Goal: Task Accomplishment & Management: Manage account settings

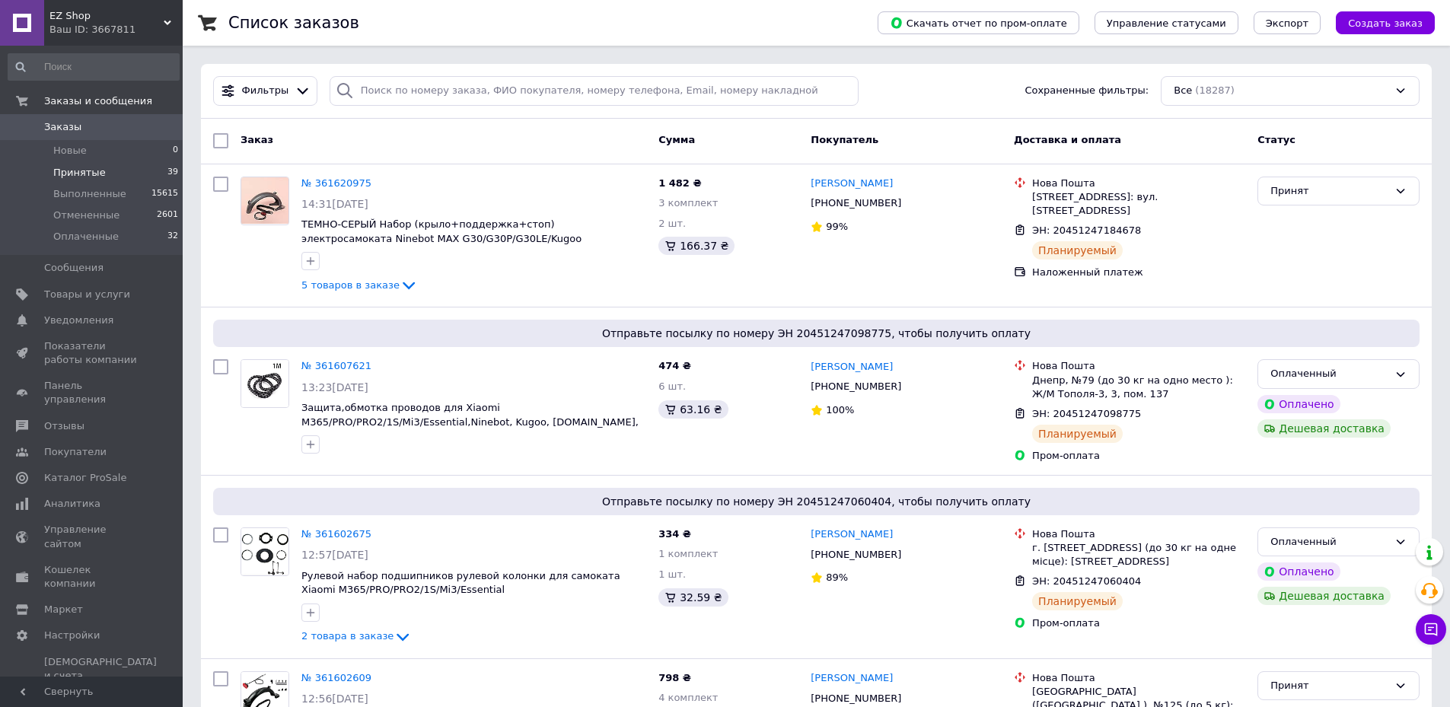
click at [109, 164] on li "Принятые 39" at bounding box center [93, 172] width 187 height 21
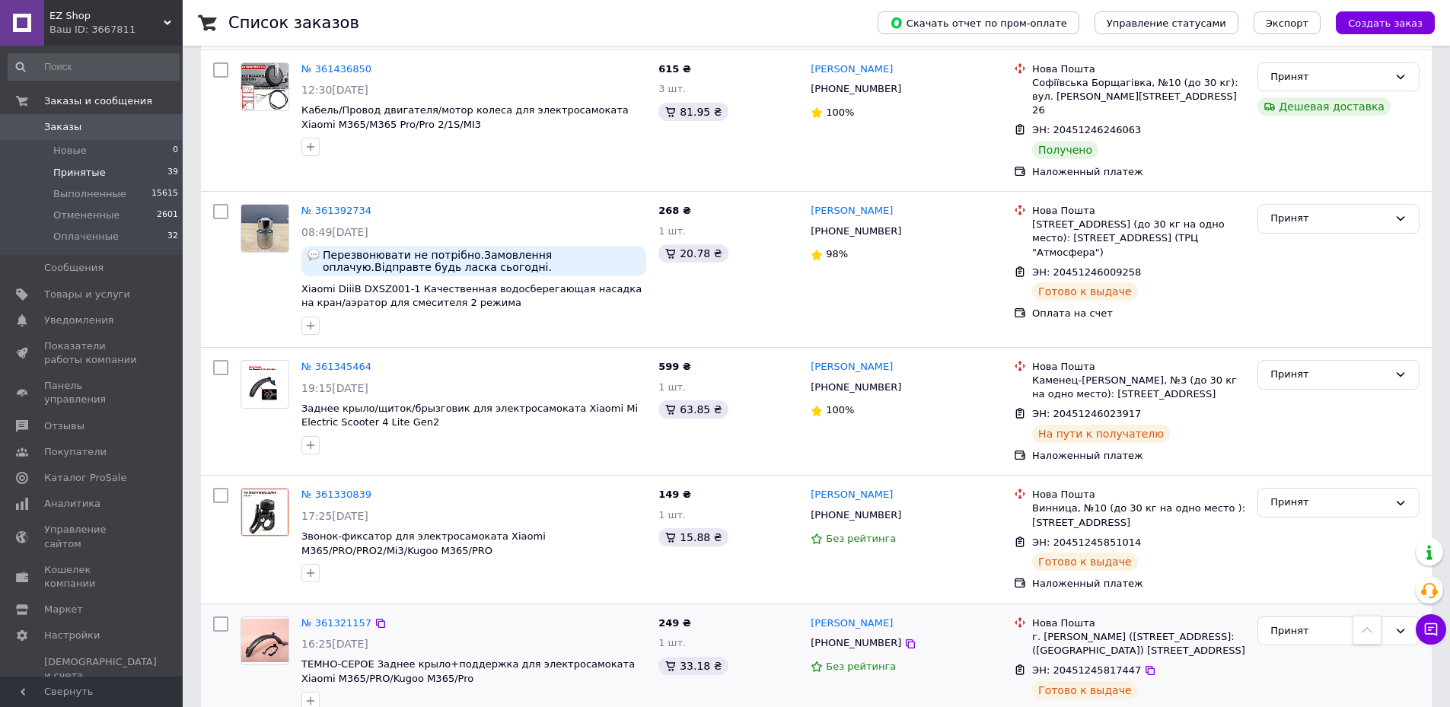
scroll to position [2438, 0]
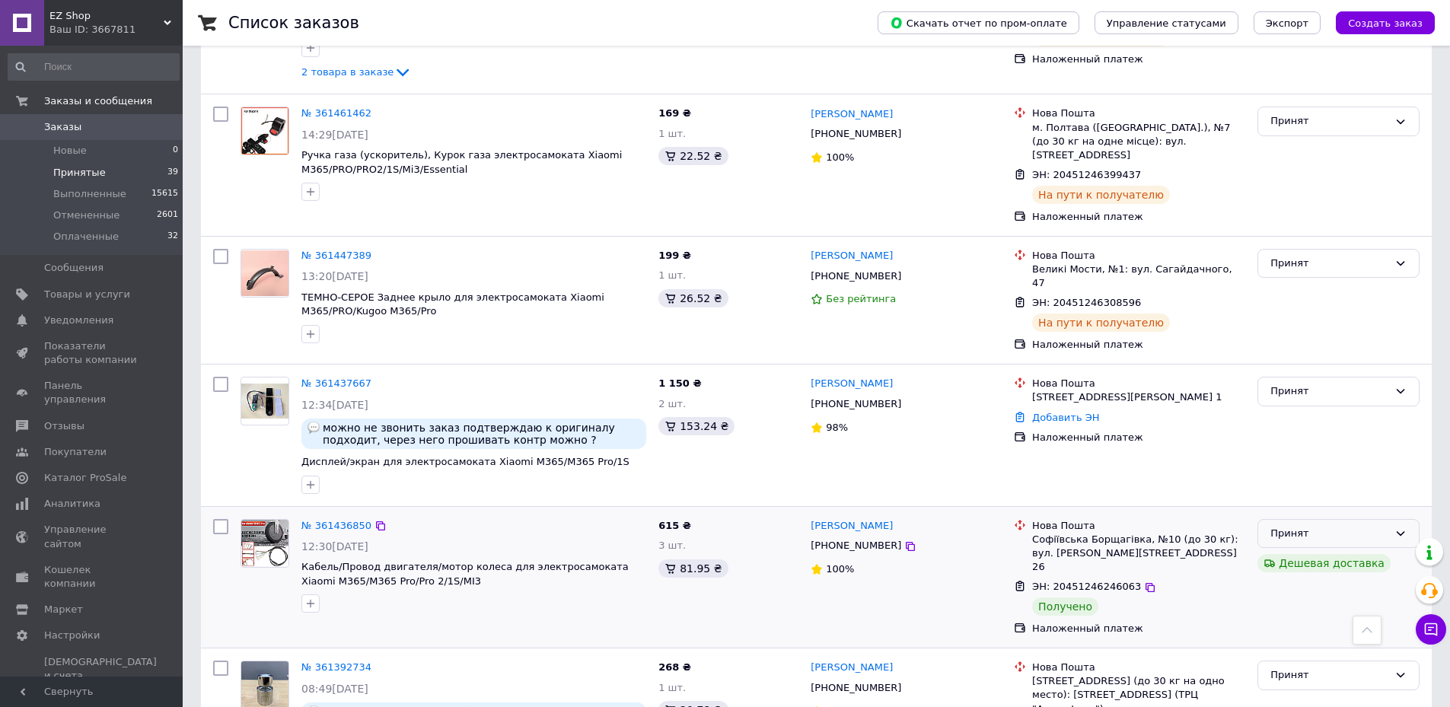
click at [1323, 526] on div "Принят" at bounding box center [1329, 534] width 118 height 16
click at [1317, 551] on li "Выполнен" at bounding box center [1338, 565] width 161 height 28
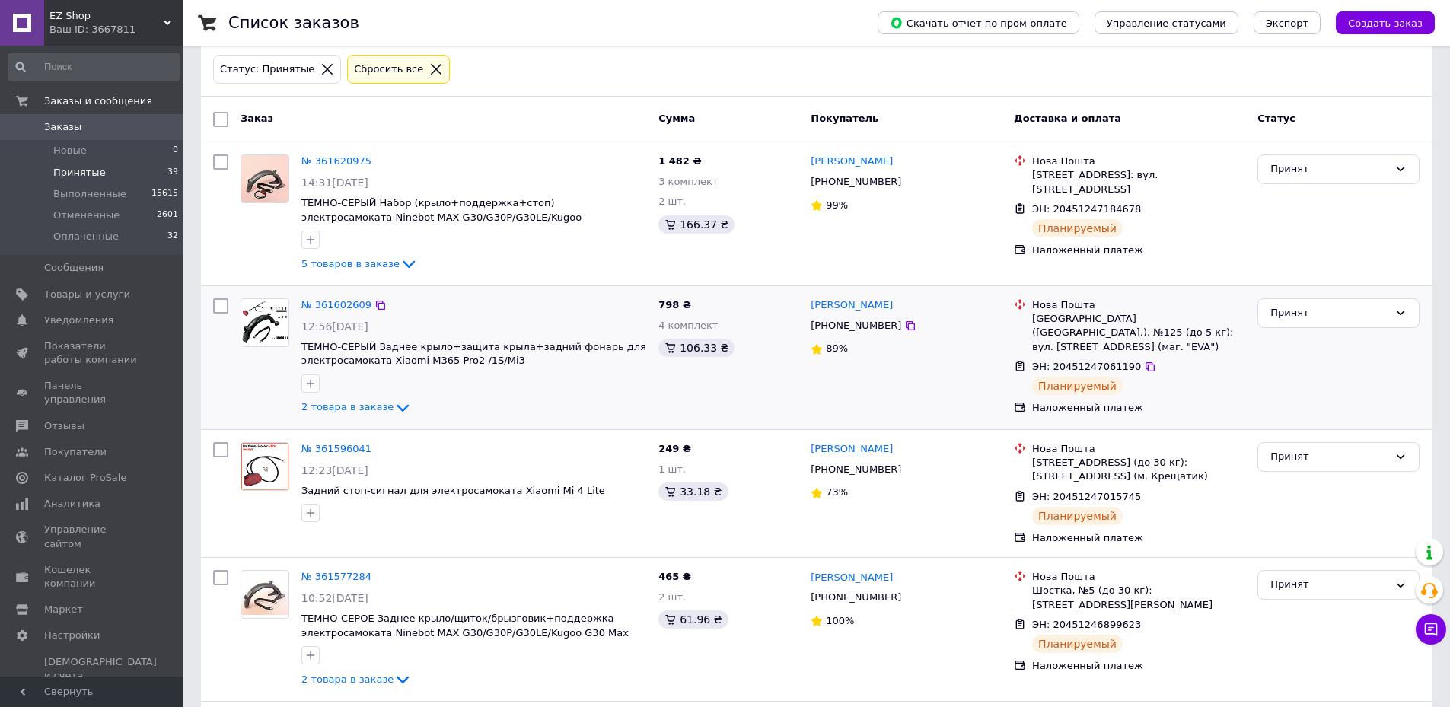
scroll to position [0, 0]
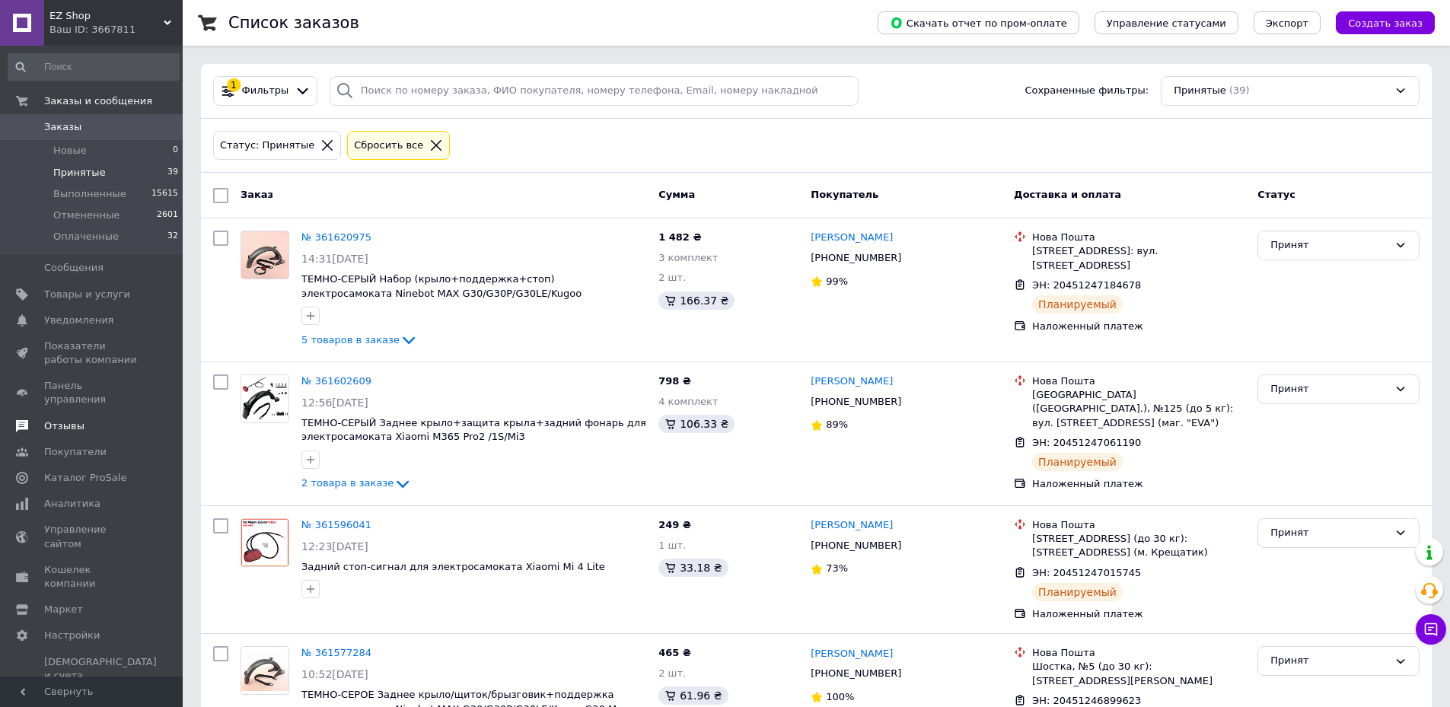
click at [72, 419] on span "Отзывы" at bounding box center [64, 426] width 40 height 14
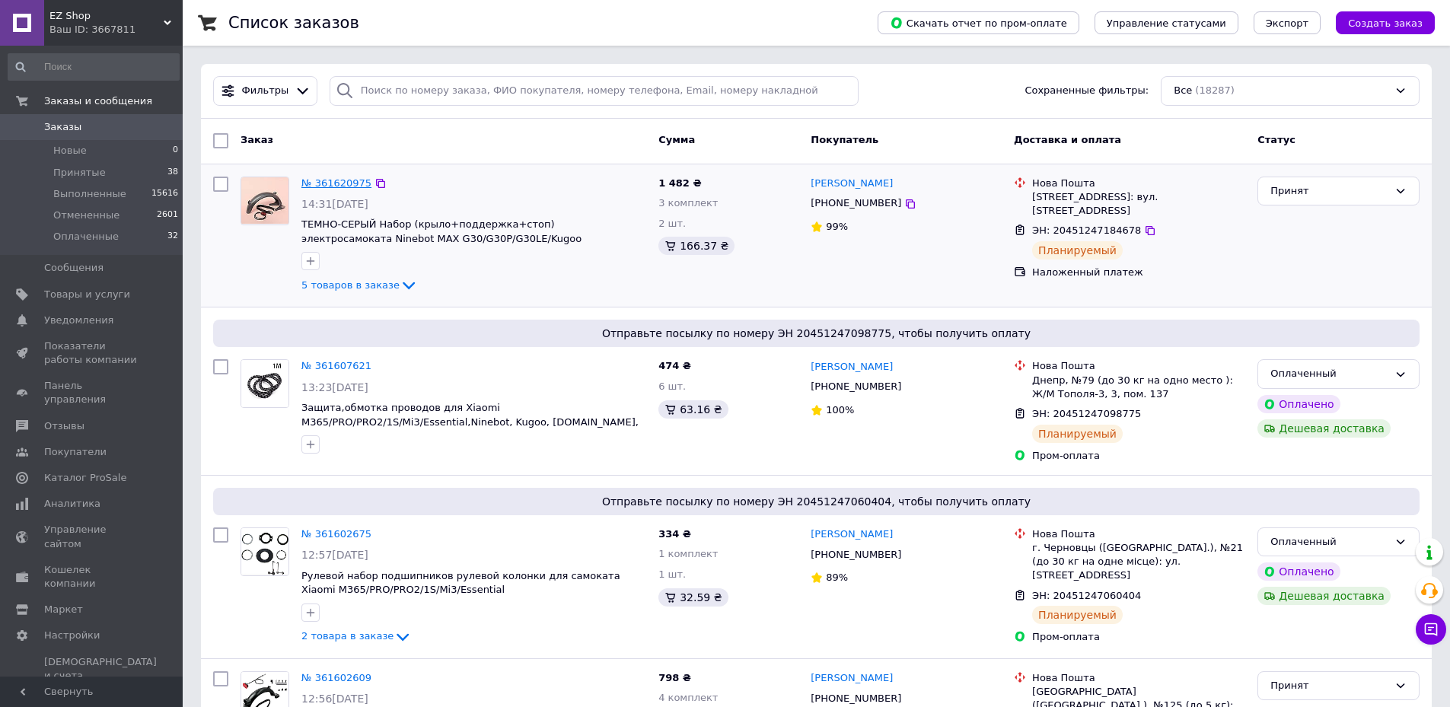
click at [326, 178] on link "№ 361620975" at bounding box center [336, 182] width 70 height 11
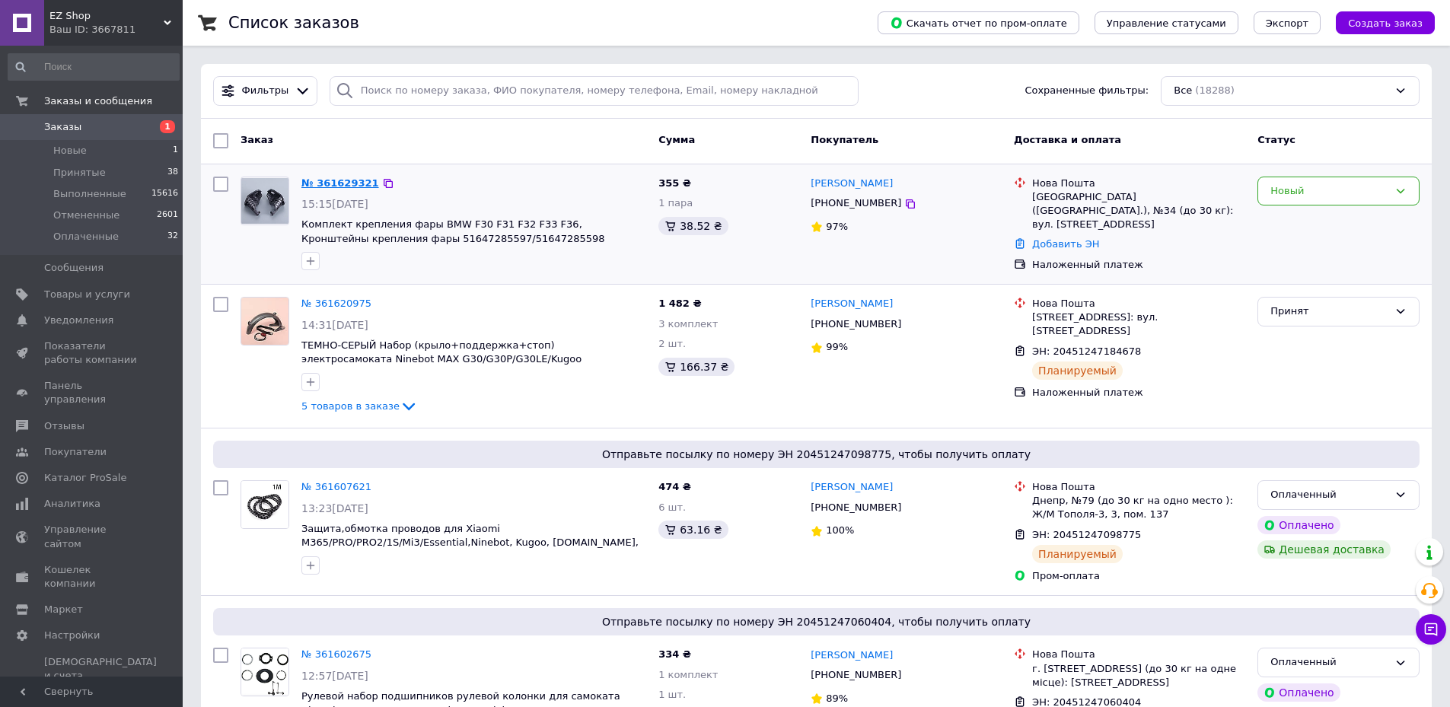
click at [357, 186] on link "№ 361629321" at bounding box center [340, 182] width 78 height 11
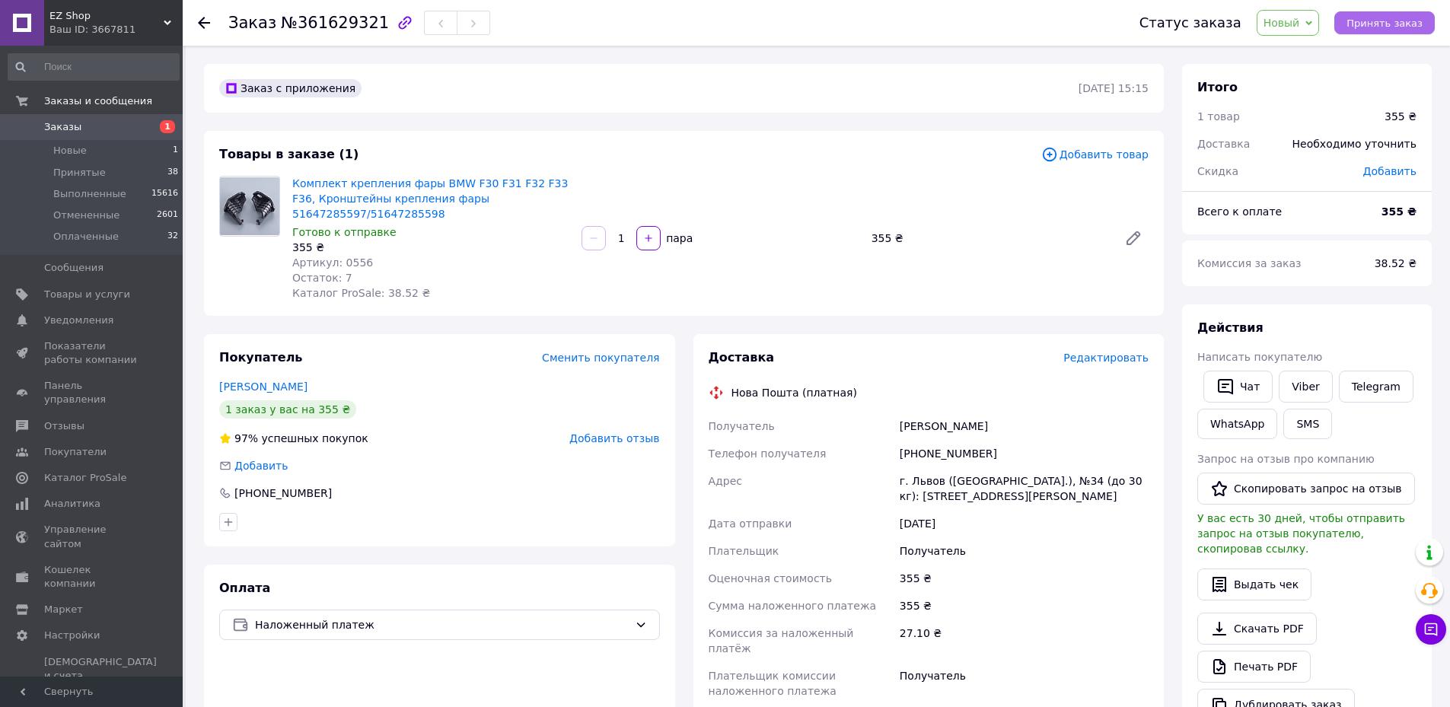
click at [1349, 25] on button "Принять заказ" at bounding box center [1384, 22] width 100 height 23
click at [1308, 386] on link "Viber" at bounding box center [1305, 387] width 53 height 32
click at [1303, 381] on link "Viber" at bounding box center [1305, 387] width 53 height 32
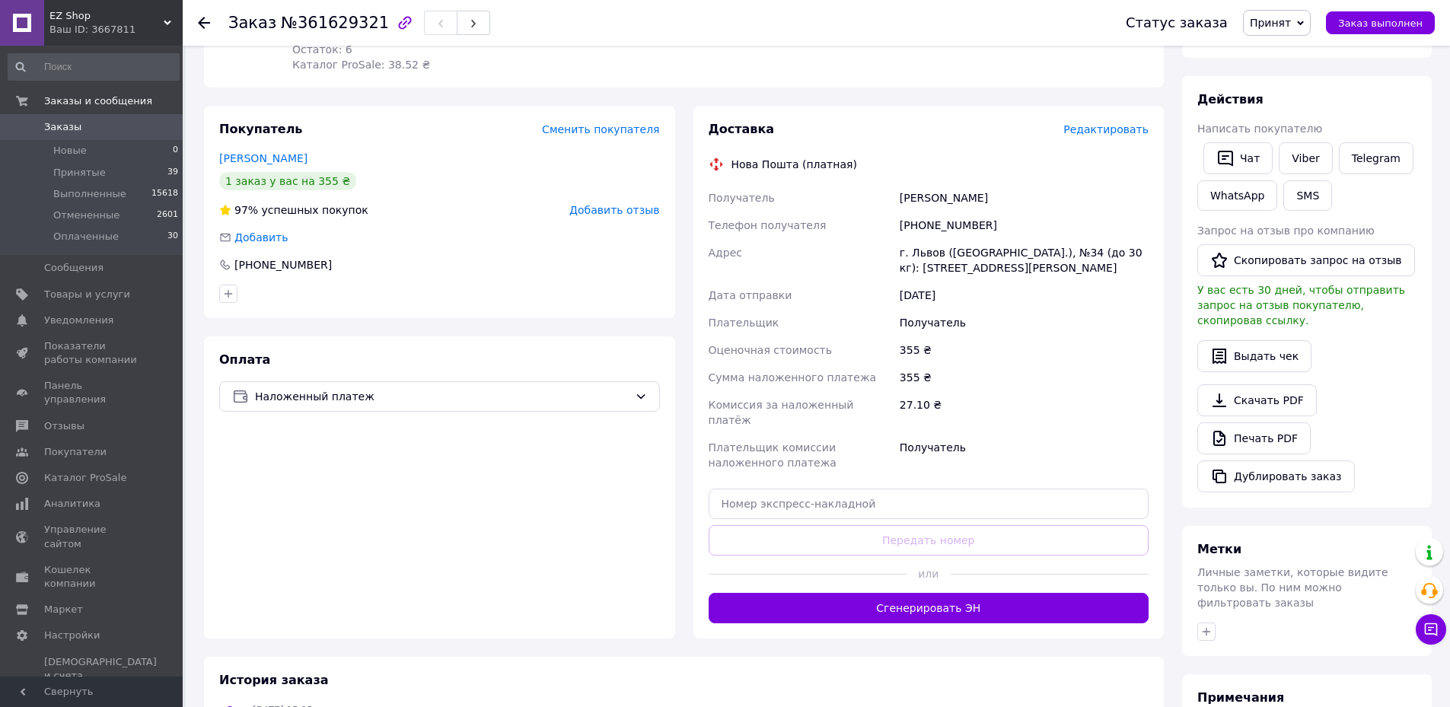
drag, startPoint x: 824, startPoint y: 583, endPoint x: 778, endPoint y: 593, distance: 47.5
click at [824, 593] on button "Сгенерировать ЭН" at bounding box center [929, 608] width 441 height 30
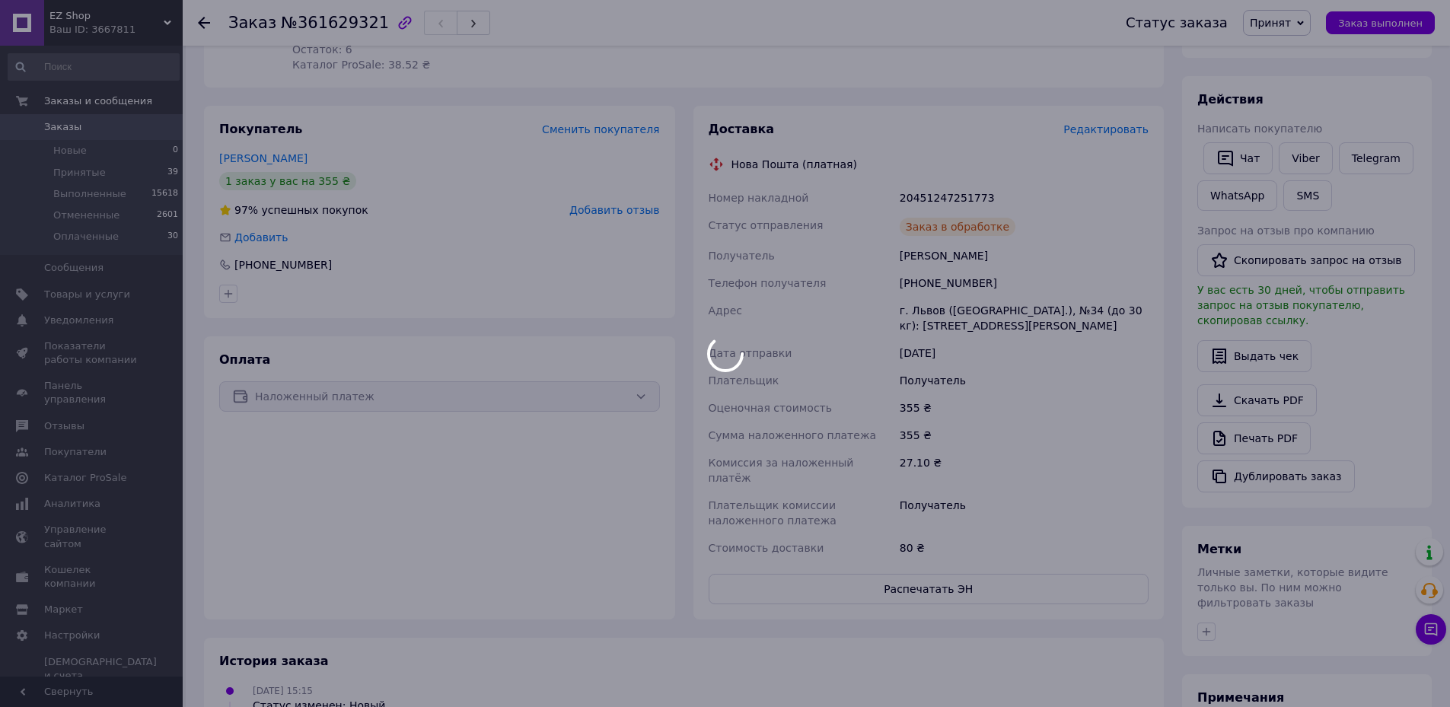
click at [940, 201] on div at bounding box center [725, 353] width 1450 height 707
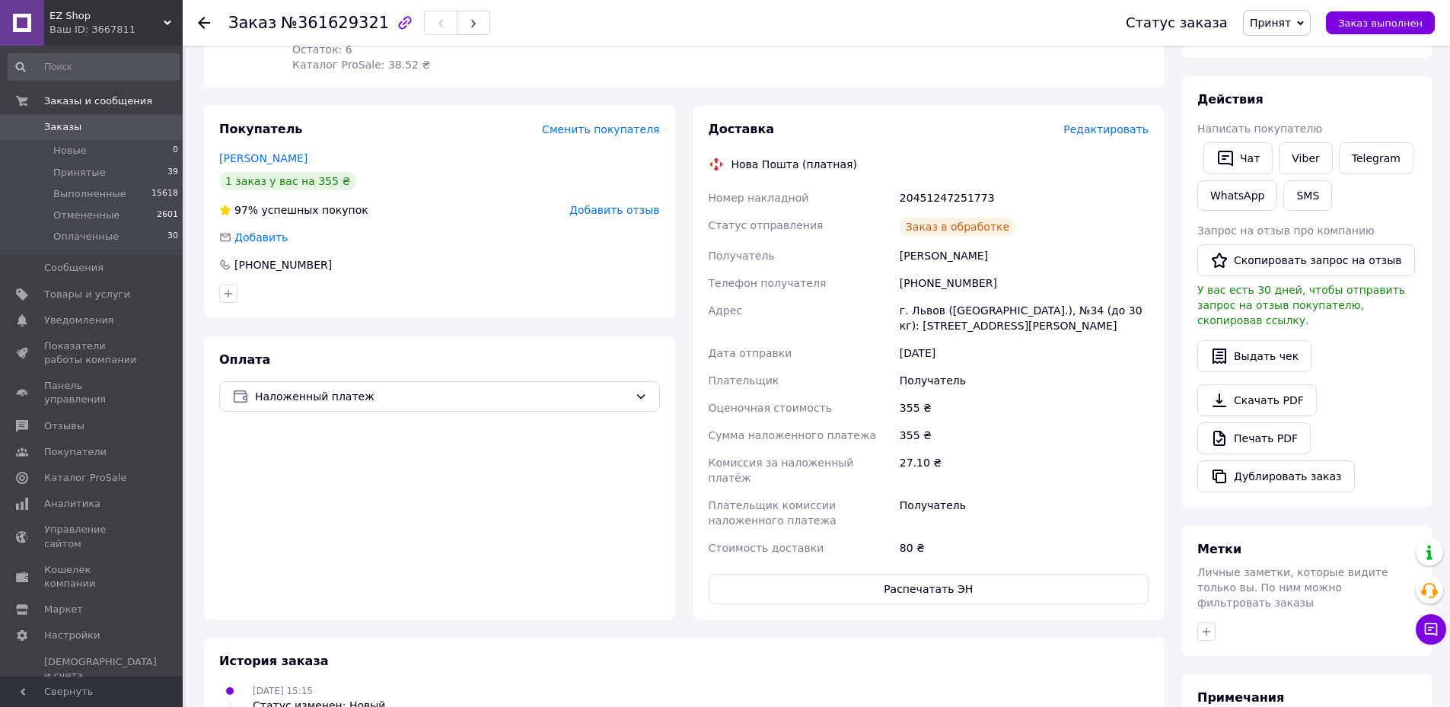
click at [935, 196] on div "20451247251773" at bounding box center [1024, 197] width 255 height 27
copy div "20451247251773"
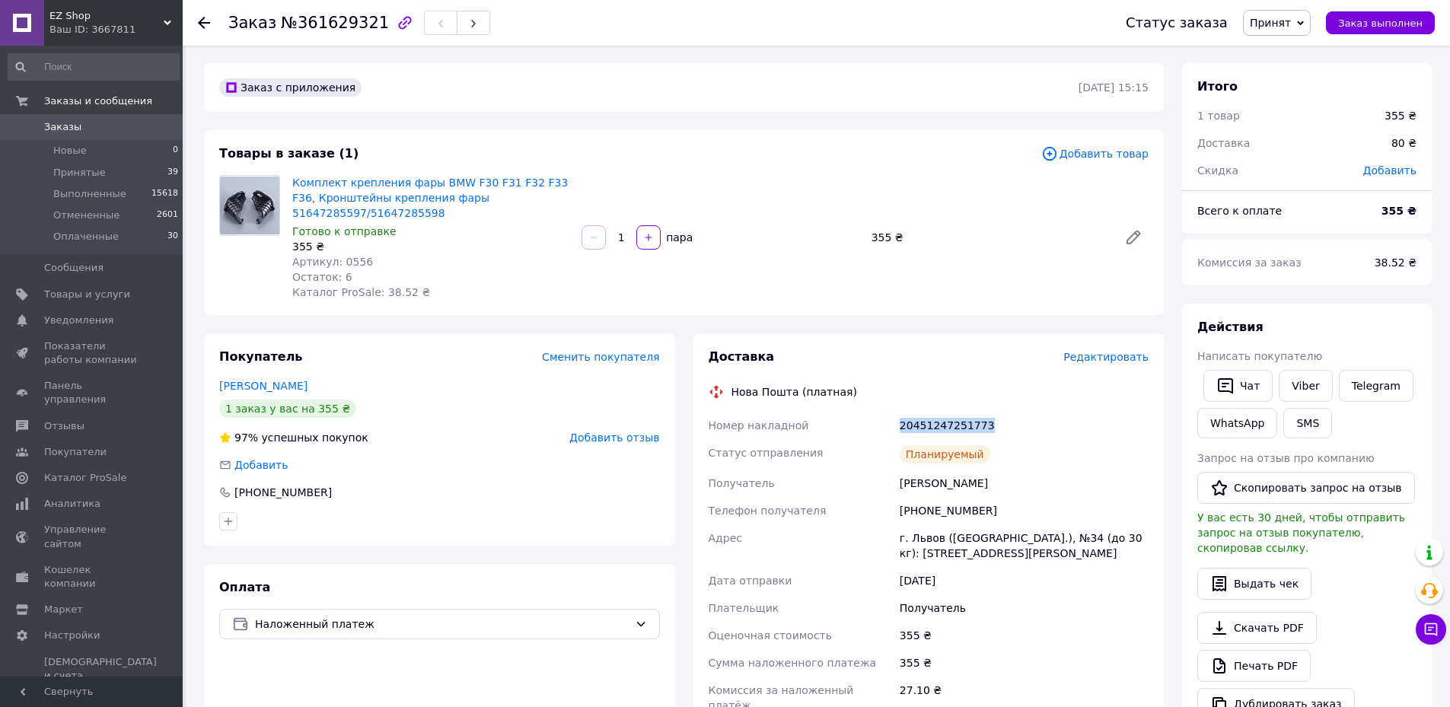
scroll to position [0, 0]
click at [1059, 369] on div "Доставка Редактировать Нова Пошта (платная) Номер накладной 20451247251773 Стат…" at bounding box center [929, 590] width 441 height 483
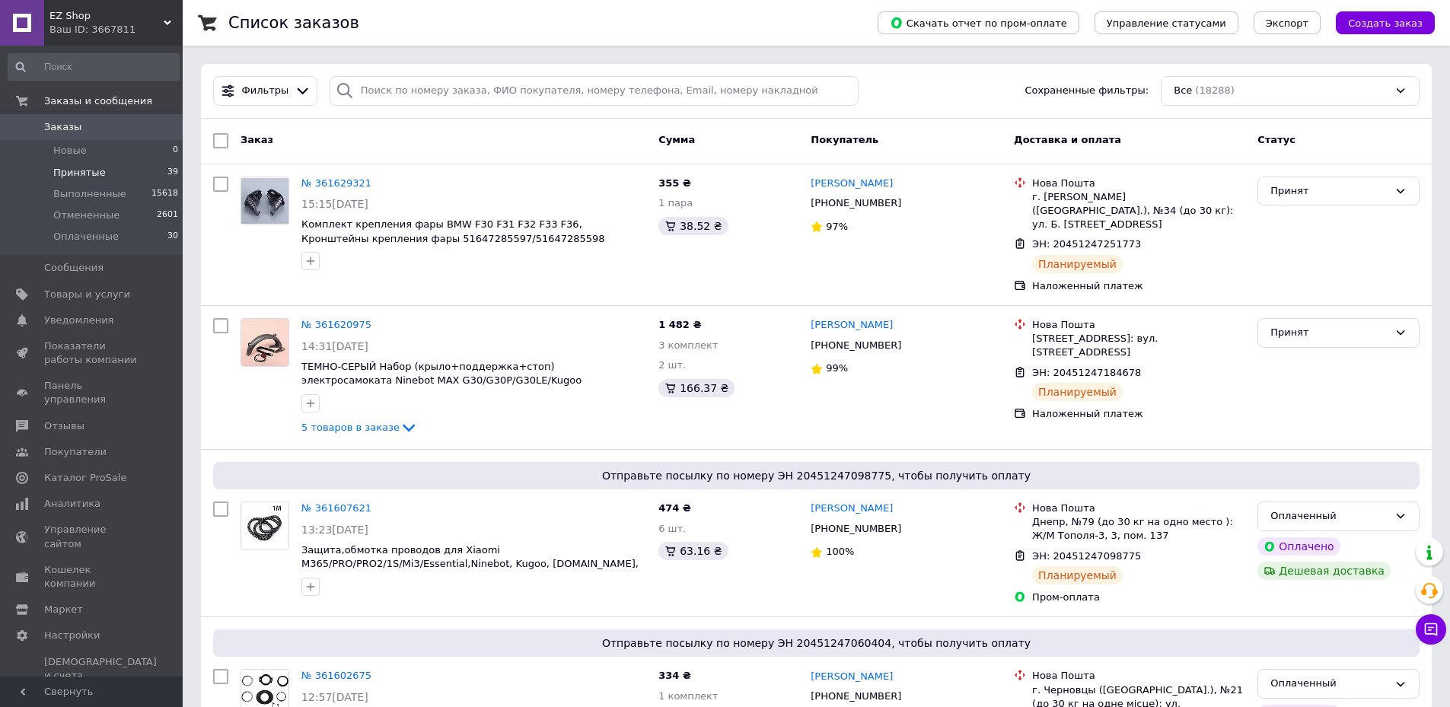
click at [91, 170] on span "Принятые" at bounding box center [79, 173] width 53 height 14
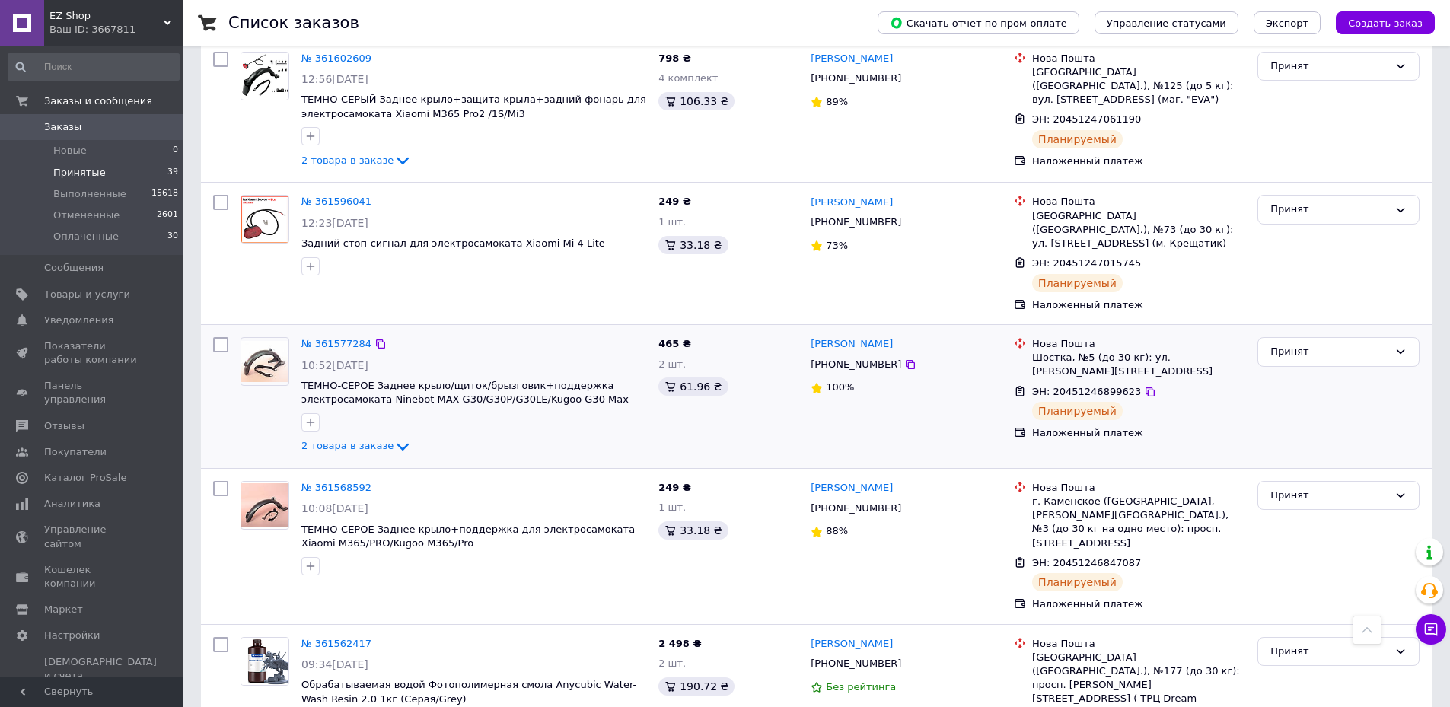
scroll to position [307, 0]
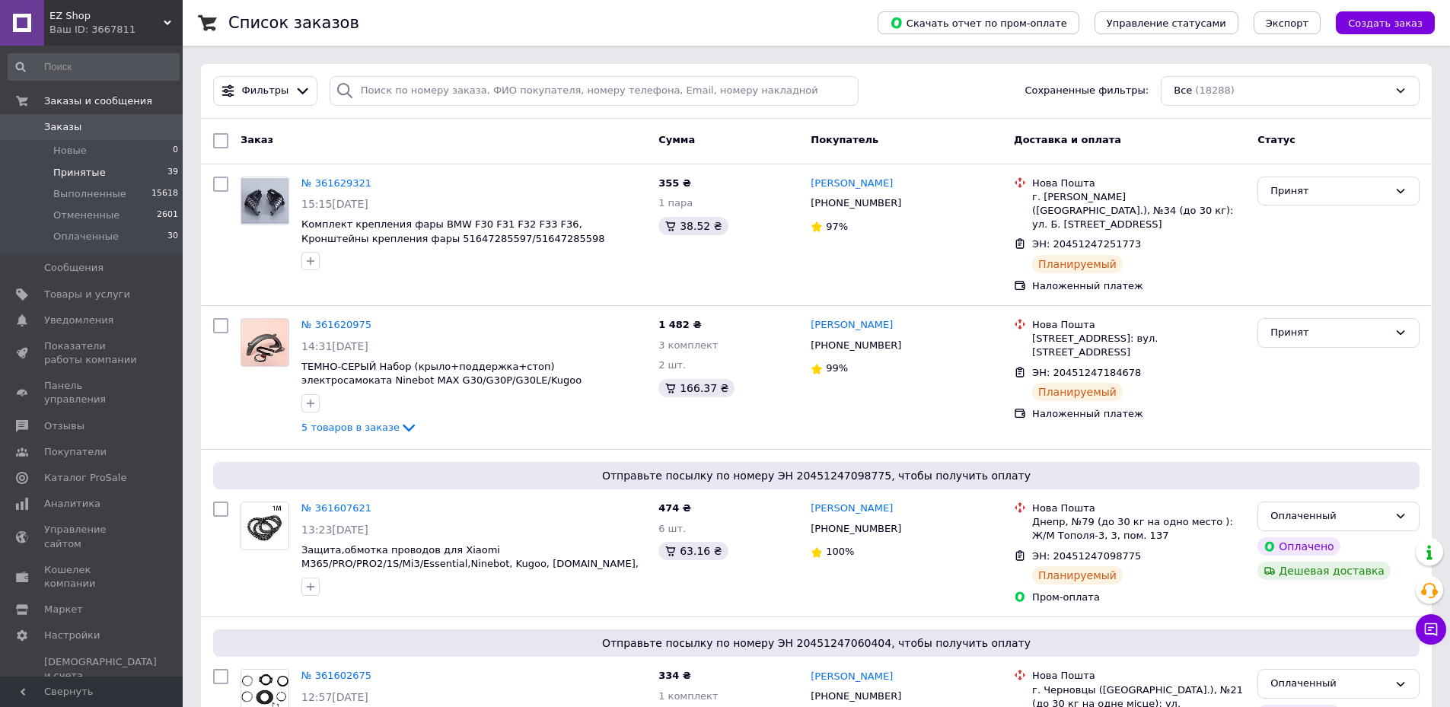
drag, startPoint x: 145, startPoint y: 179, endPoint x: 134, endPoint y: 175, distance: 11.3
click at [144, 179] on li "Принятые 39" at bounding box center [93, 172] width 187 height 21
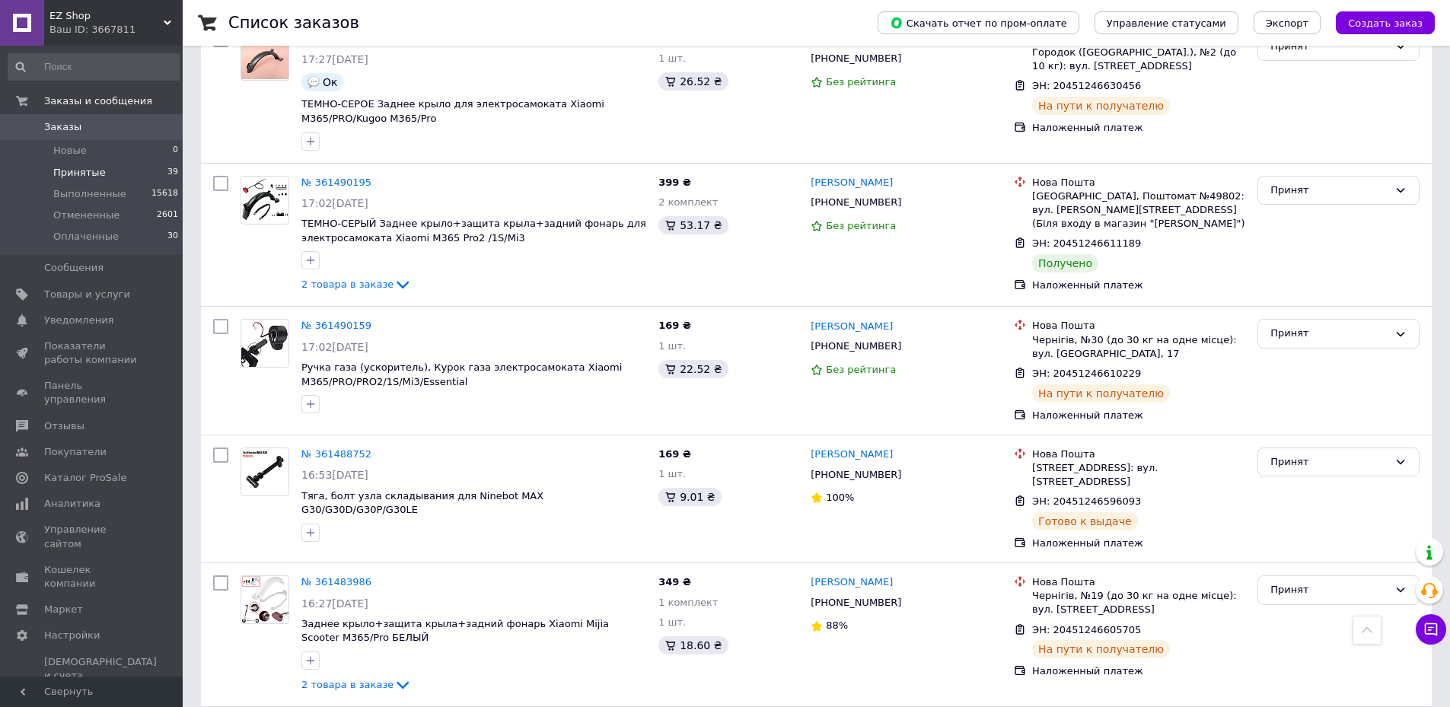
scroll to position [1905, 0]
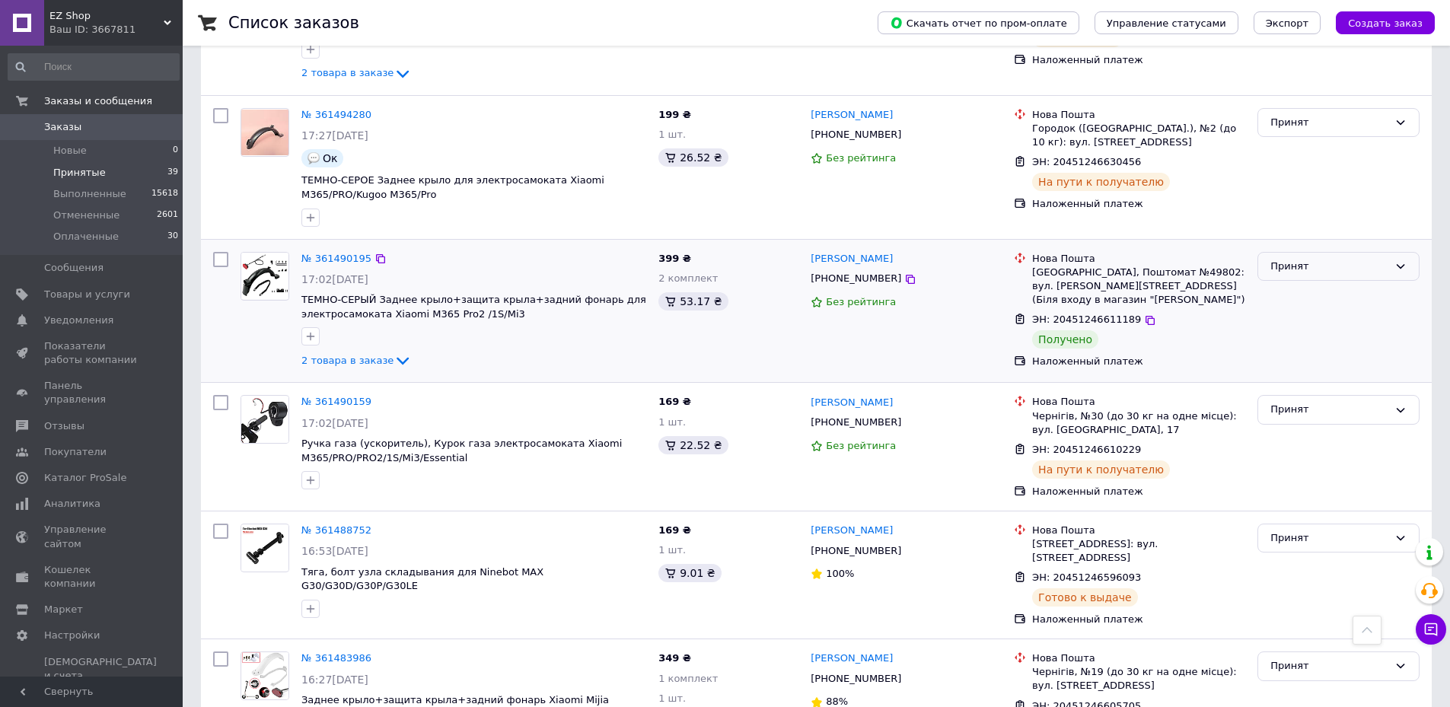
click at [1279, 259] on div "Принят" at bounding box center [1329, 267] width 118 height 16
click at [1279, 284] on li "Выполнен" at bounding box center [1338, 298] width 161 height 28
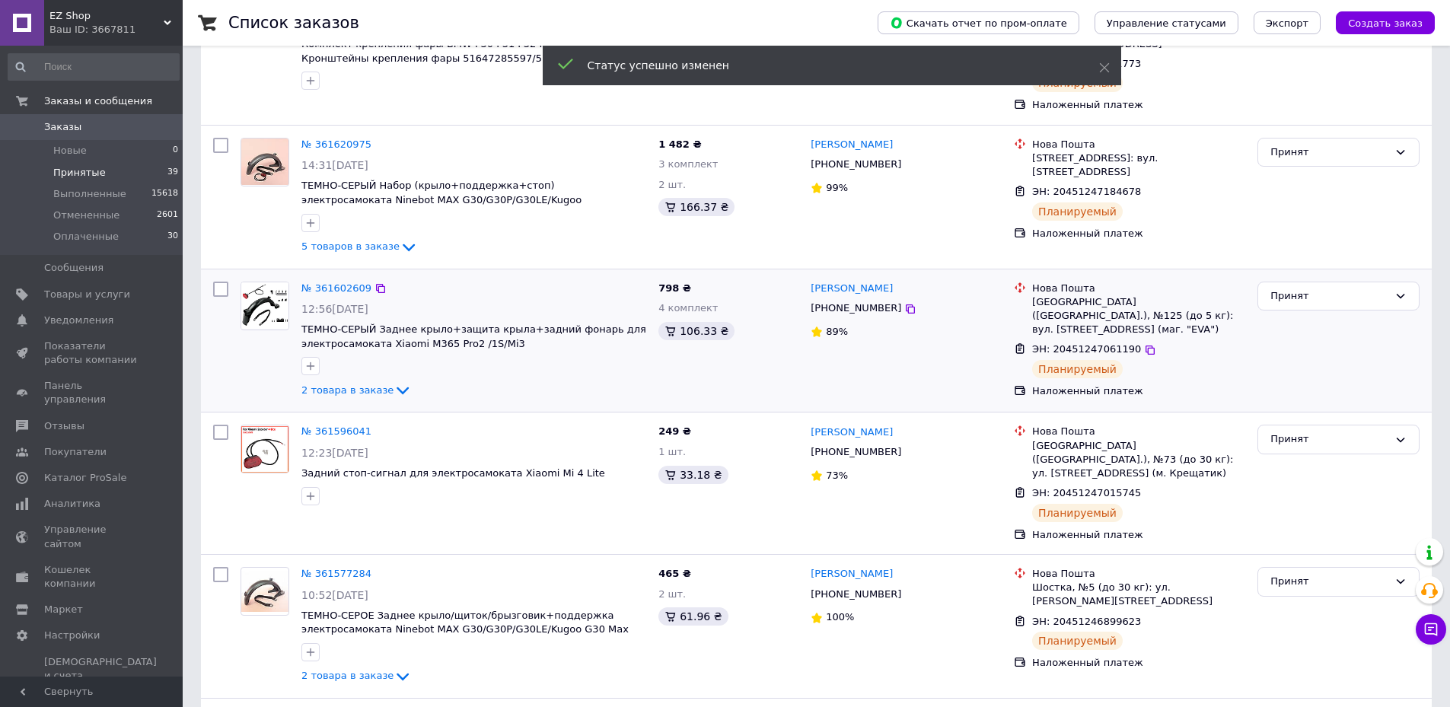
scroll to position [0, 0]
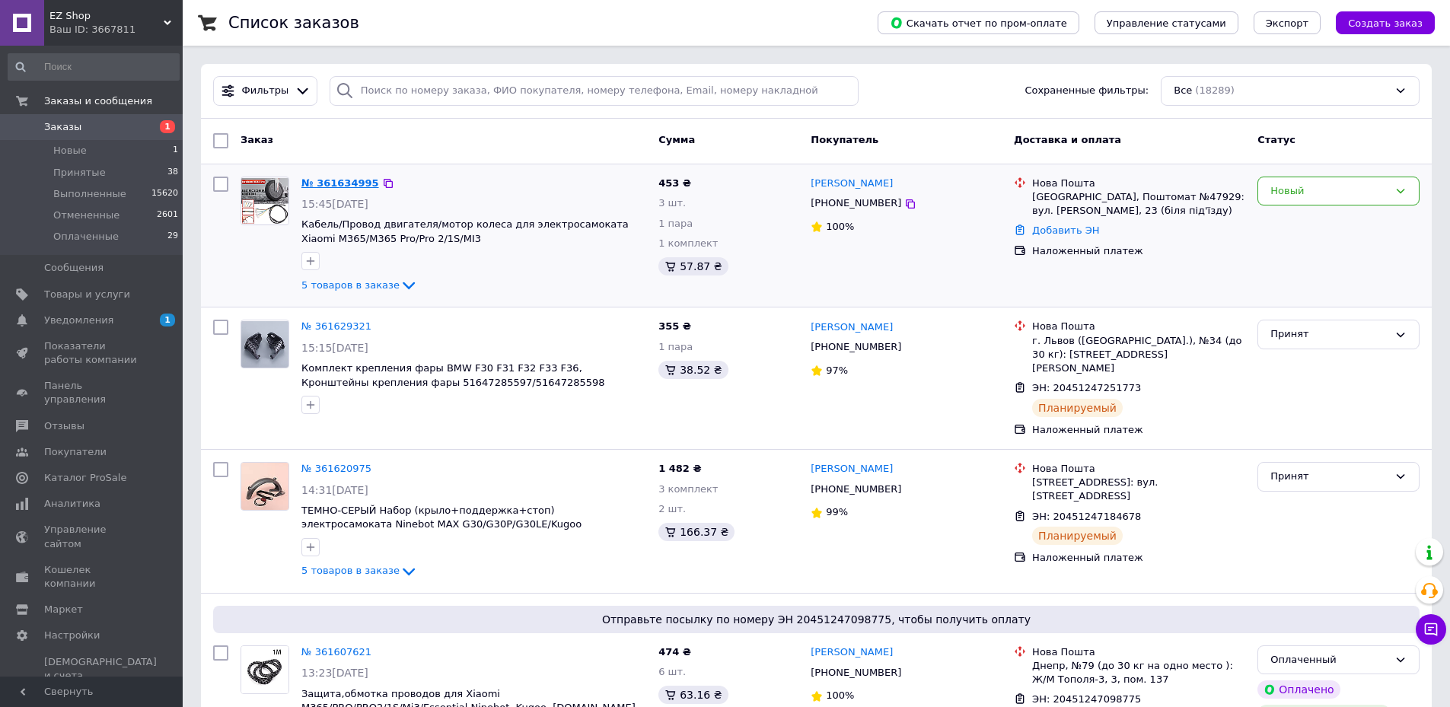
click at [333, 180] on link "№ 361634995" at bounding box center [340, 182] width 78 height 11
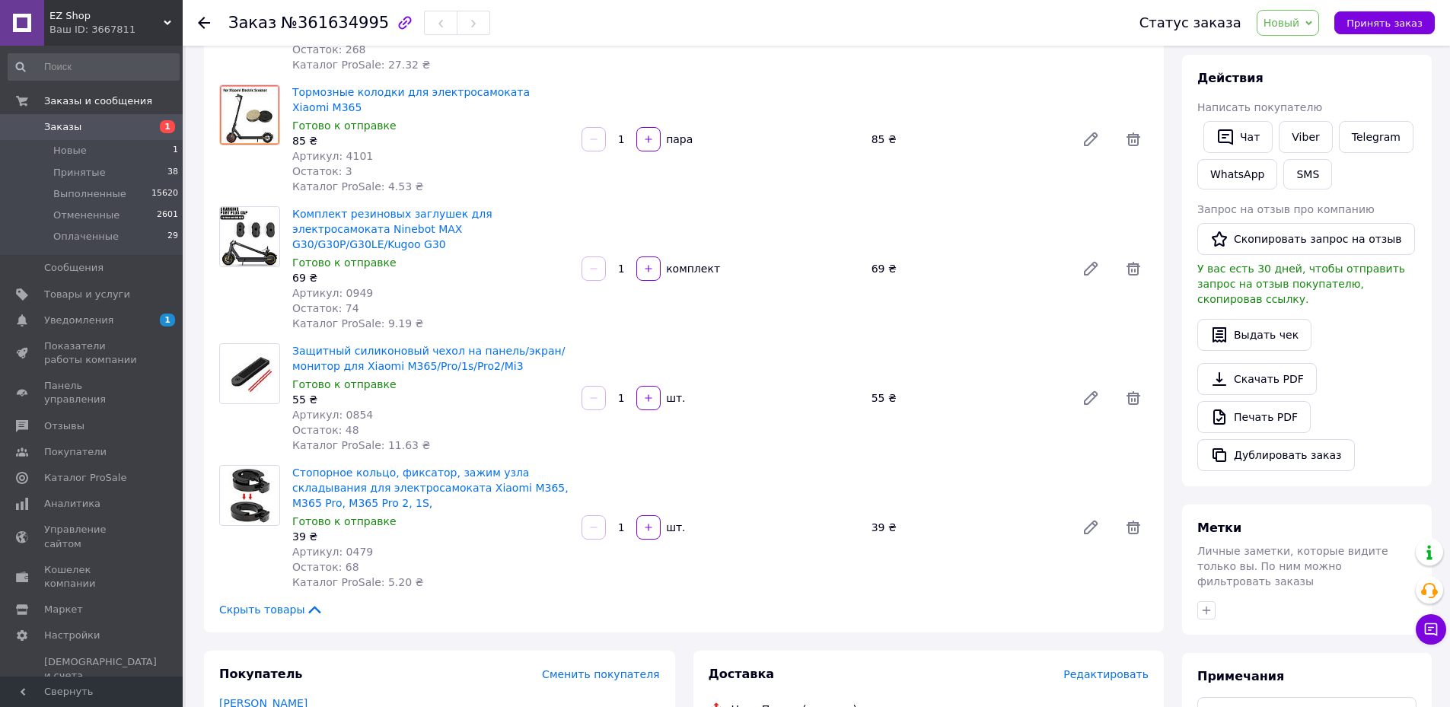
scroll to position [304, 0]
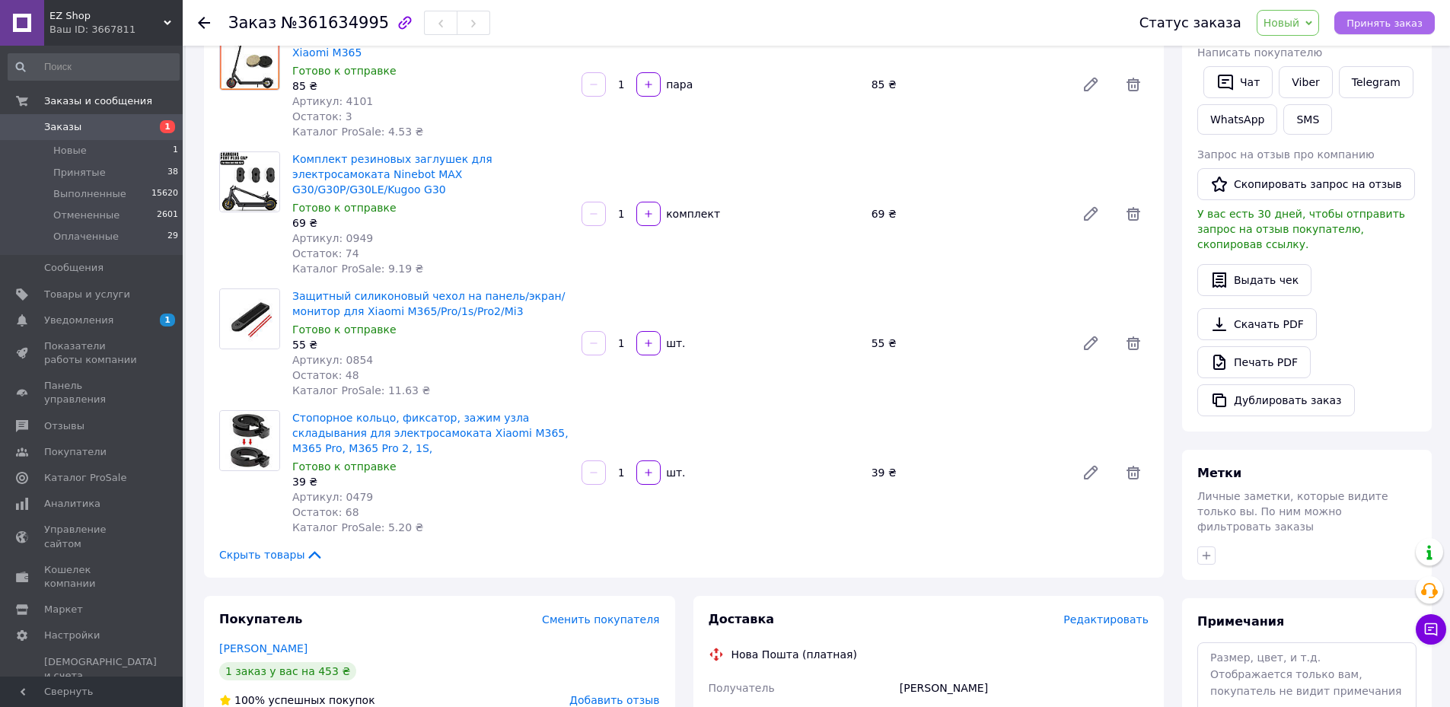
click at [1387, 30] on button "Принять заказ" at bounding box center [1384, 22] width 100 height 23
click at [1296, 82] on link "Viber" at bounding box center [1305, 82] width 53 height 32
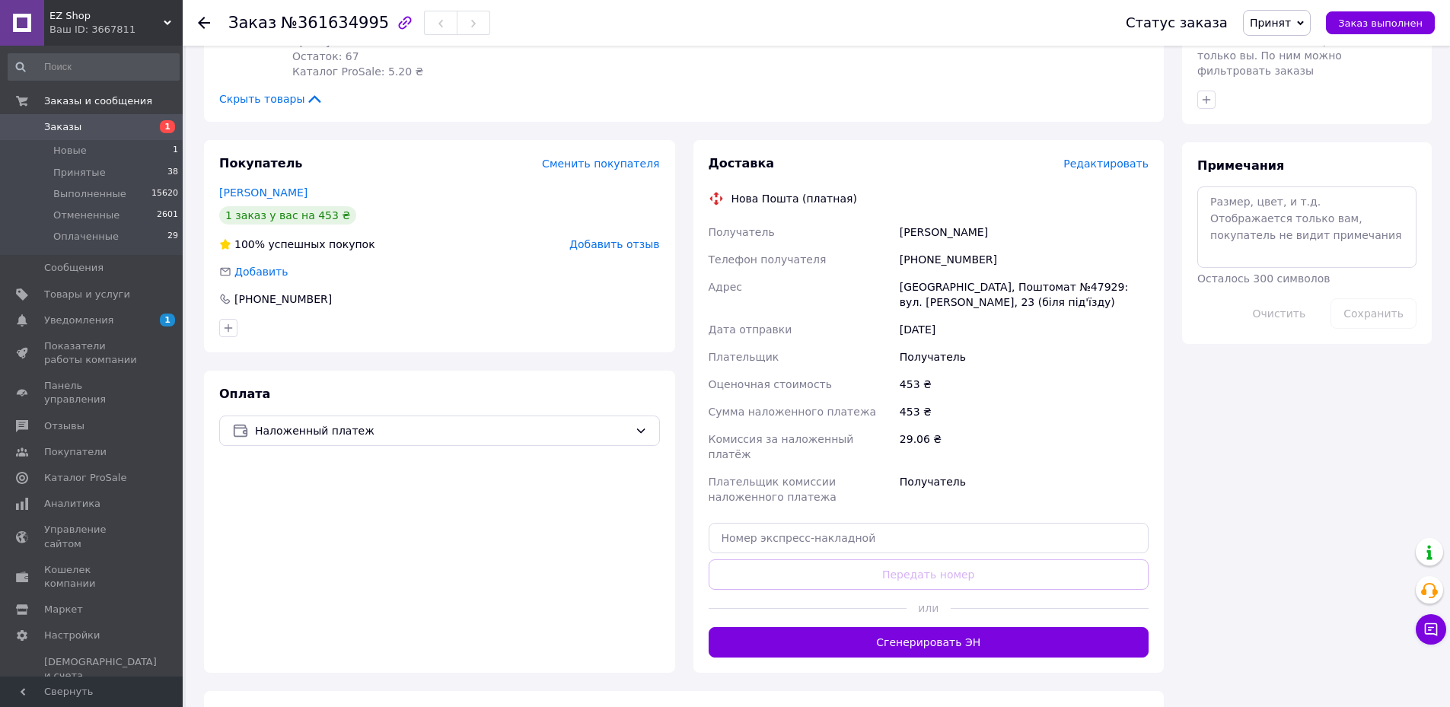
scroll to position [761, 0]
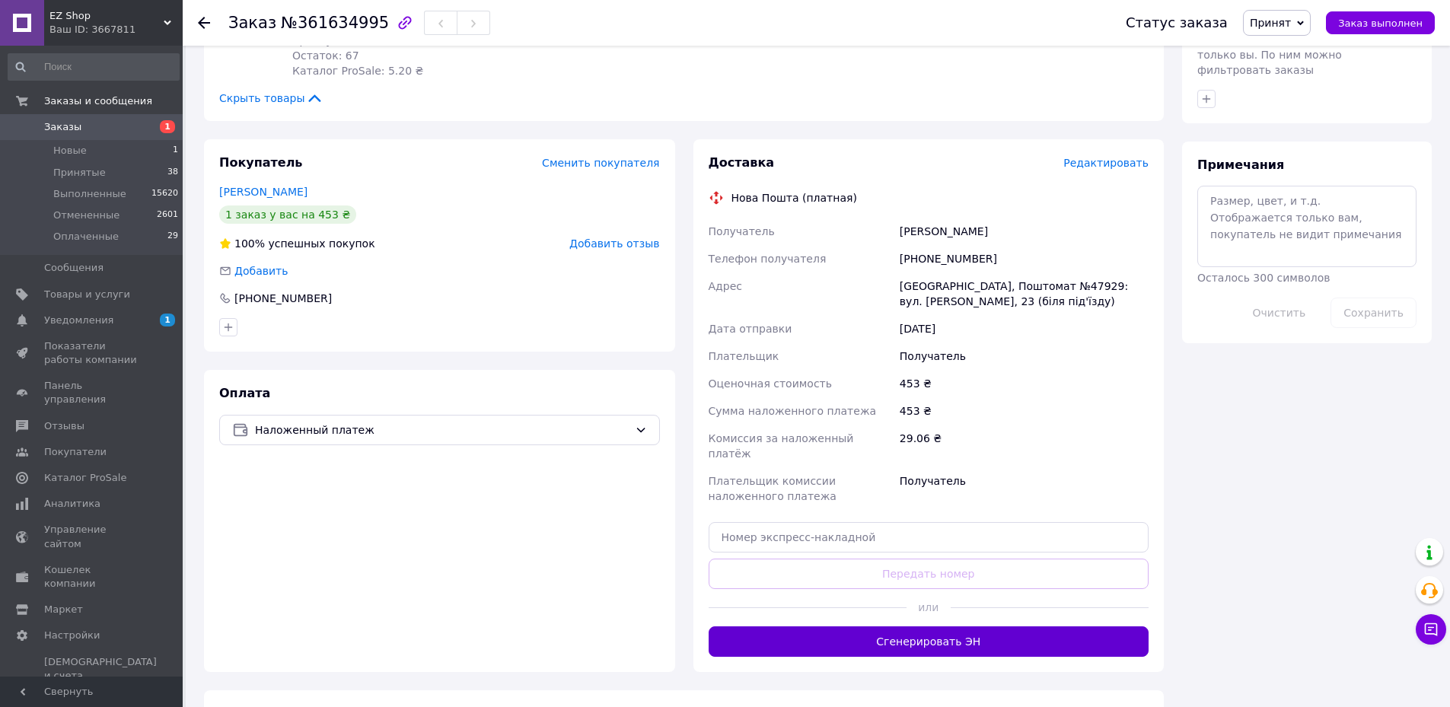
click at [932, 626] on button "Сгенерировать ЭН" at bounding box center [929, 641] width 441 height 30
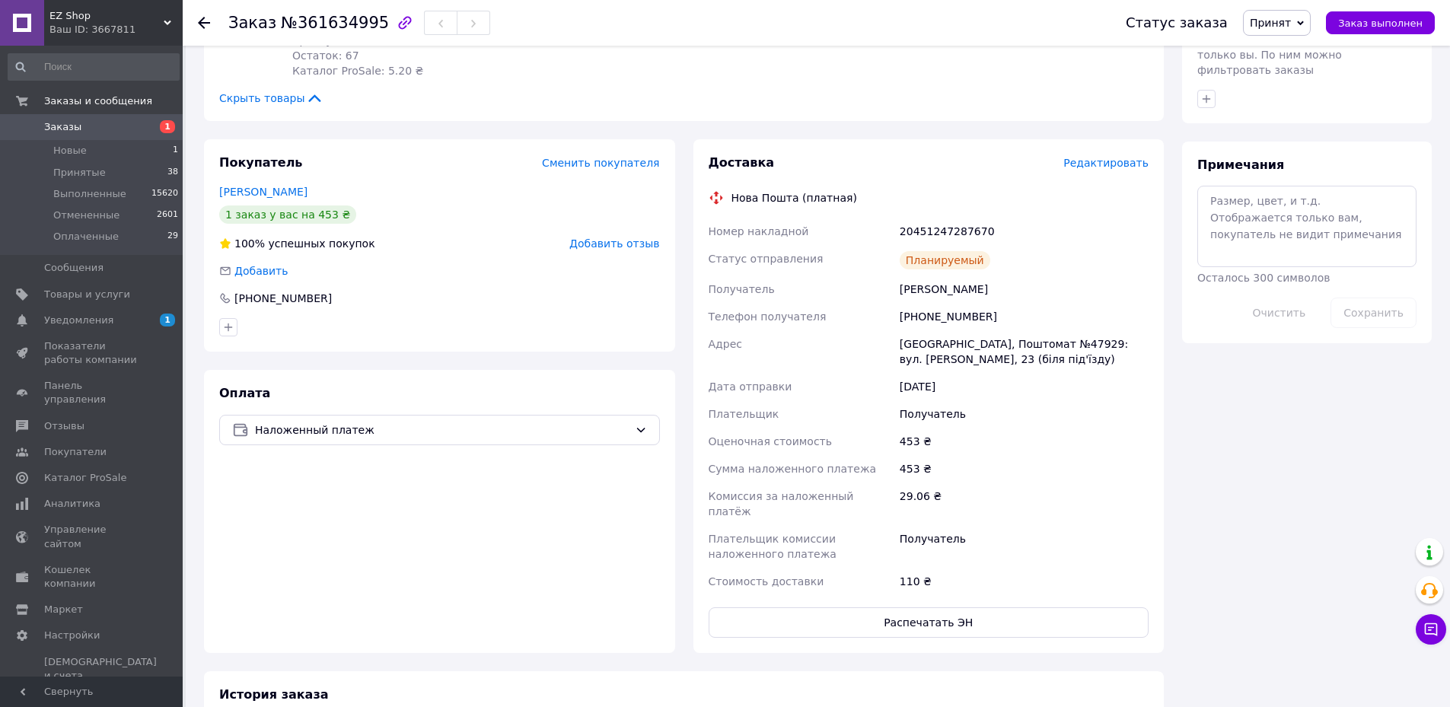
click at [927, 218] on div "20451247287670" at bounding box center [1024, 231] width 255 height 27
copy div "20451247287670"
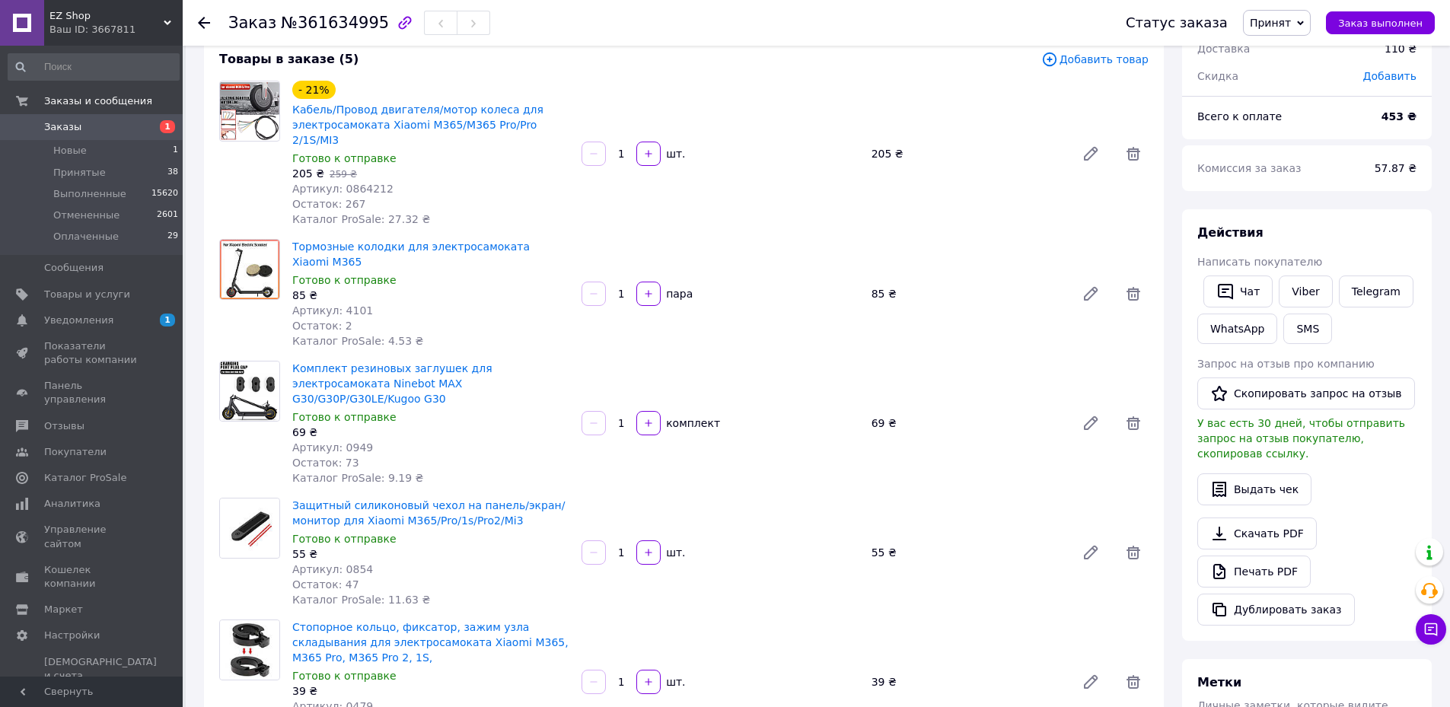
scroll to position [0, 0]
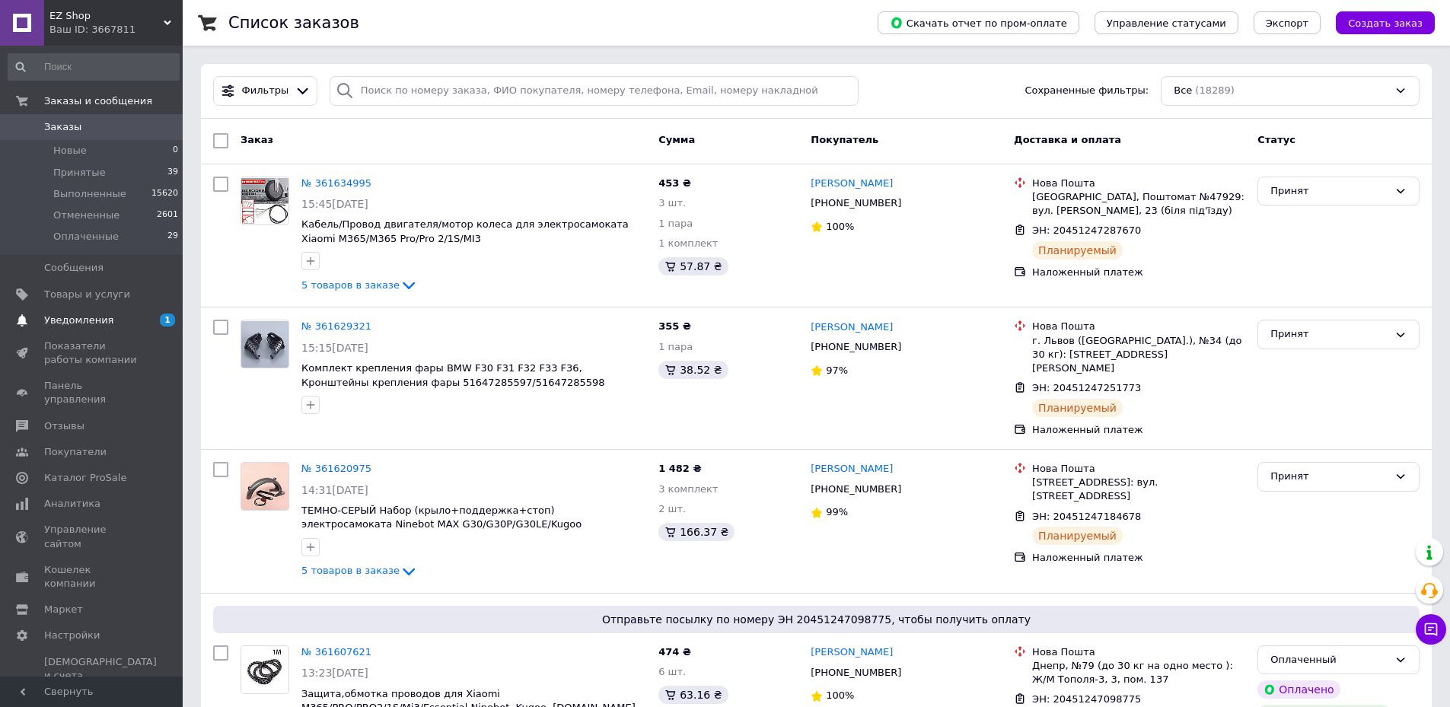
click at [54, 325] on span "Уведомления" at bounding box center [78, 321] width 69 height 14
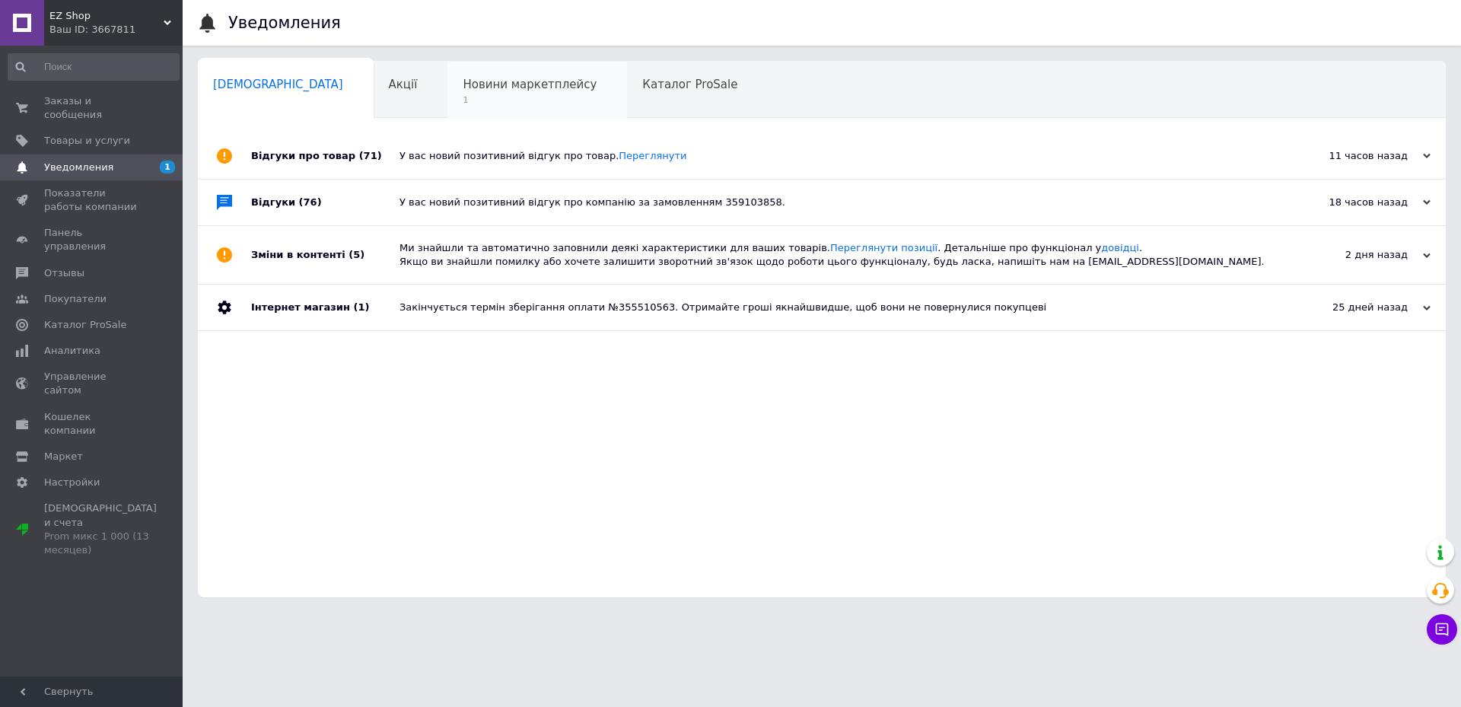
click at [463, 87] on span "Новини маркетплейсу" at bounding box center [530, 85] width 134 height 14
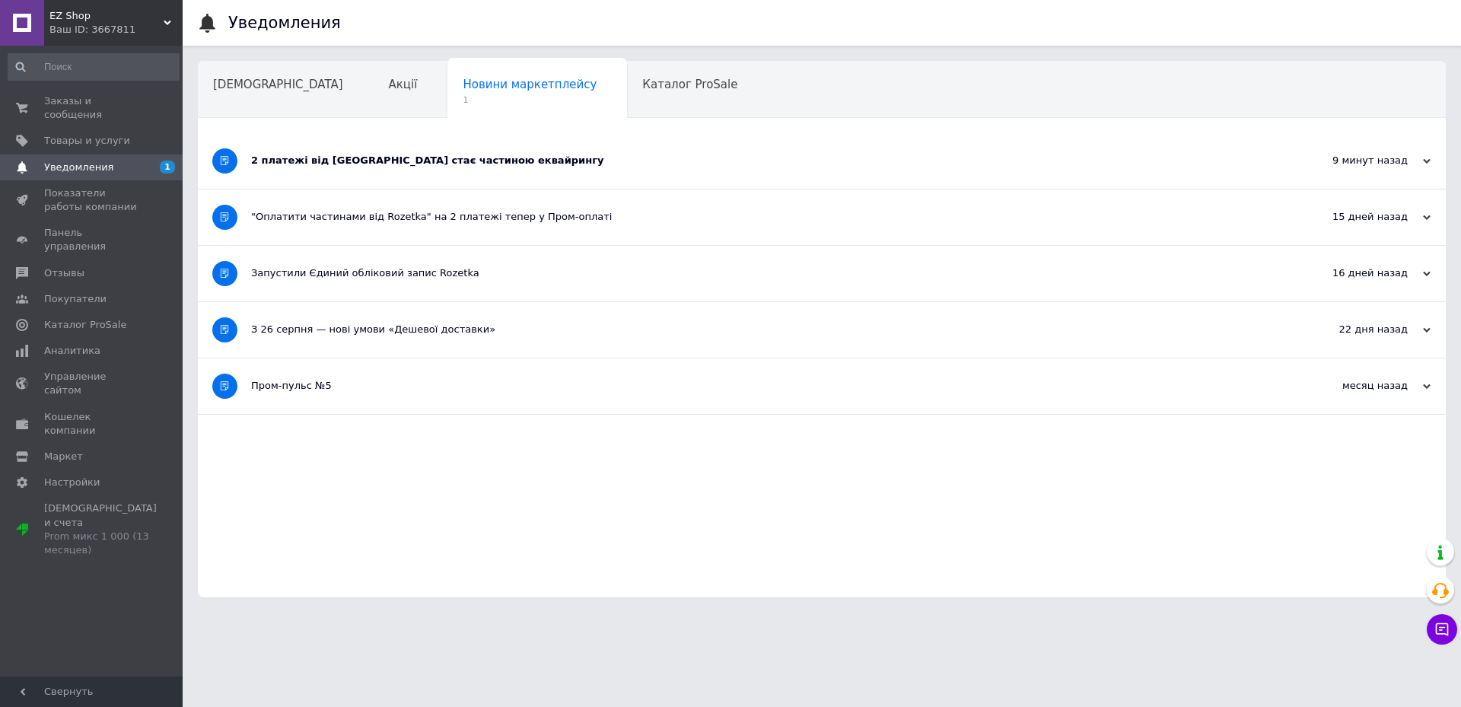
click at [463, 167] on div "2 платежі від [GEOGRAPHIC_DATA] стає частиною еквайрингу" at bounding box center [764, 161] width 1027 height 14
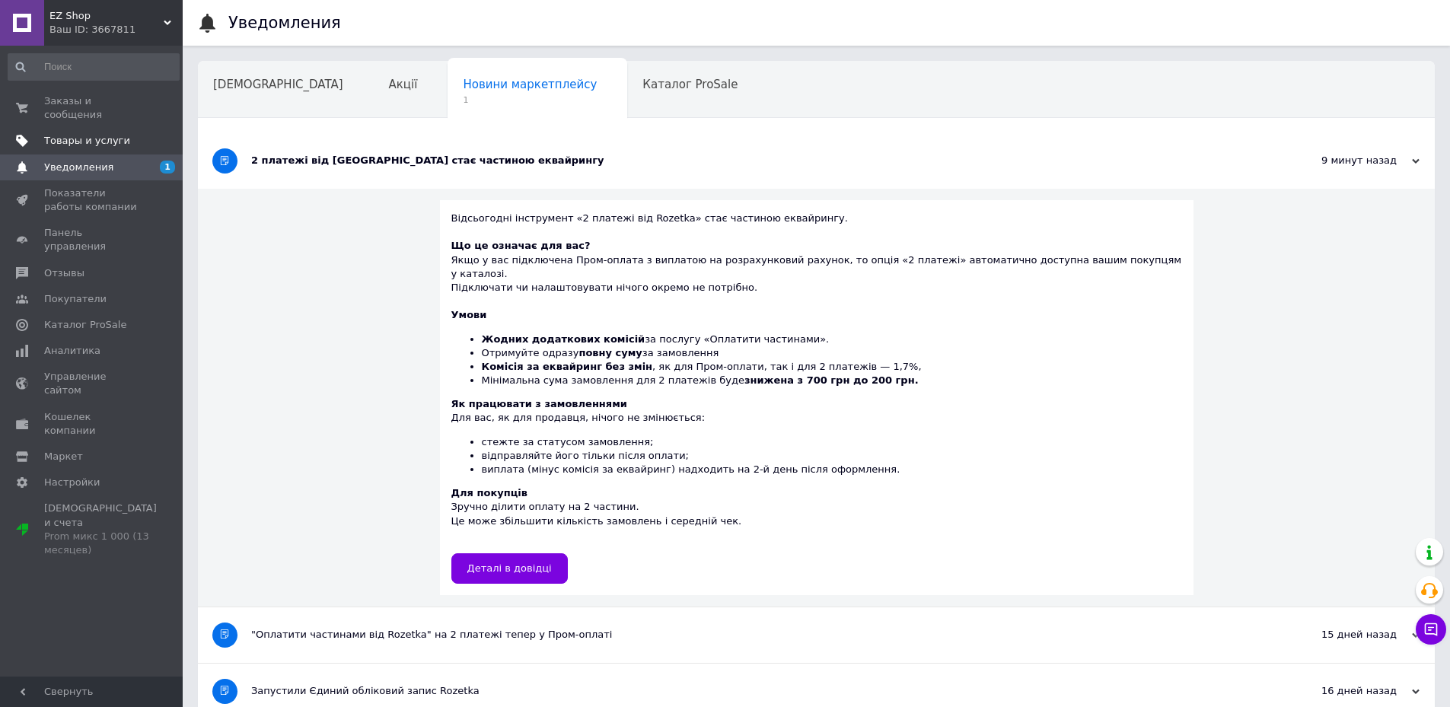
click at [104, 135] on link "Товары и услуги" at bounding box center [93, 141] width 187 height 26
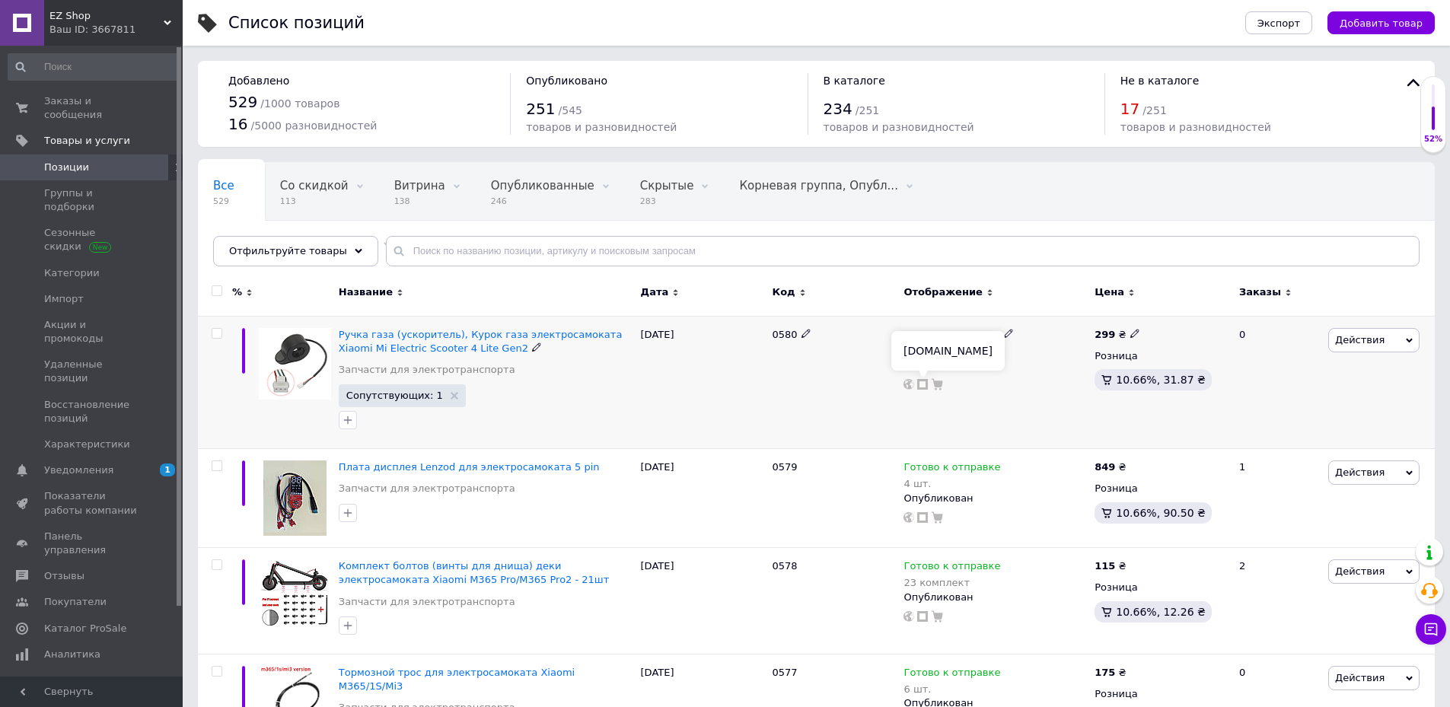
click at [925, 382] on use at bounding box center [922, 384] width 11 height 11
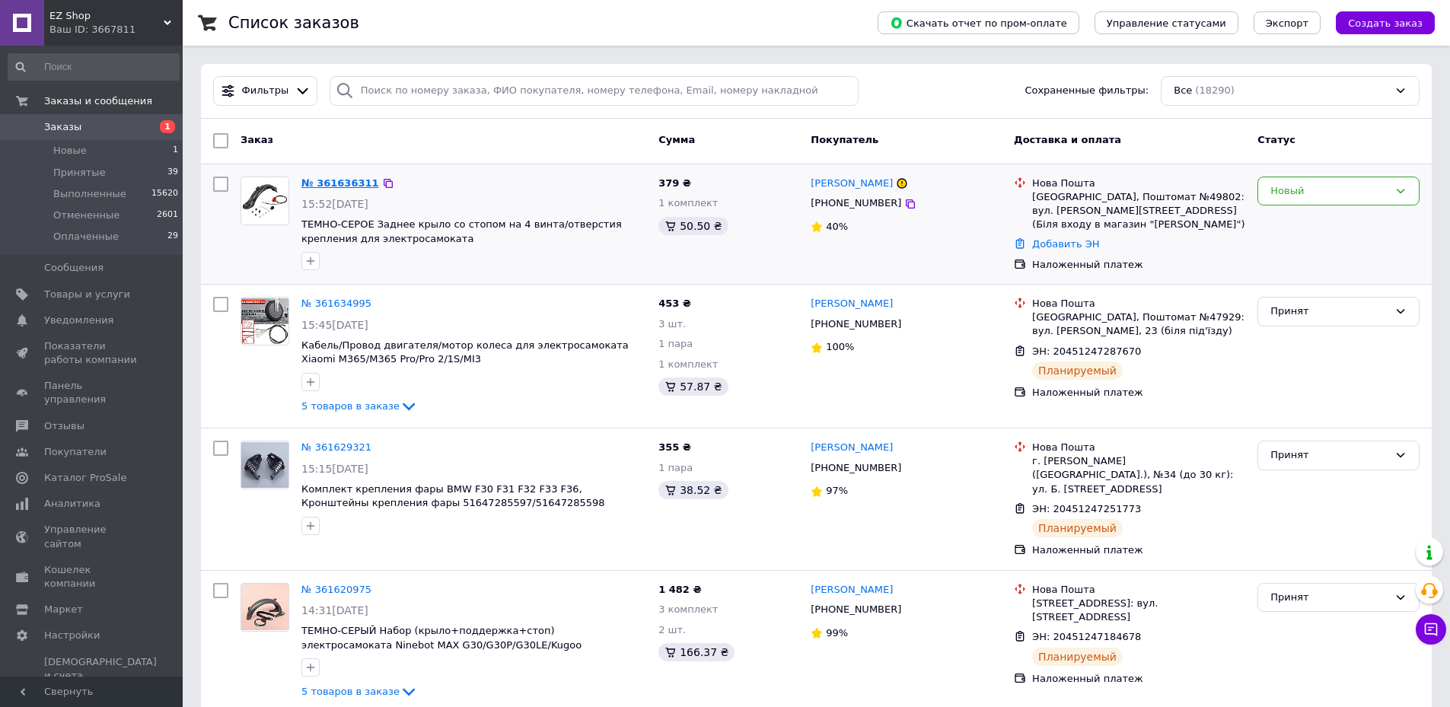
click at [333, 183] on link "№ 361636311" at bounding box center [340, 182] width 78 height 11
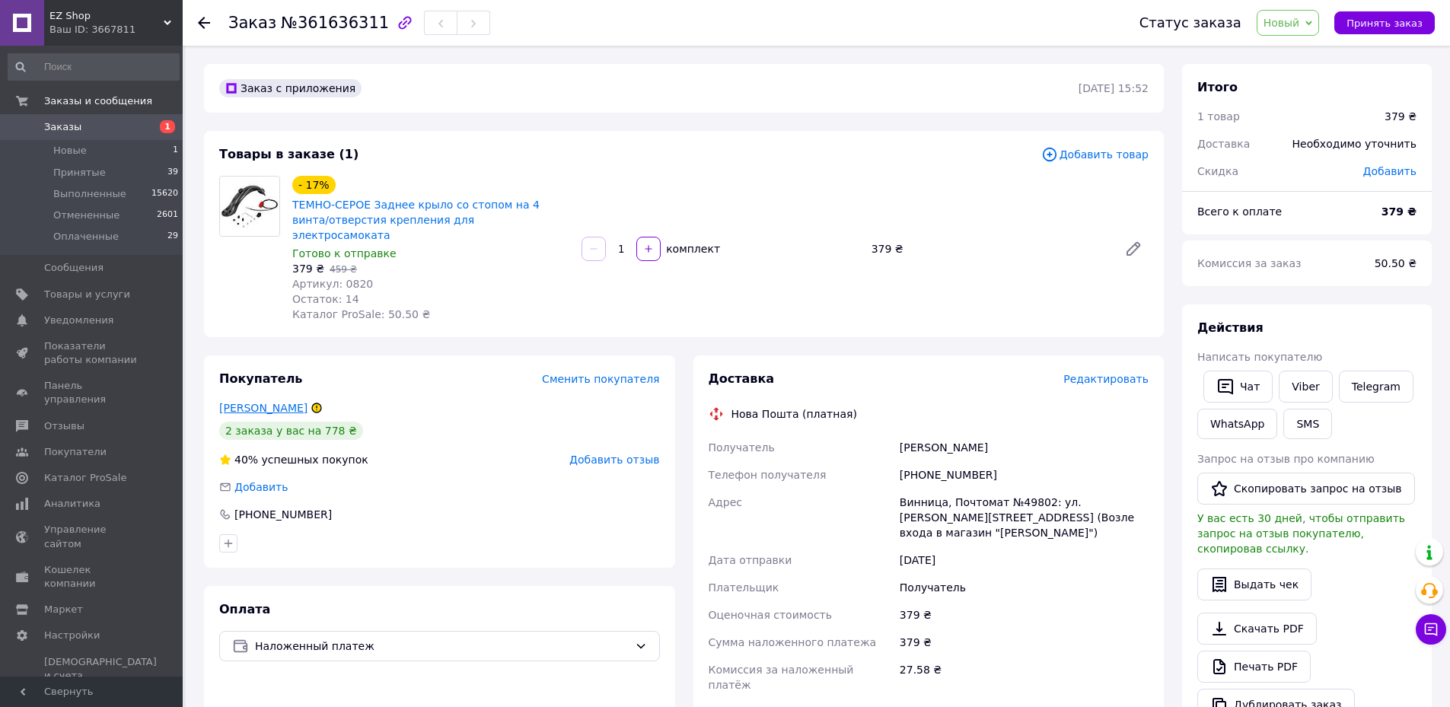
click at [273, 402] on link "Марченко Денис" at bounding box center [263, 408] width 88 height 12
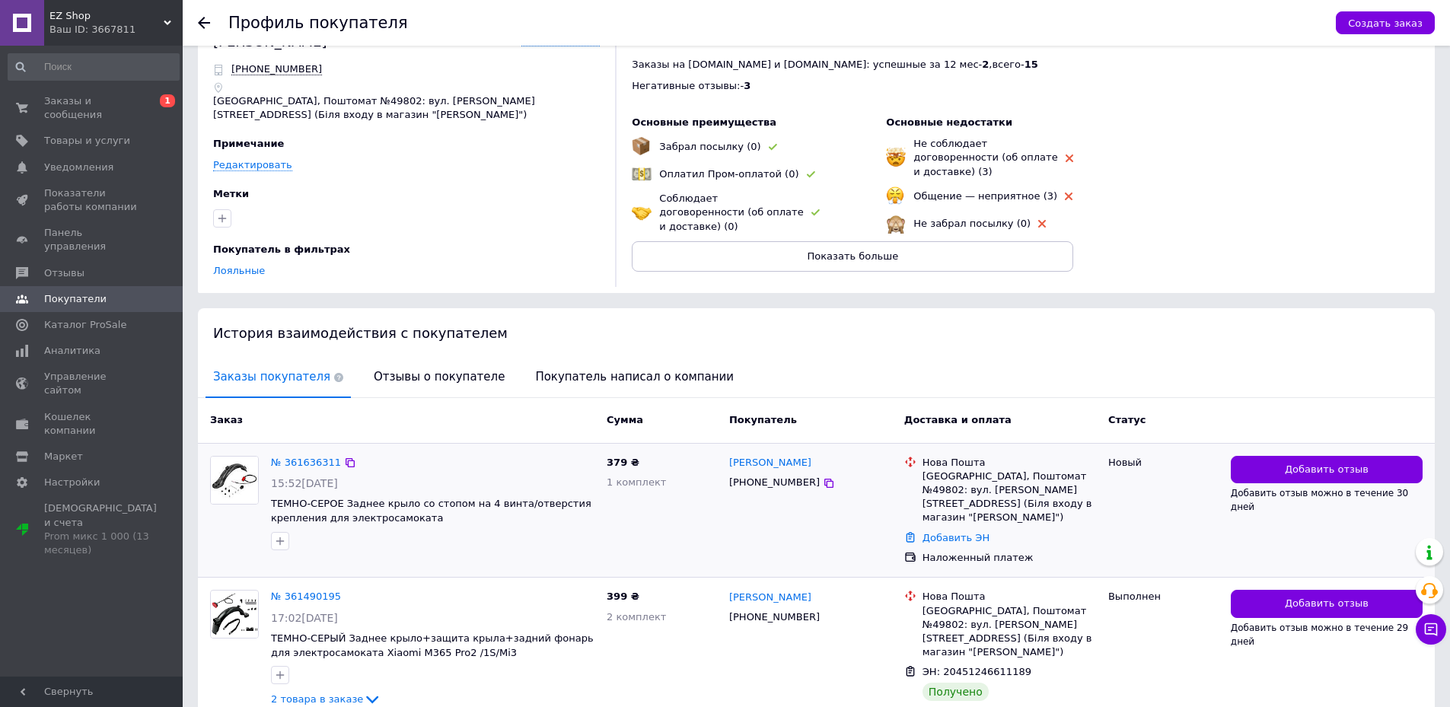
scroll to position [85, 0]
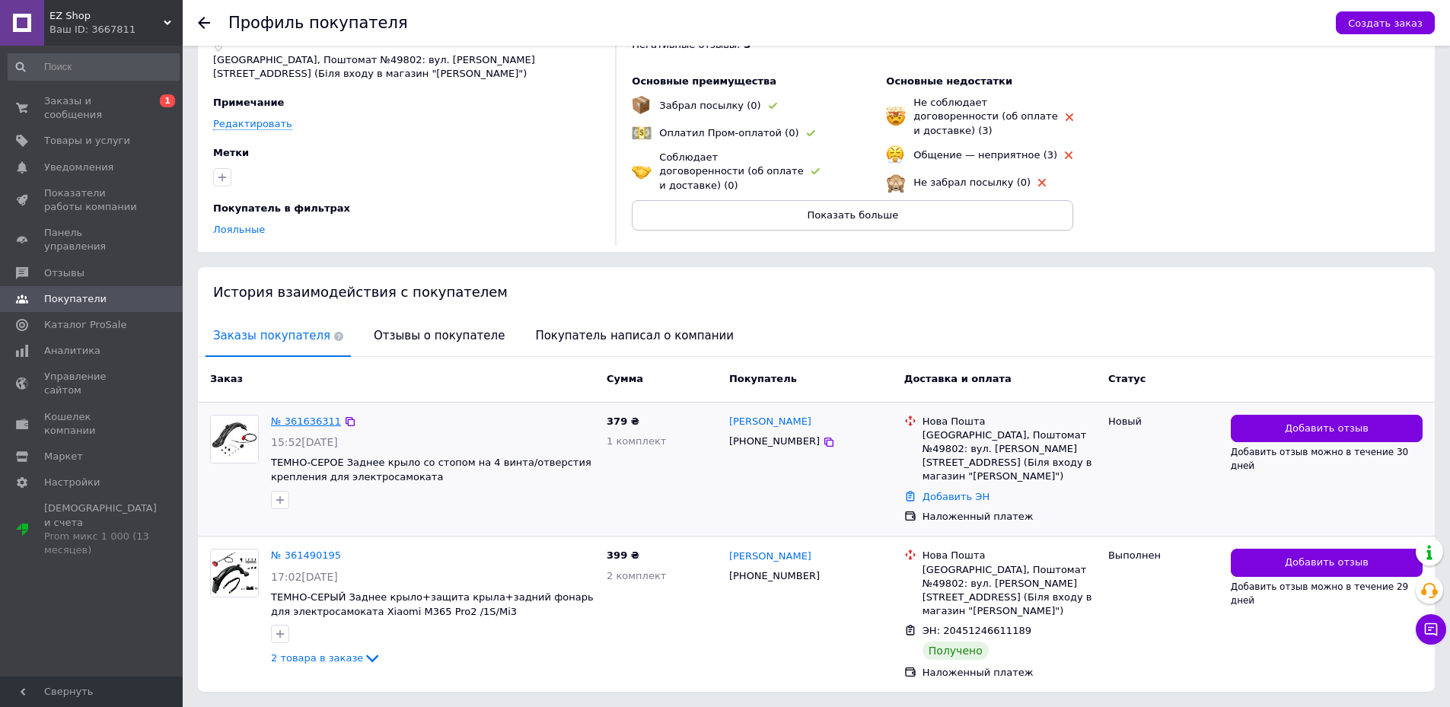
click at [307, 416] on link "№ 361636311" at bounding box center [306, 421] width 70 height 11
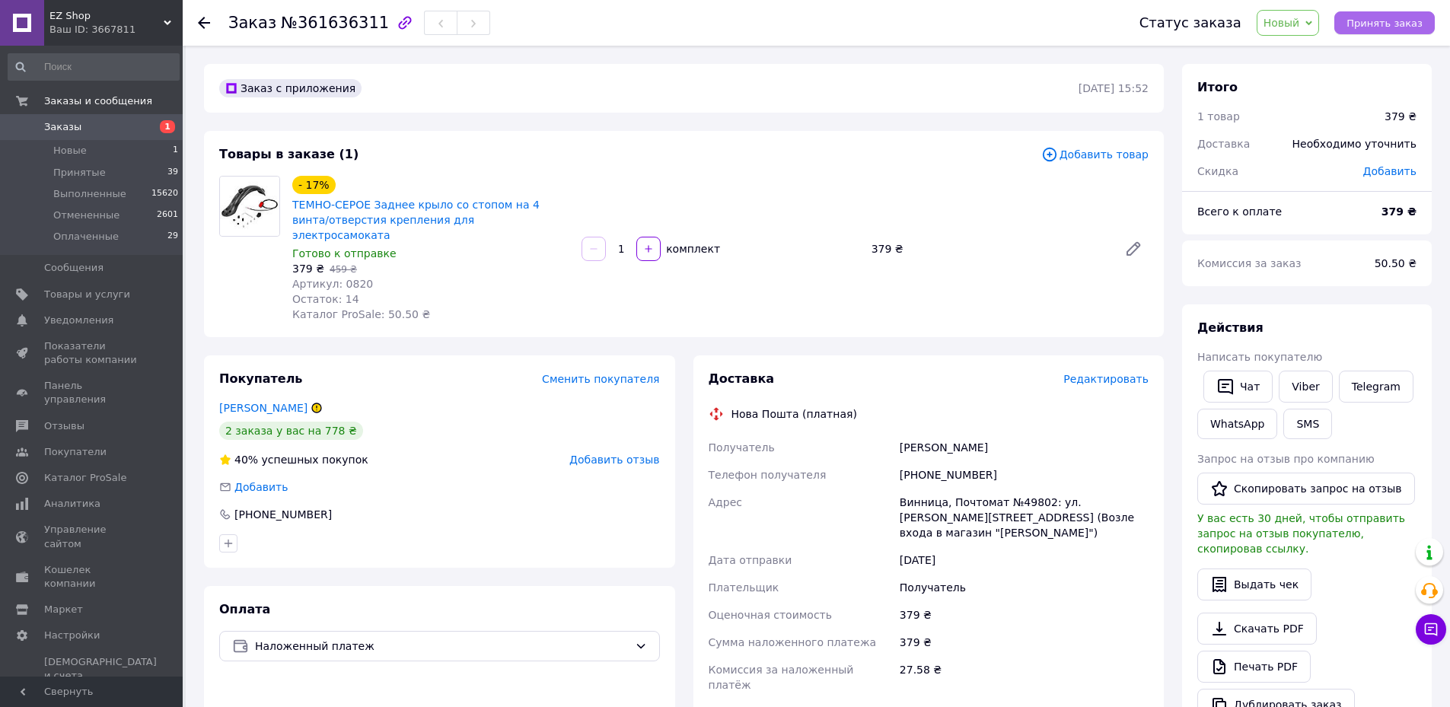
click at [1400, 27] on span "Принять заказ" at bounding box center [1384, 23] width 76 height 11
click at [1293, 382] on link "Viber" at bounding box center [1305, 387] width 53 height 32
click at [1247, 390] on button "Чат" at bounding box center [1237, 387] width 69 height 32
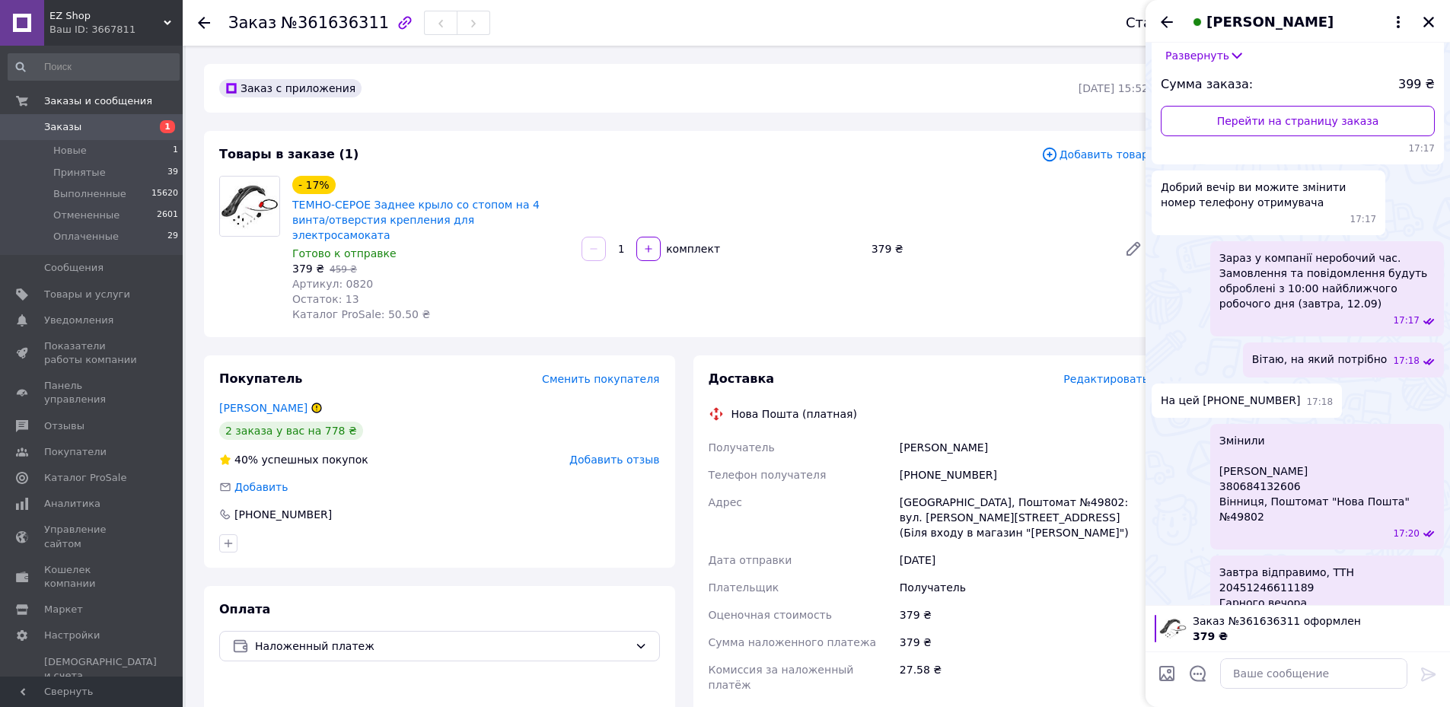
scroll to position [219, 0]
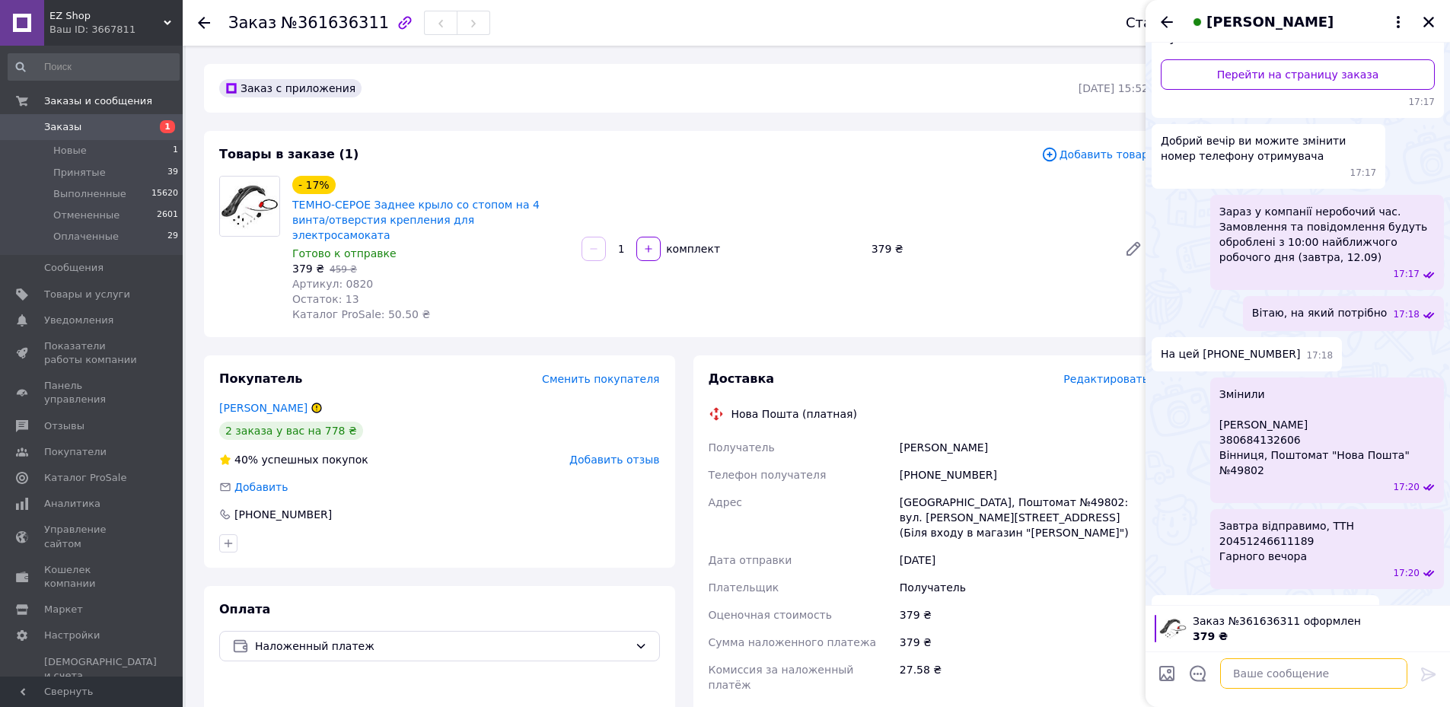
click at [1297, 677] on textarea at bounding box center [1313, 673] width 187 height 30
paste textarea "Вітаю, магазин "EZ-Shop", замовлення пром, Набір для електросамокату на 4 отвор…"
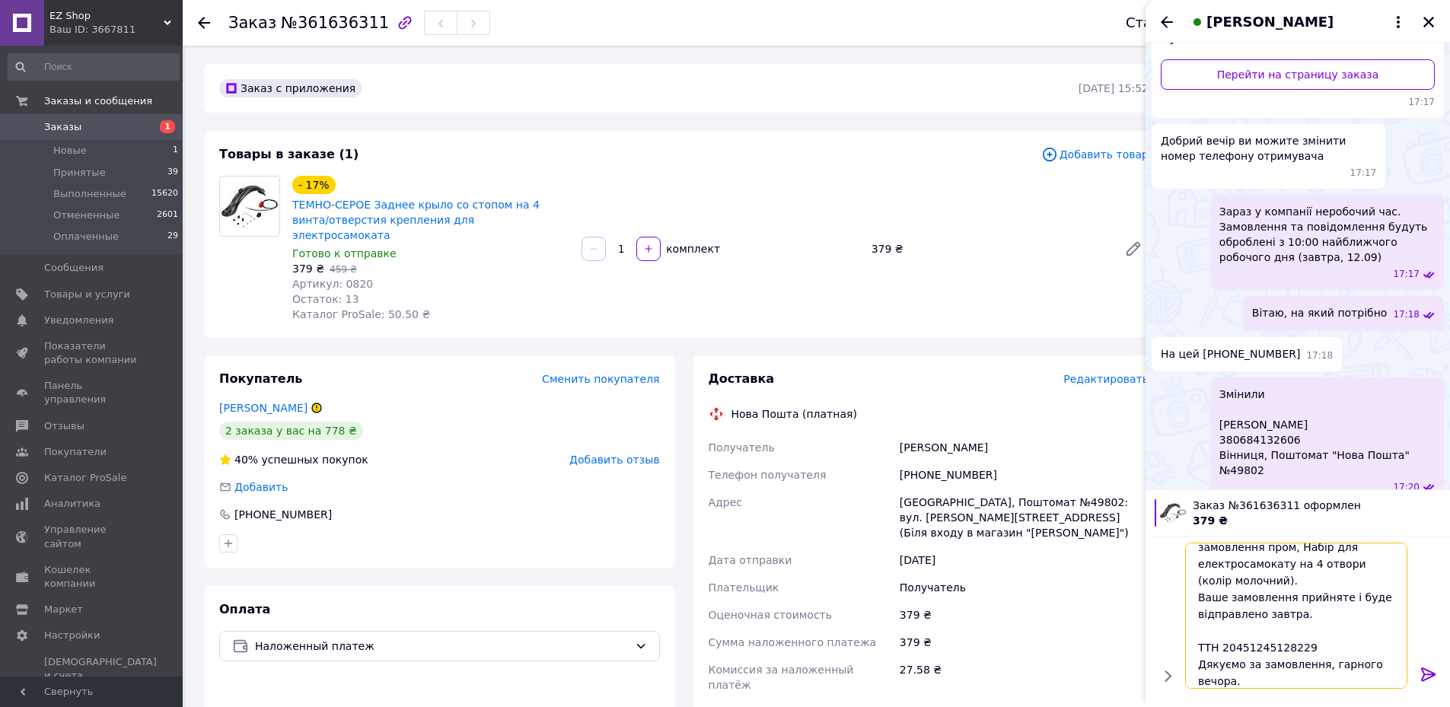
scroll to position [18, 0]
click at [1287, 575] on textarea "Вітаю, магазин "EZ-Shop", замовлення пром, Набір для електросамокату на 4 отвор…" at bounding box center [1299, 616] width 218 height 146
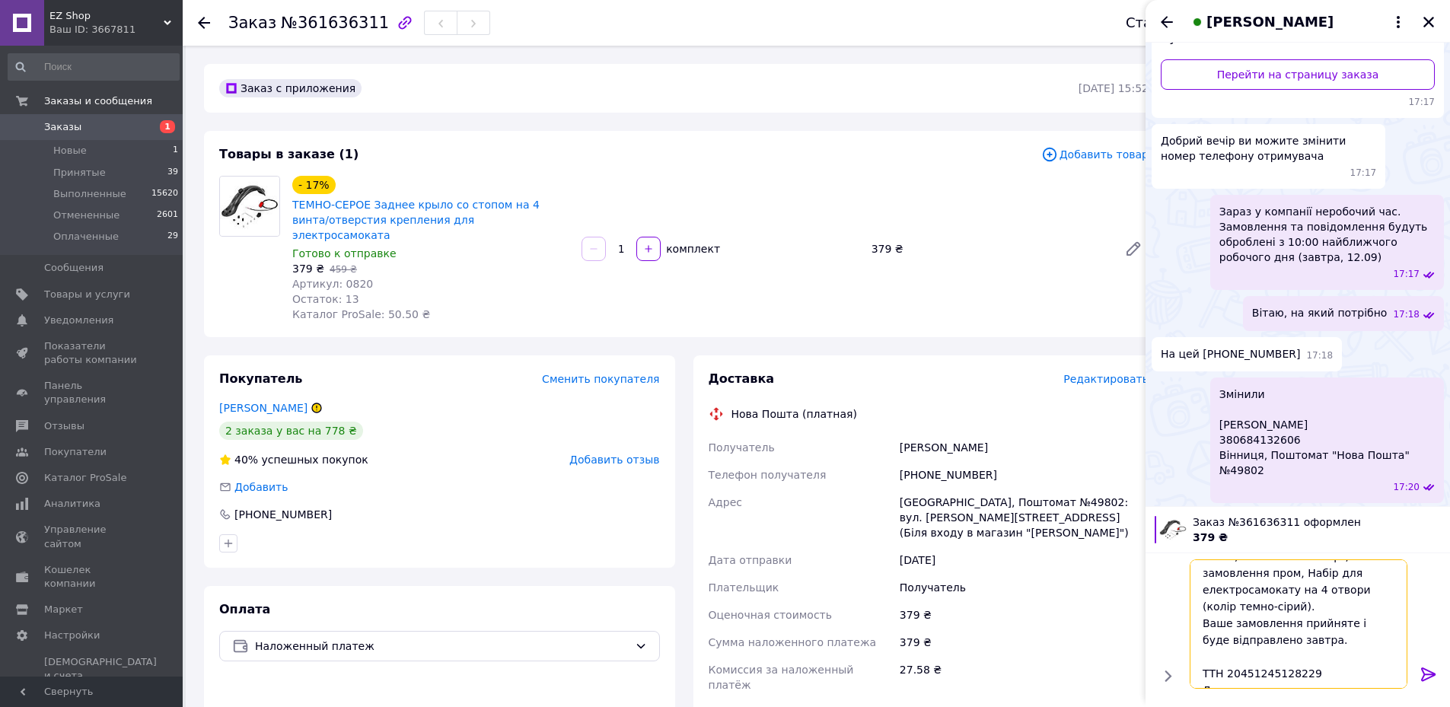
click at [1283, 626] on textarea "Вітаю, магазин "EZ-Shop", замовлення пром, Набір для електросамокату на 4 отвор…" at bounding box center [1299, 623] width 218 height 129
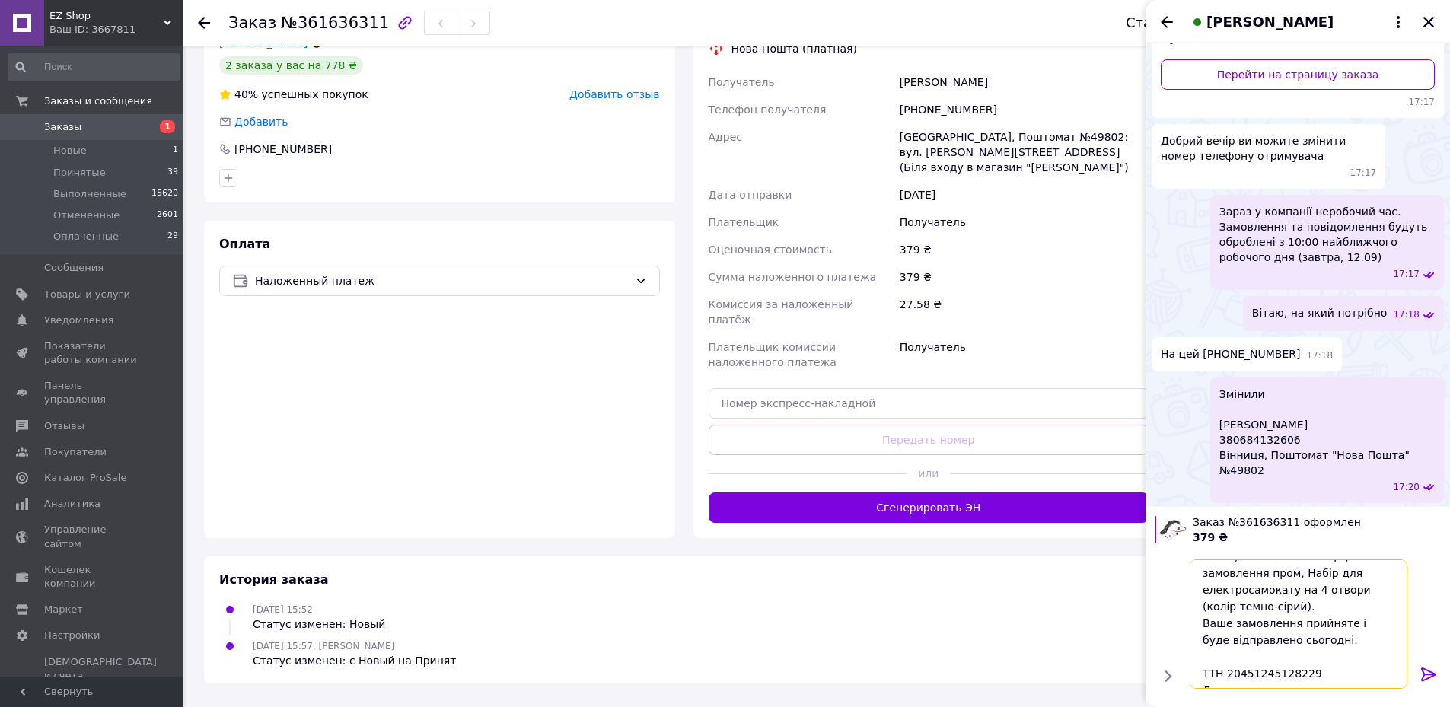
scroll to position [152, 0]
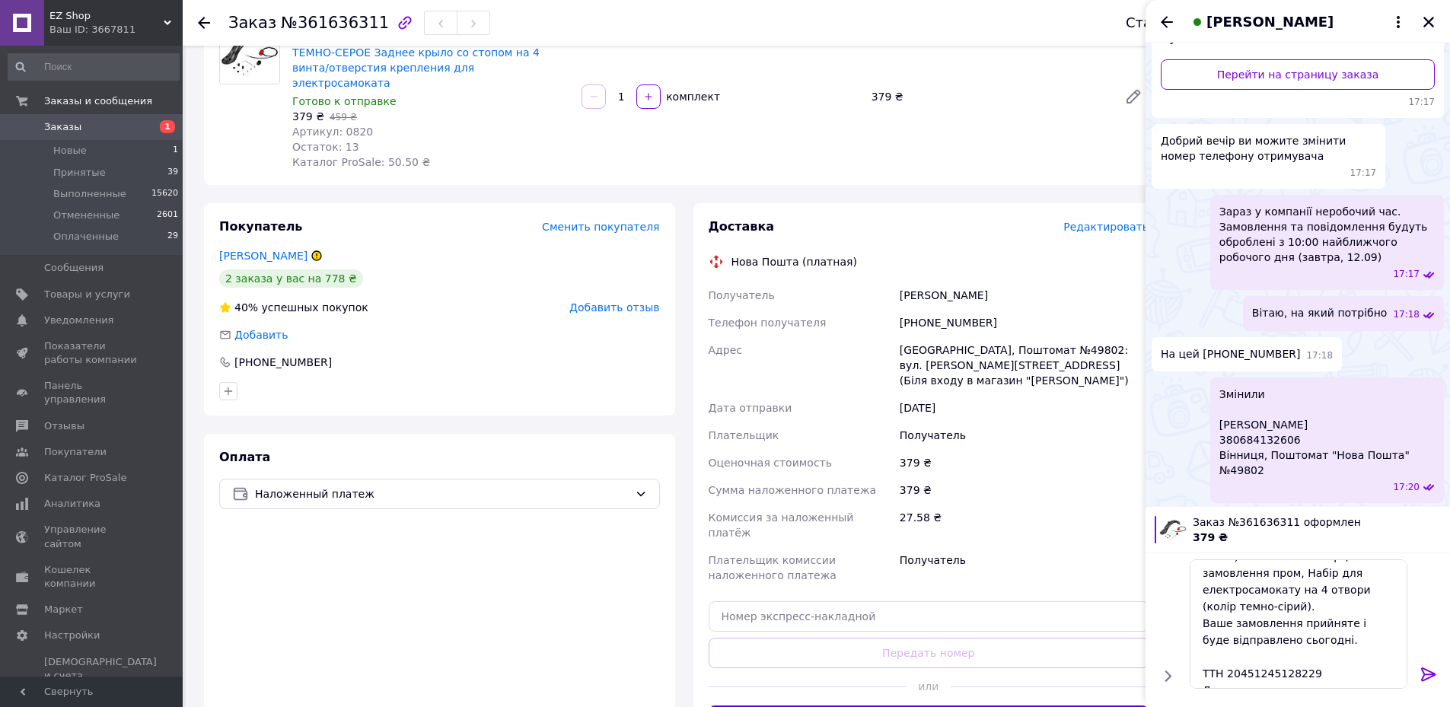
click at [968, 705] on button "Сгенерировать ЭН" at bounding box center [929, 720] width 441 height 30
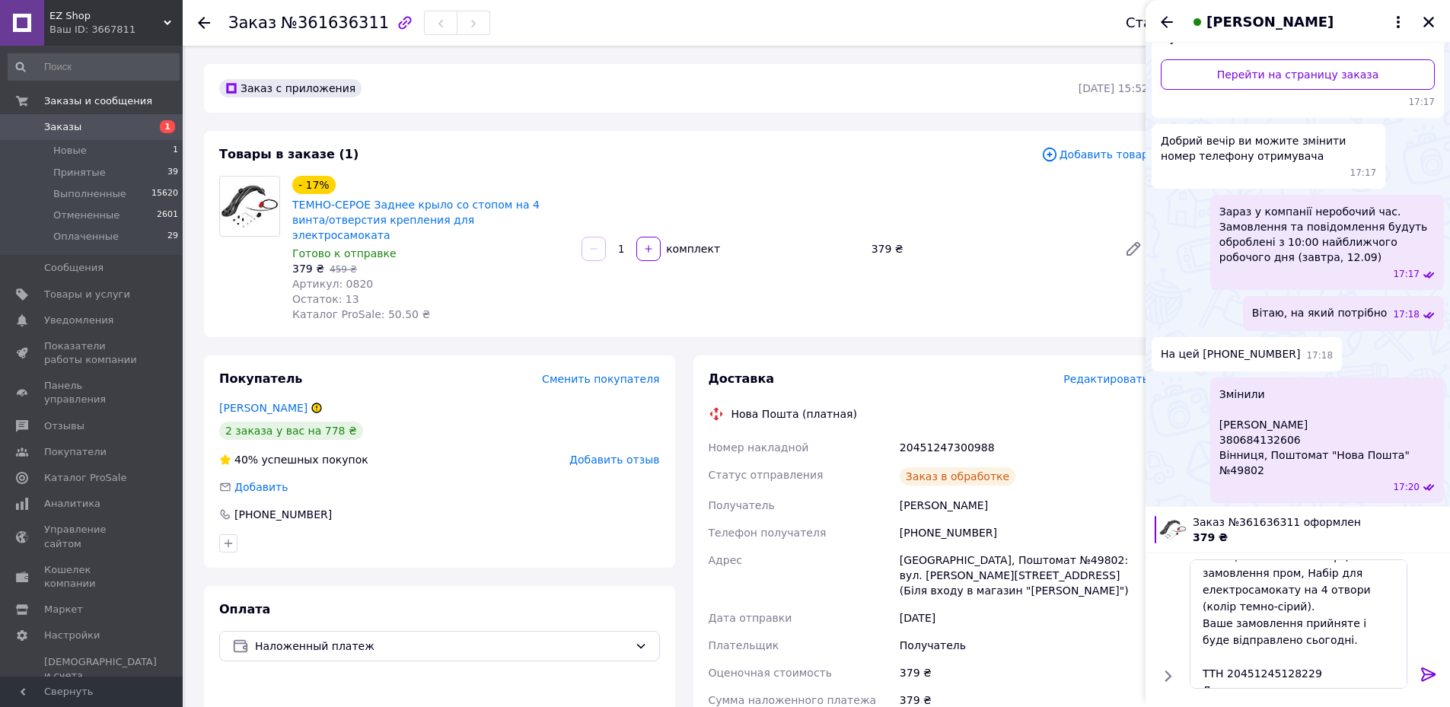
click at [941, 434] on div "20451247300988" at bounding box center [1024, 447] width 255 height 27
copy div "20451247300988"
click at [1266, 662] on textarea "Вітаю, магазин "EZ-Shop", замовлення пром, Набір для електросамокату на 4 отвор…" at bounding box center [1299, 623] width 218 height 129
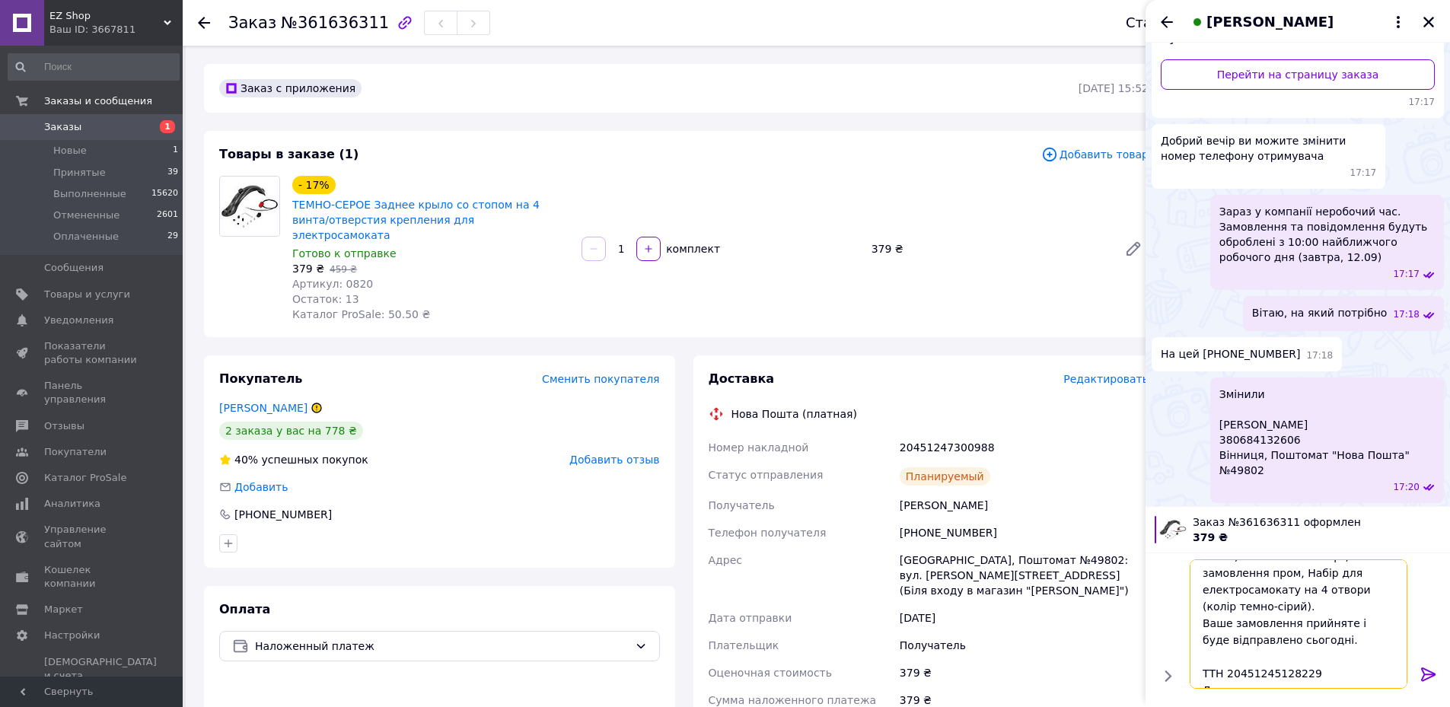
paste textarea "7300988"
type textarea "Вітаю, магазин "EZ-Shop", замовлення пром, Набір для електросамокату на 4 отвор…"
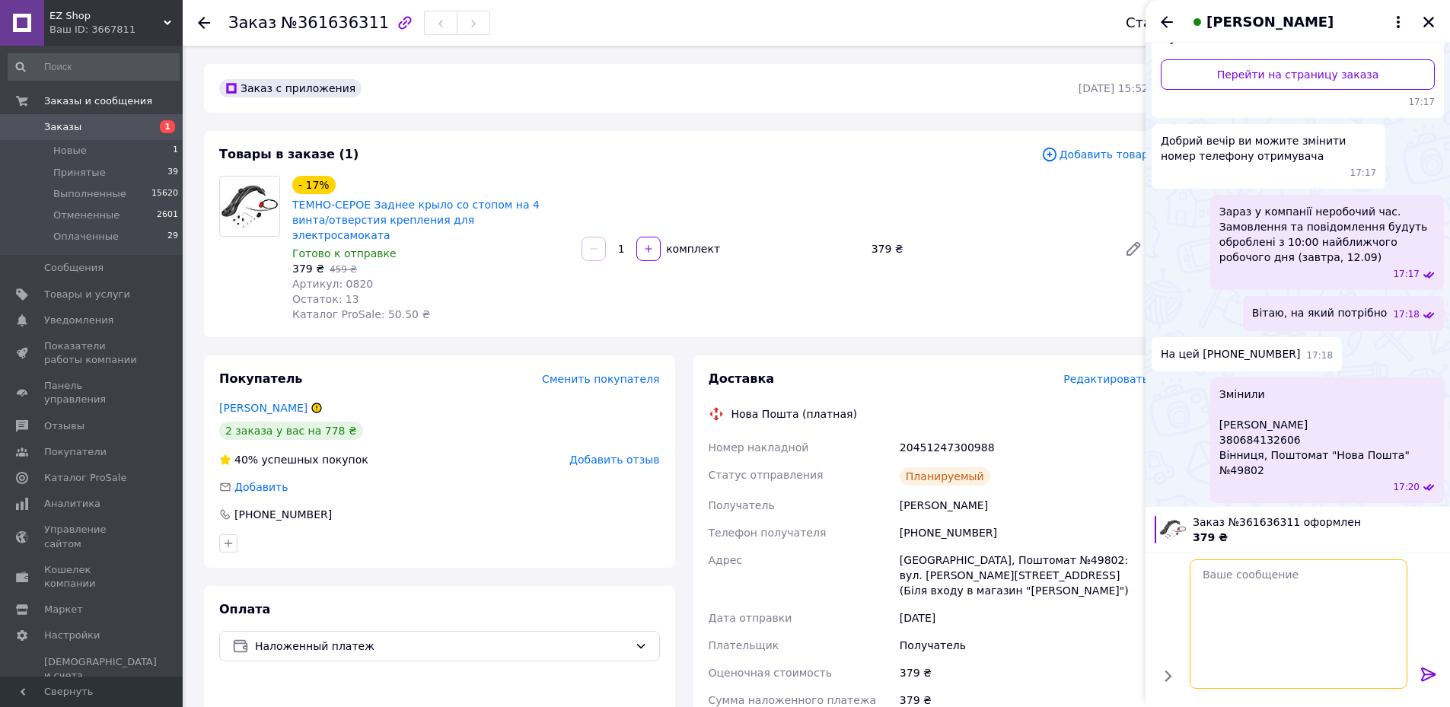
scroll to position [605, 0]
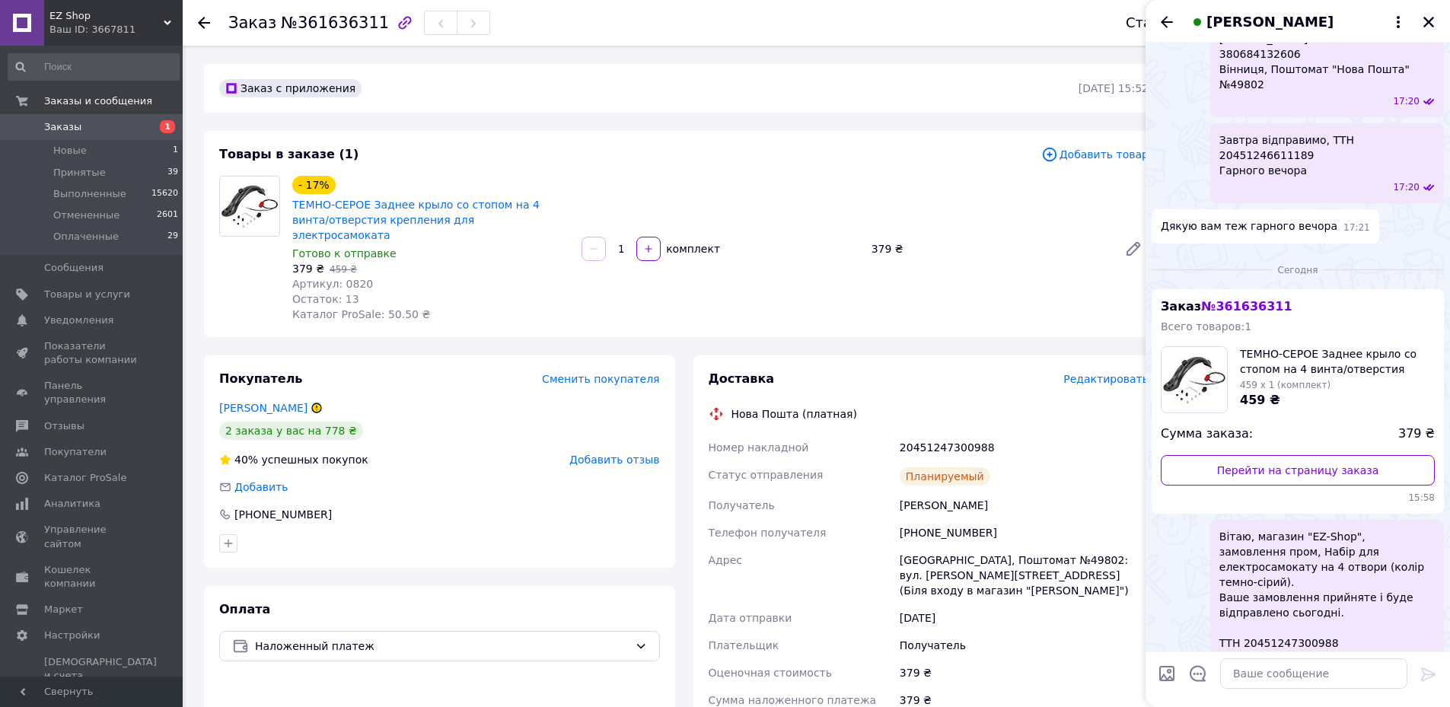
click at [1434, 15] on icon "Закрыть" at bounding box center [1429, 22] width 14 height 14
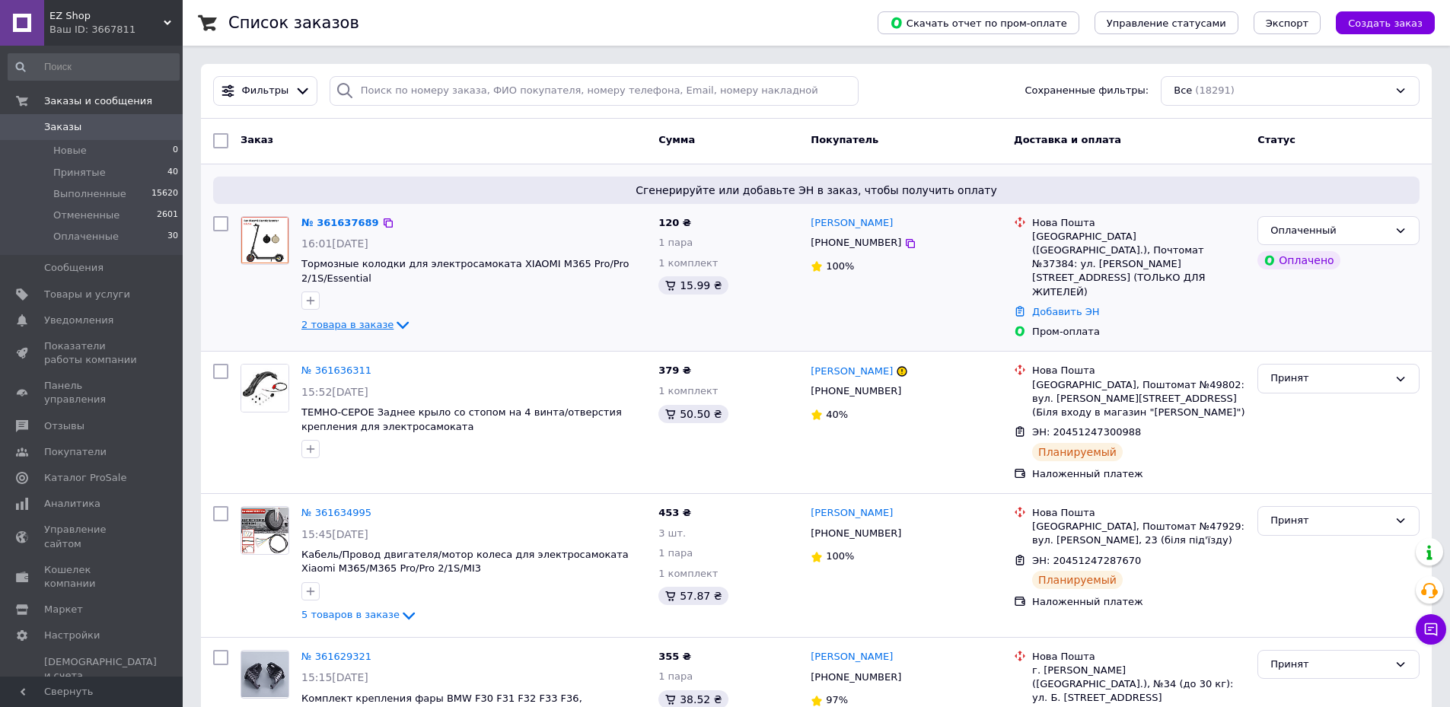
click at [378, 323] on span "2 товара в заказе" at bounding box center [347, 324] width 92 height 11
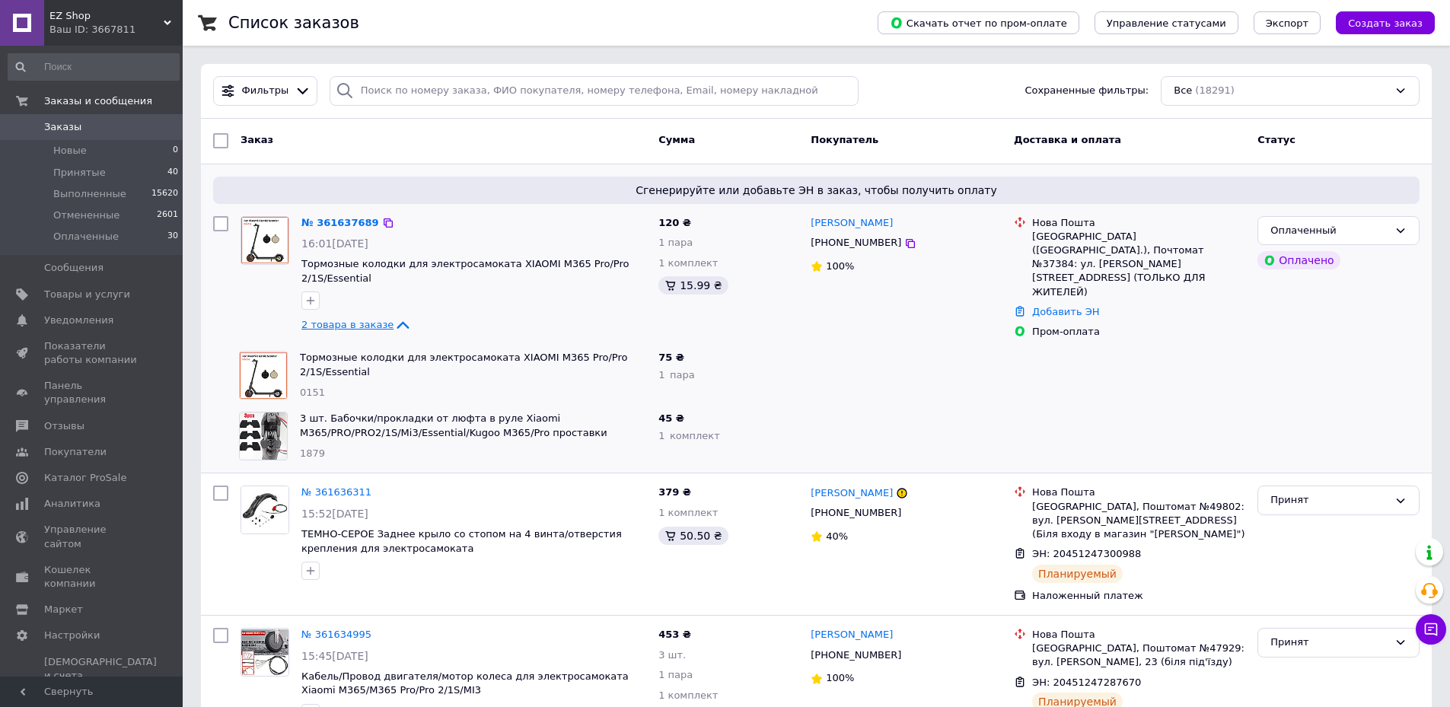
click at [378, 323] on span "2 товара в заказе" at bounding box center [347, 324] width 92 height 11
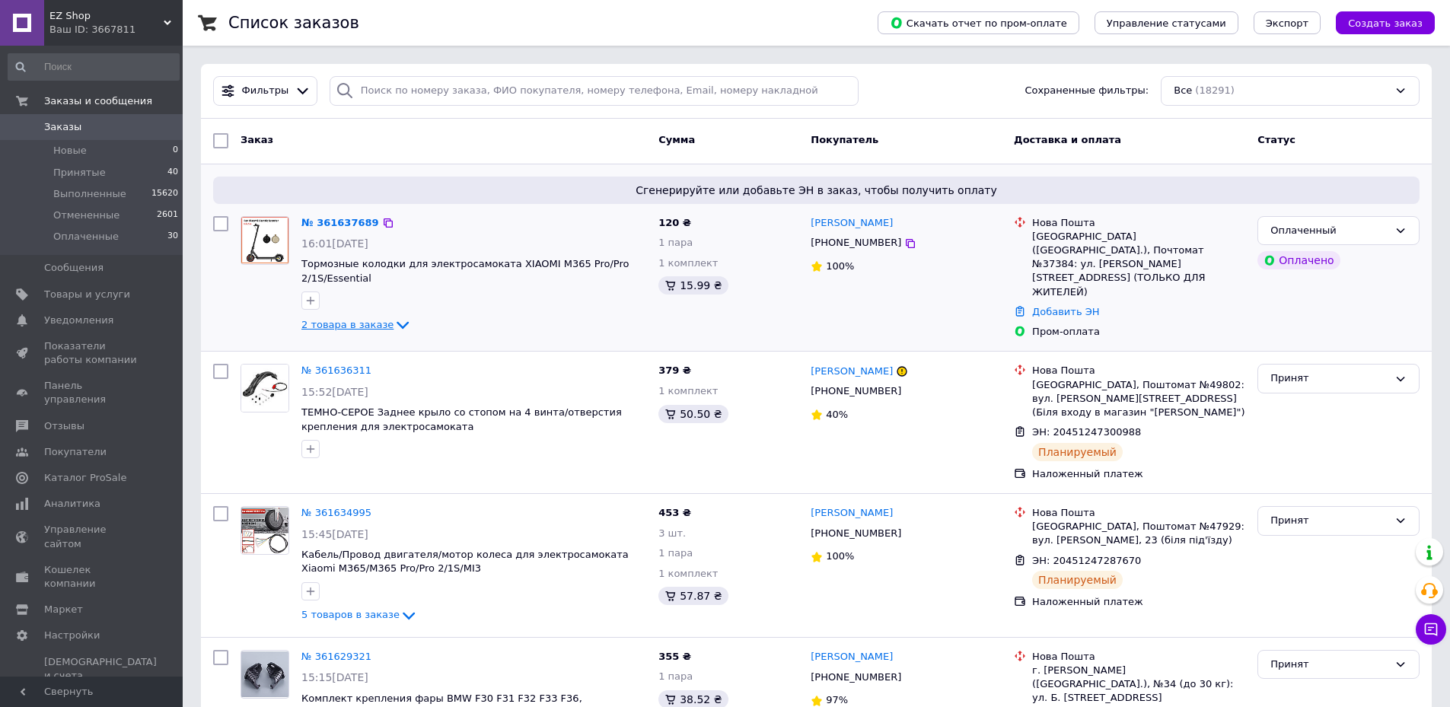
click at [378, 323] on span "2 товара в заказе" at bounding box center [347, 324] width 92 height 11
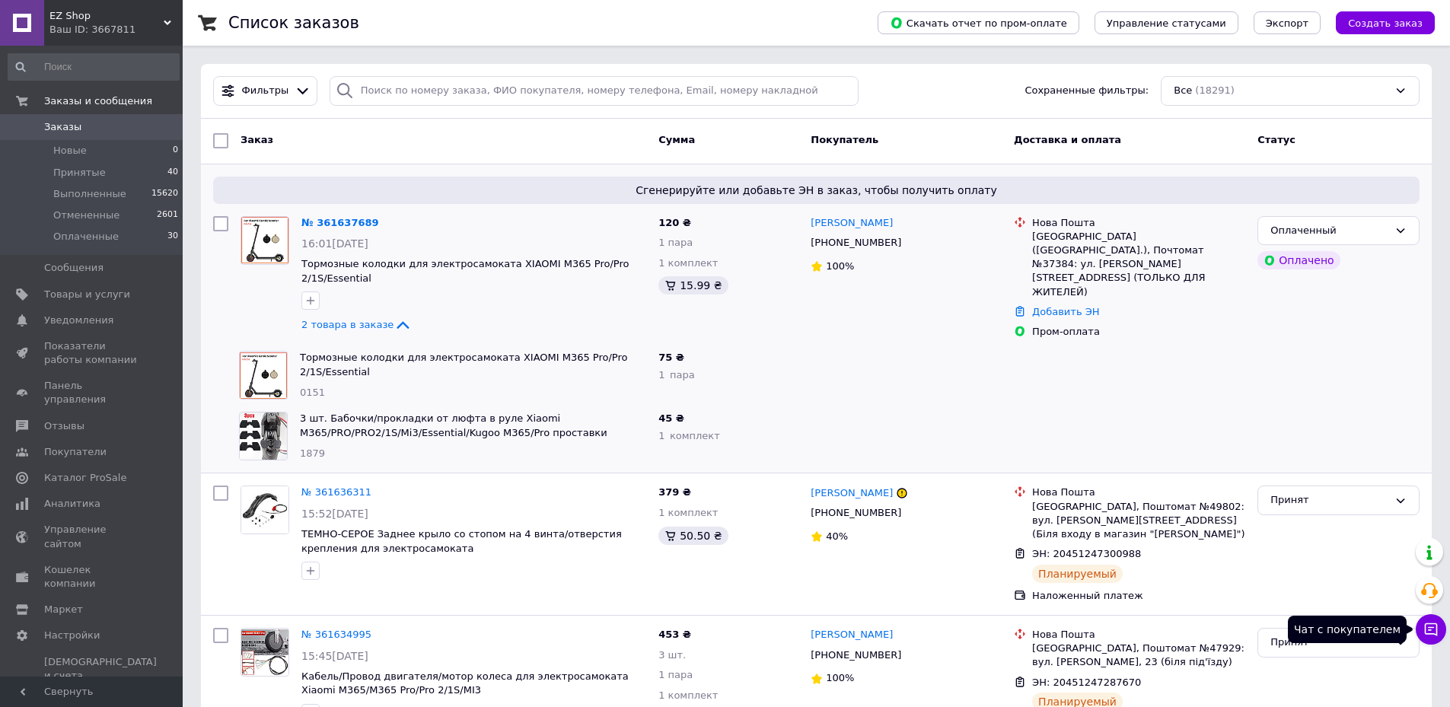
click at [1430, 636] on icon at bounding box center [1430, 629] width 15 height 15
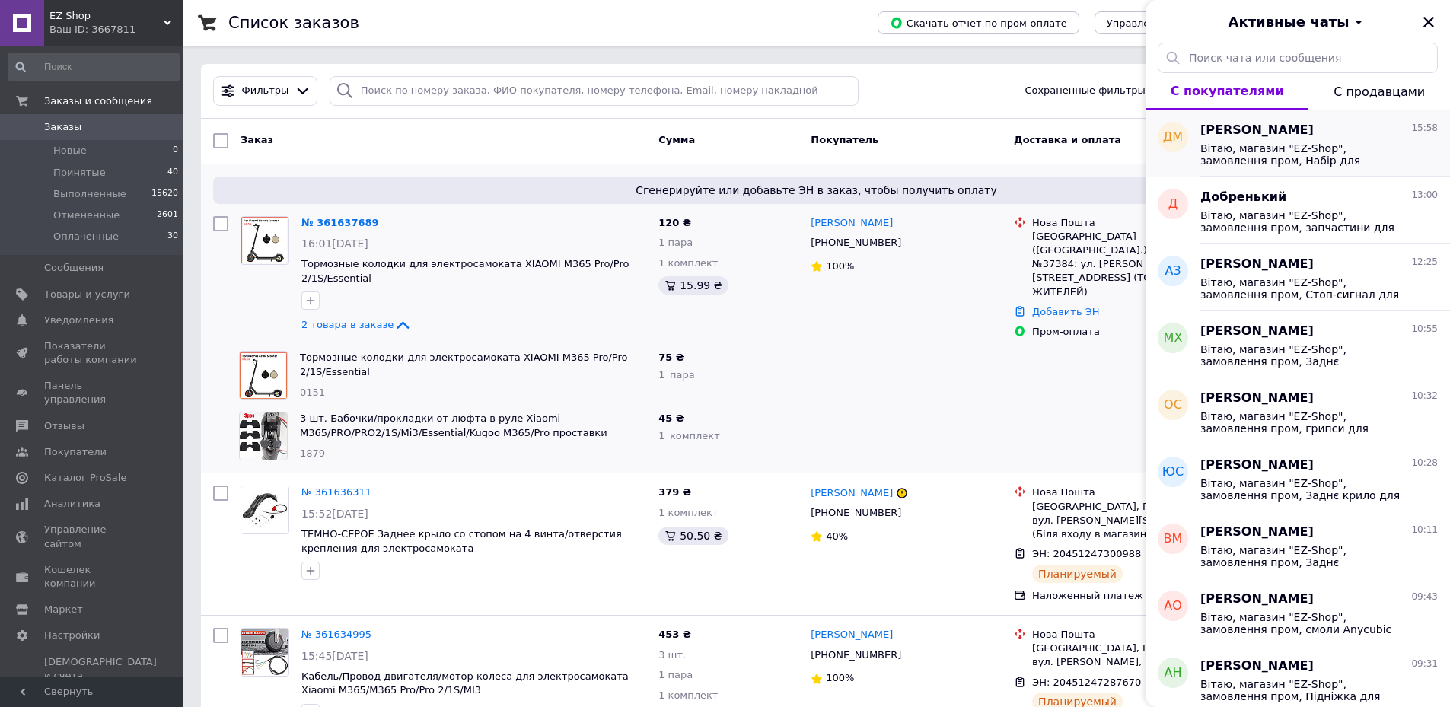
click at [1312, 132] on div "Денис Марченко 15:58" at bounding box center [1318, 131] width 237 height 18
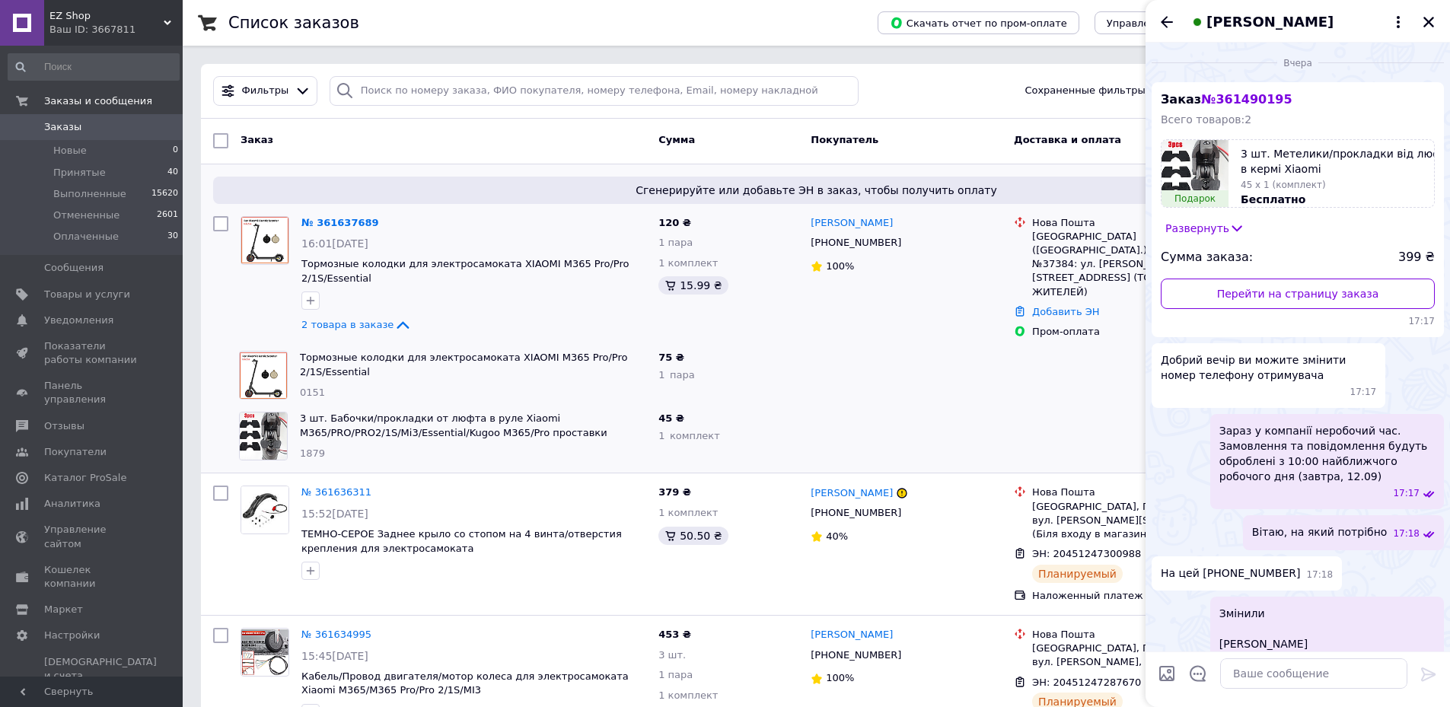
scroll to position [605, 0]
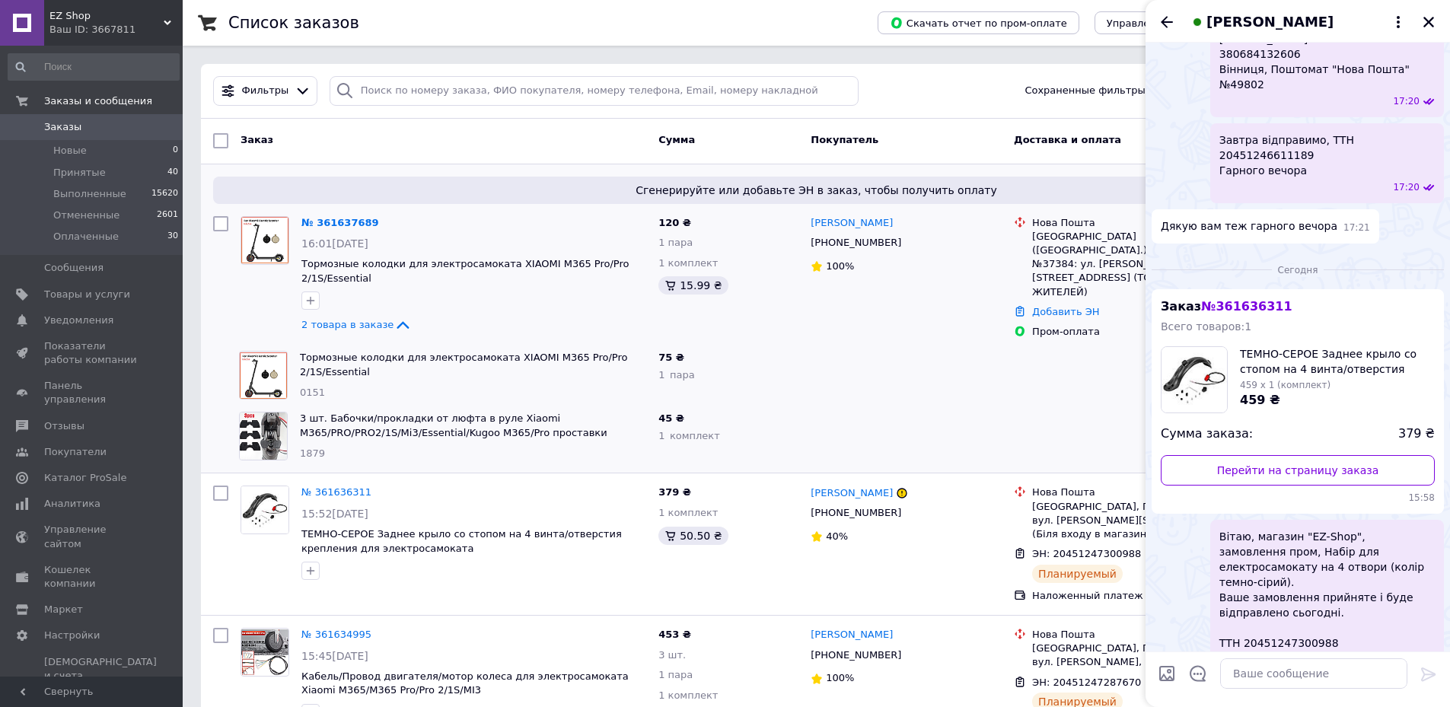
click at [1438, 19] on div "[PERSON_NAME]" at bounding box center [1297, 21] width 304 height 43
click at [1431, 28] on button "Закрыть" at bounding box center [1428, 22] width 18 height 18
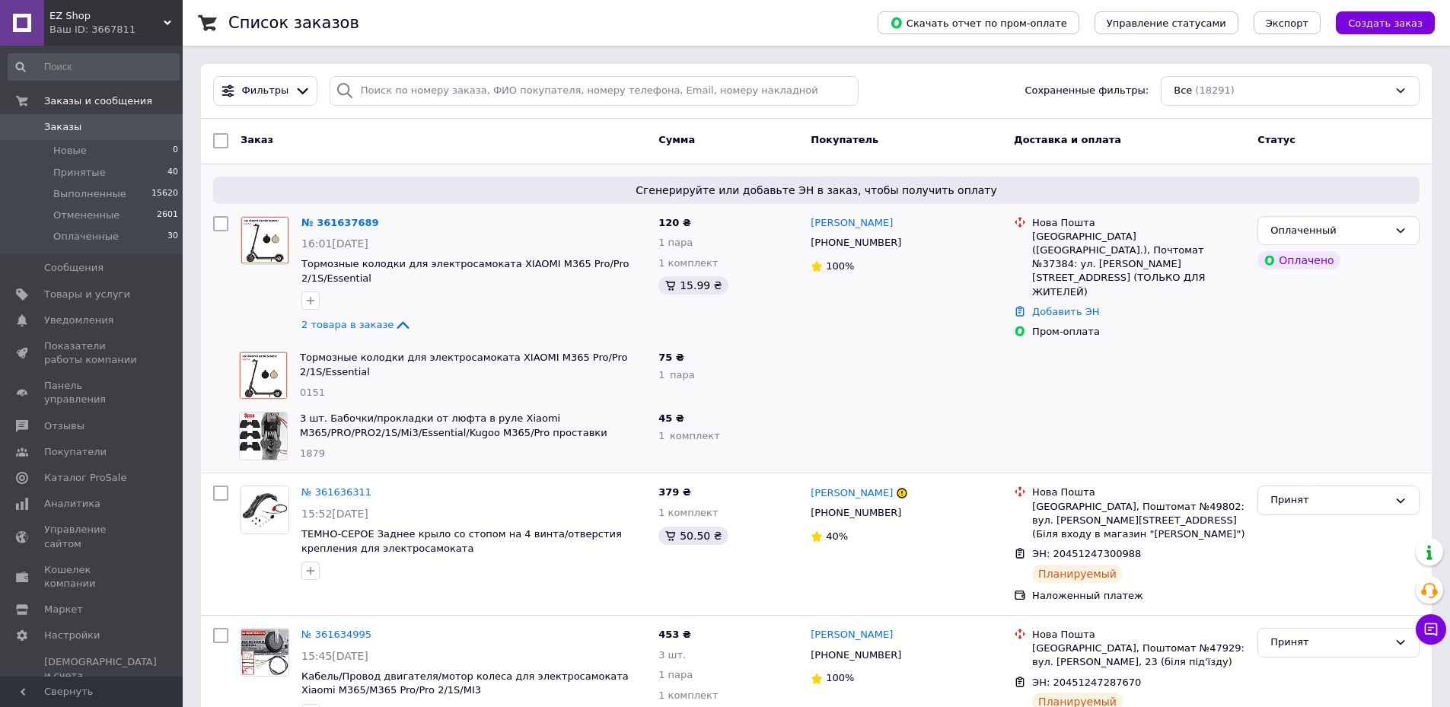
drag, startPoint x: 74, startPoint y: 180, endPoint x: 837, endPoint y: 7, distance: 782.8
click at [75, 180] on li "Принятые 40" at bounding box center [93, 172] width 187 height 21
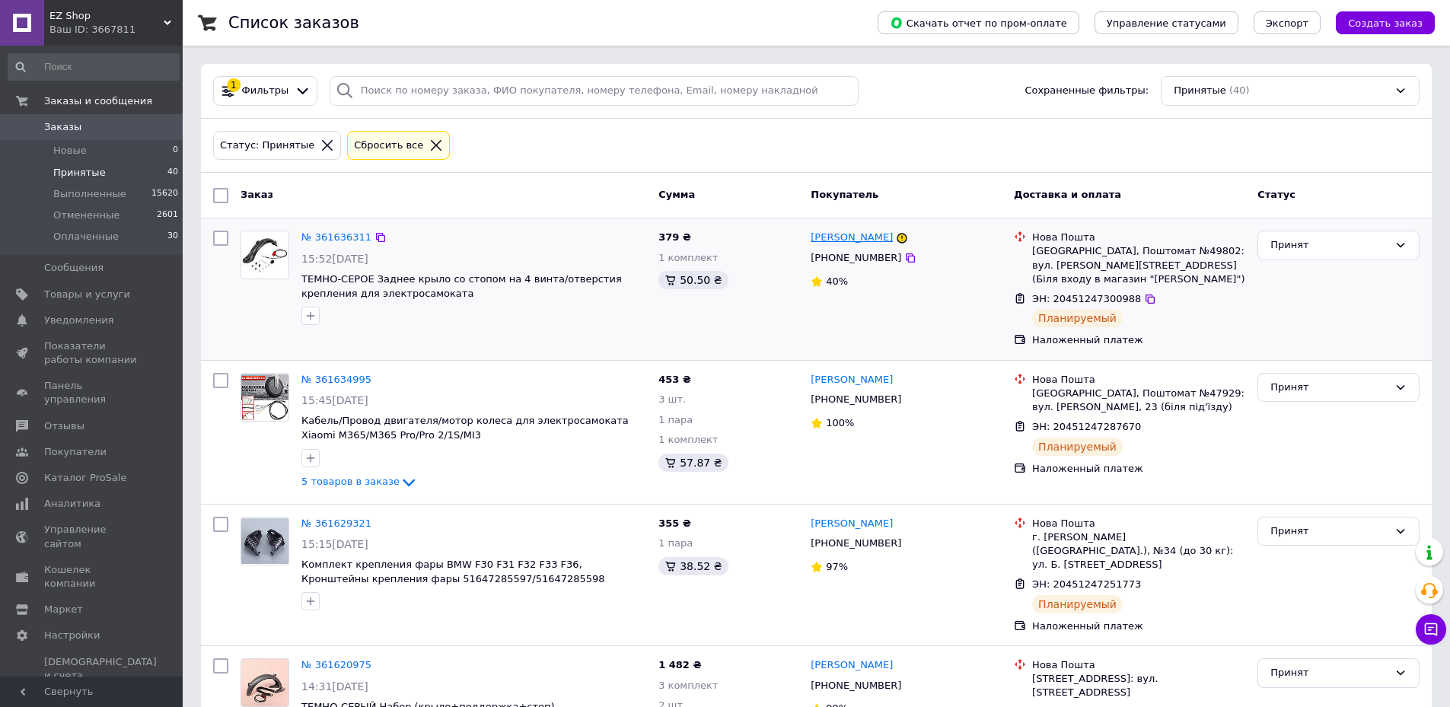
click at [862, 236] on link "[PERSON_NAME]" at bounding box center [852, 238] width 82 height 14
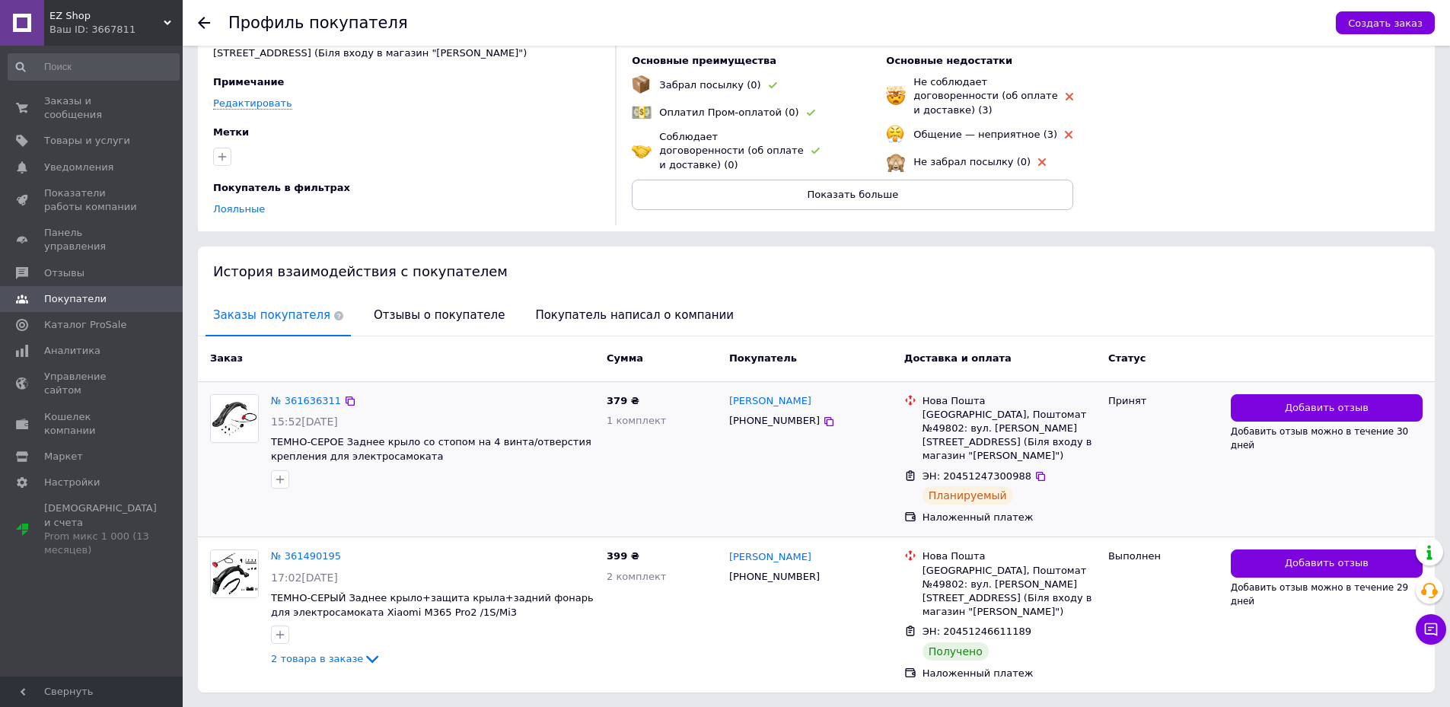
scroll to position [107, 0]
click at [323, 549] on link "№ 361490195" at bounding box center [306, 554] width 70 height 11
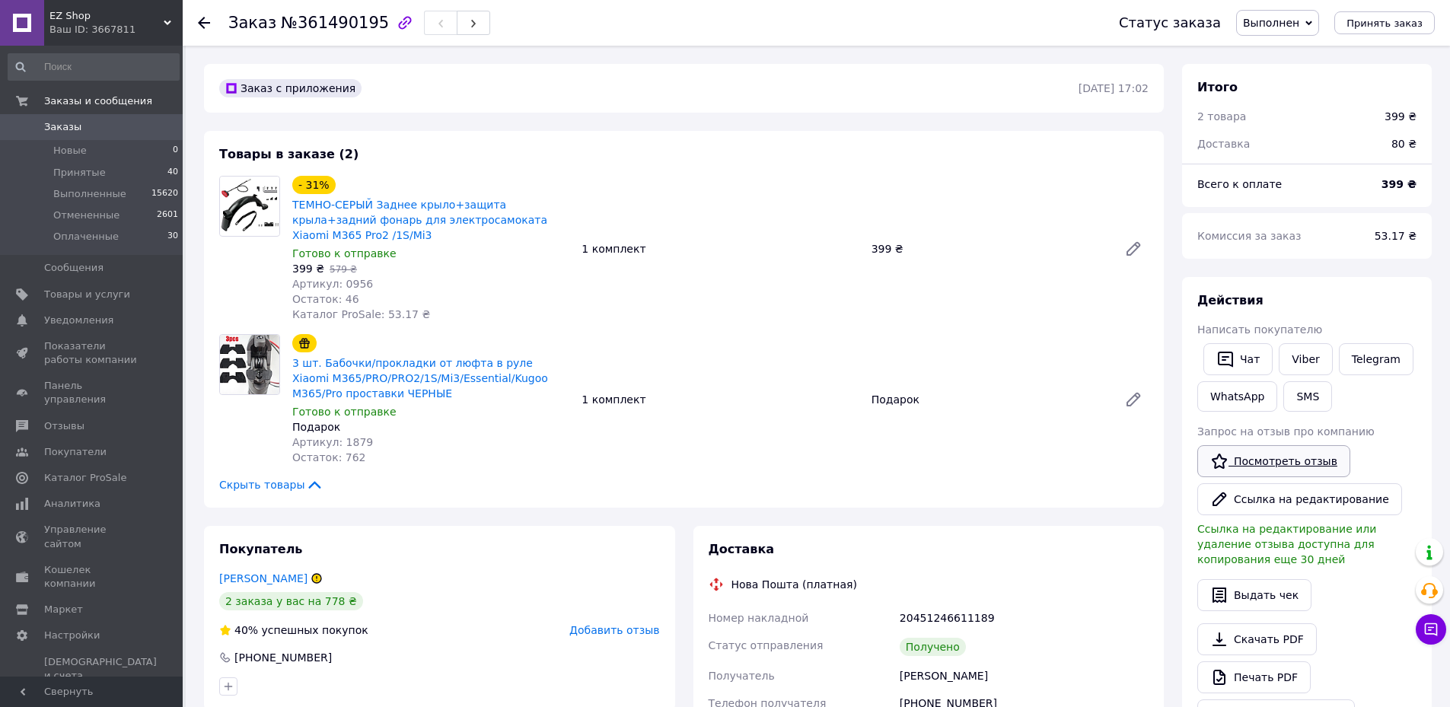
click at [1265, 460] on link "Посмотреть отзыв" at bounding box center [1273, 461] width 153 height 32
click at [104, 419] on span "Отзывы" at bounding box center [92, 426] width 97 height 14
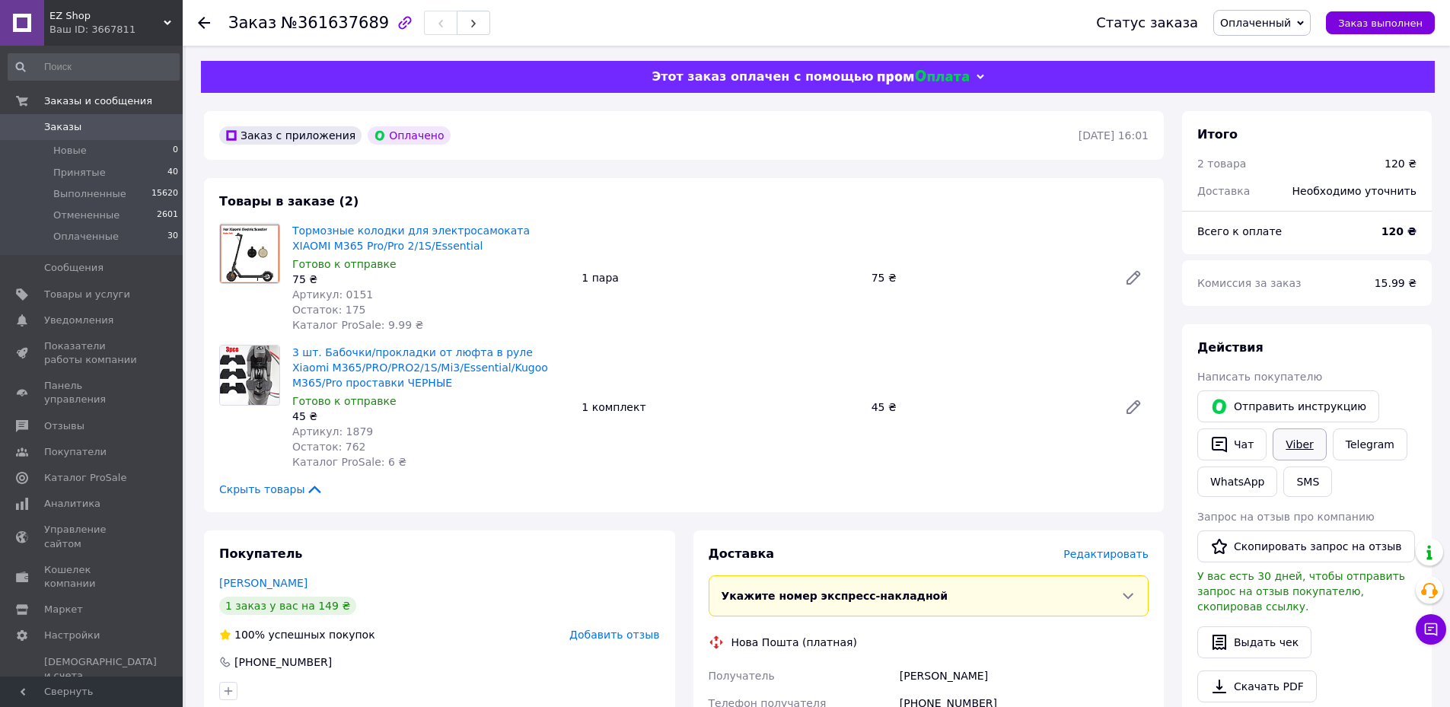
click at [1302, 435] on link "Viber" at bounding box center [1298, 444] width 53 height 32
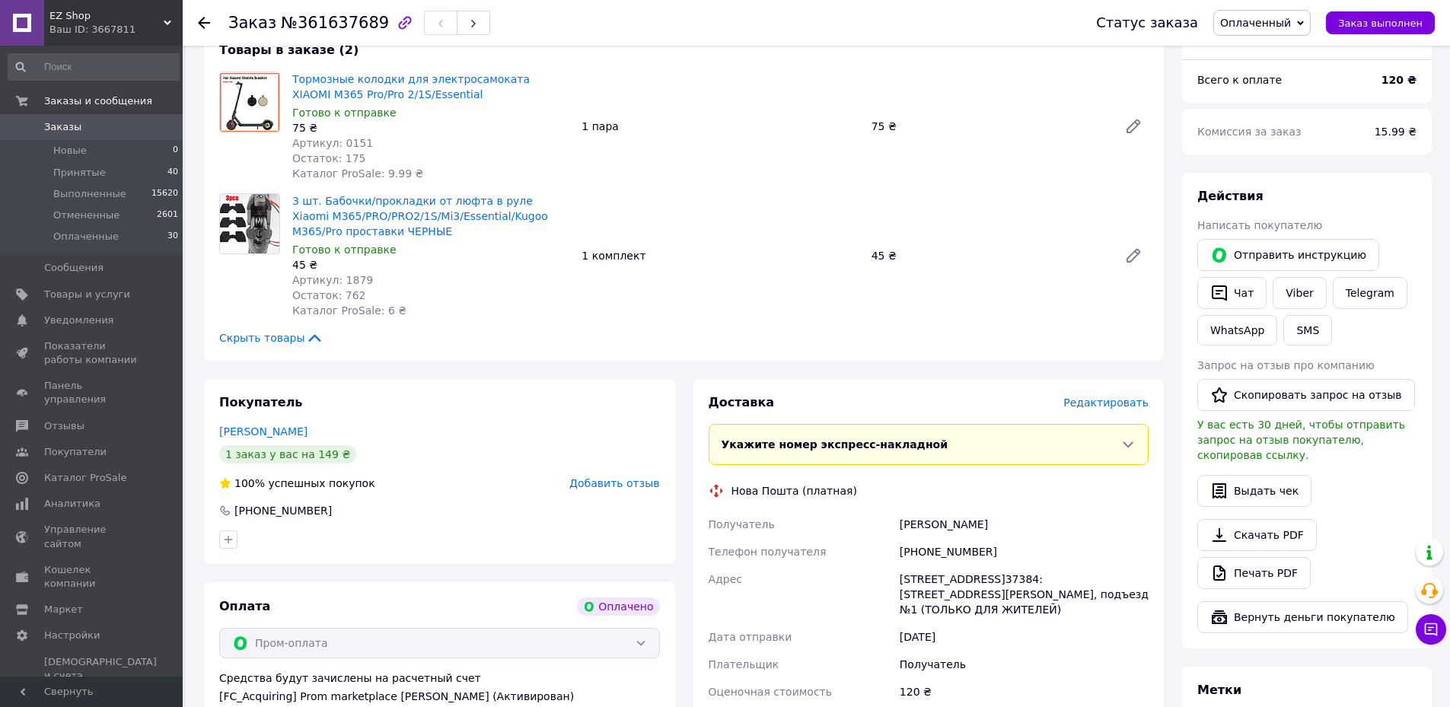
scroll to position [152, 0]
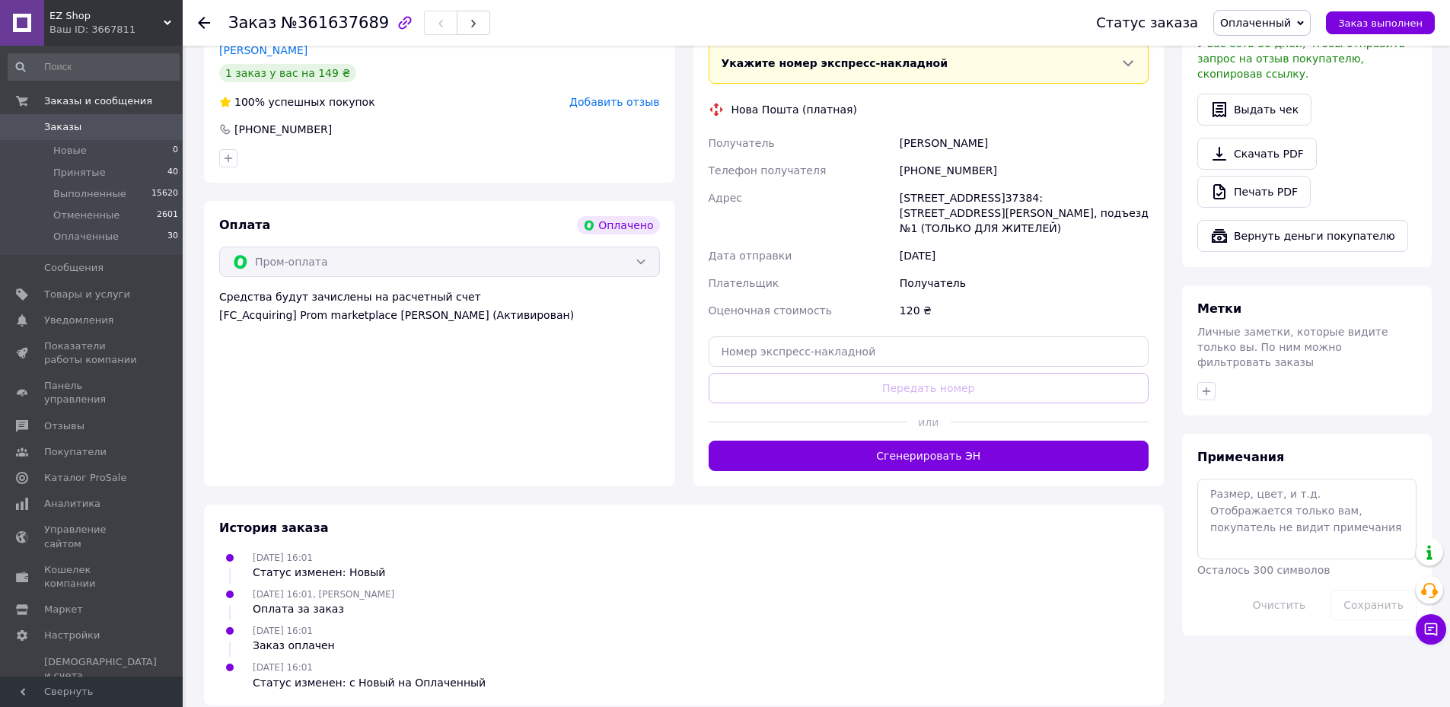
click at [923, 467] on button "Сгенерировать ЭН" at bounding box center [929, 456] width 441 height 30
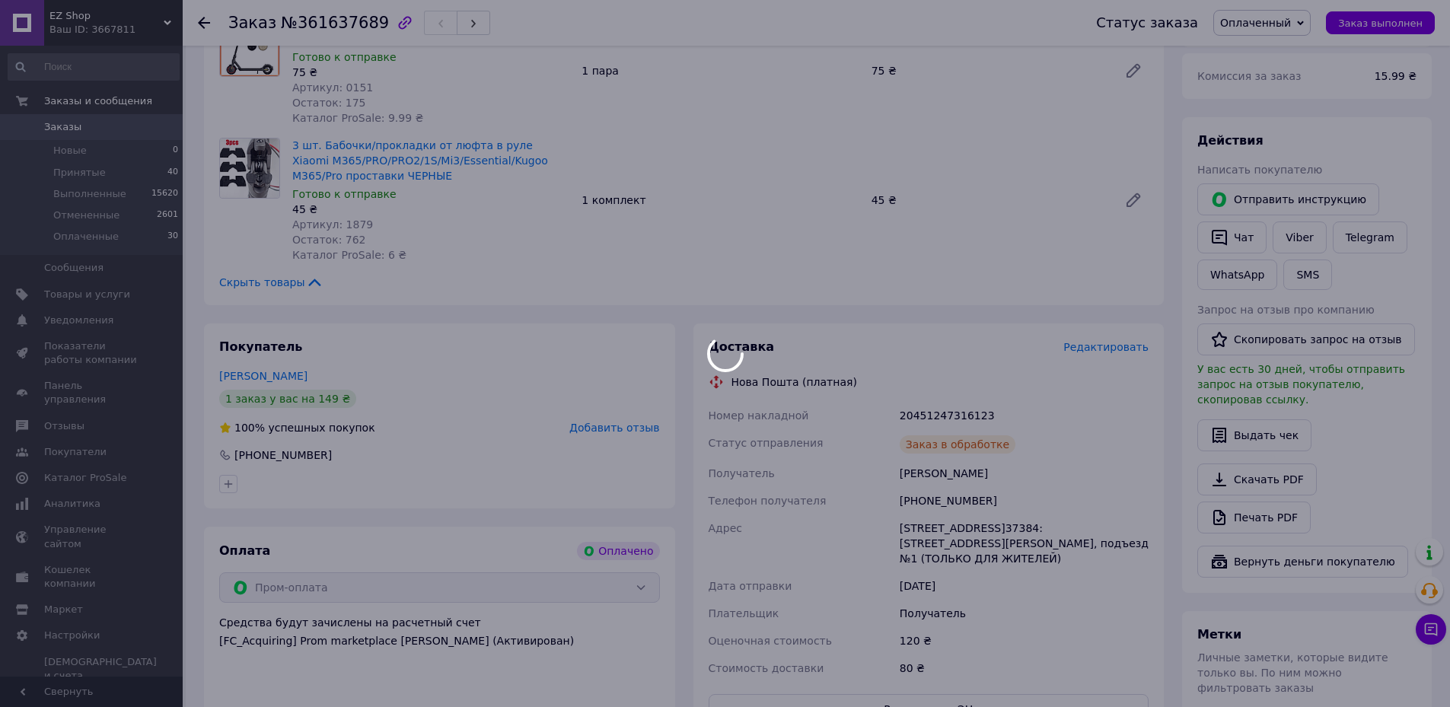
scroll to position [228, 0]
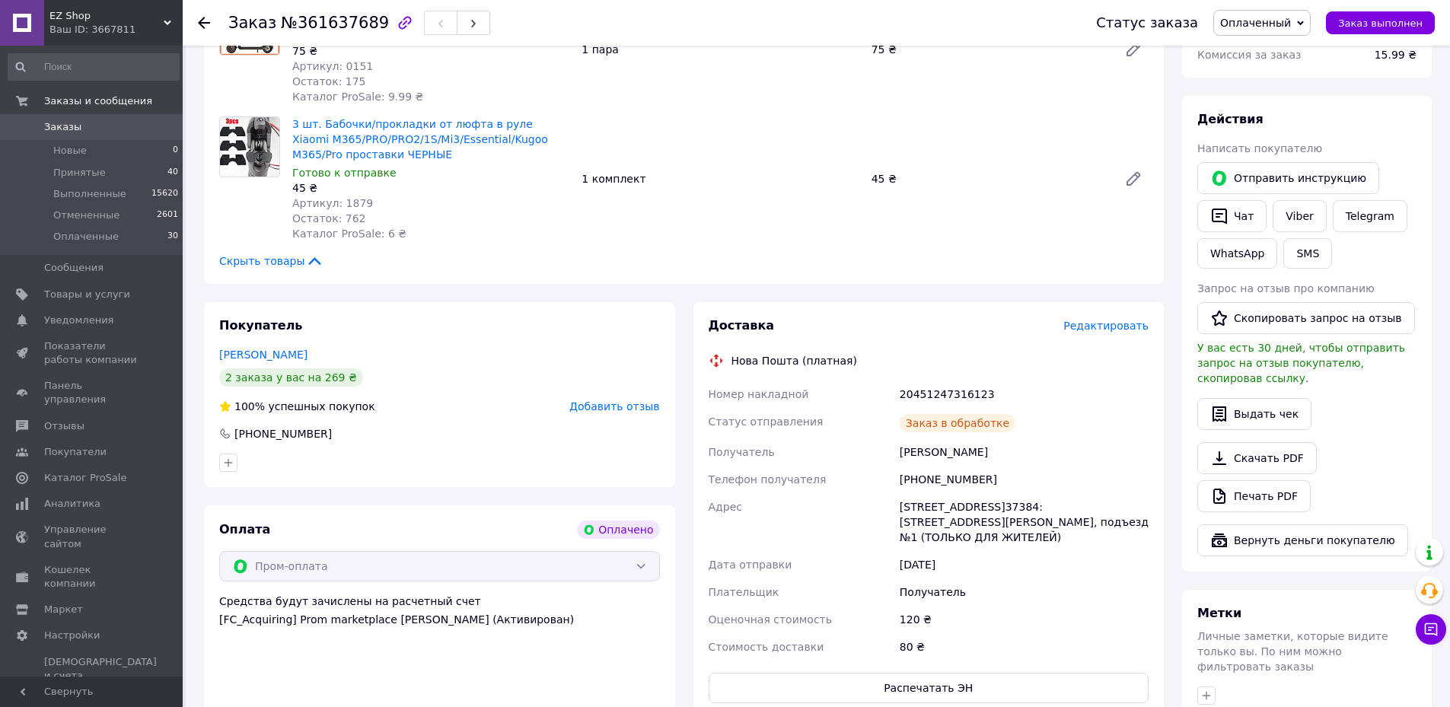
click at [938, 394] on div "20451247316123" at bounding box center [1024, 394] width 255 height 27
copy div "20451247316123"
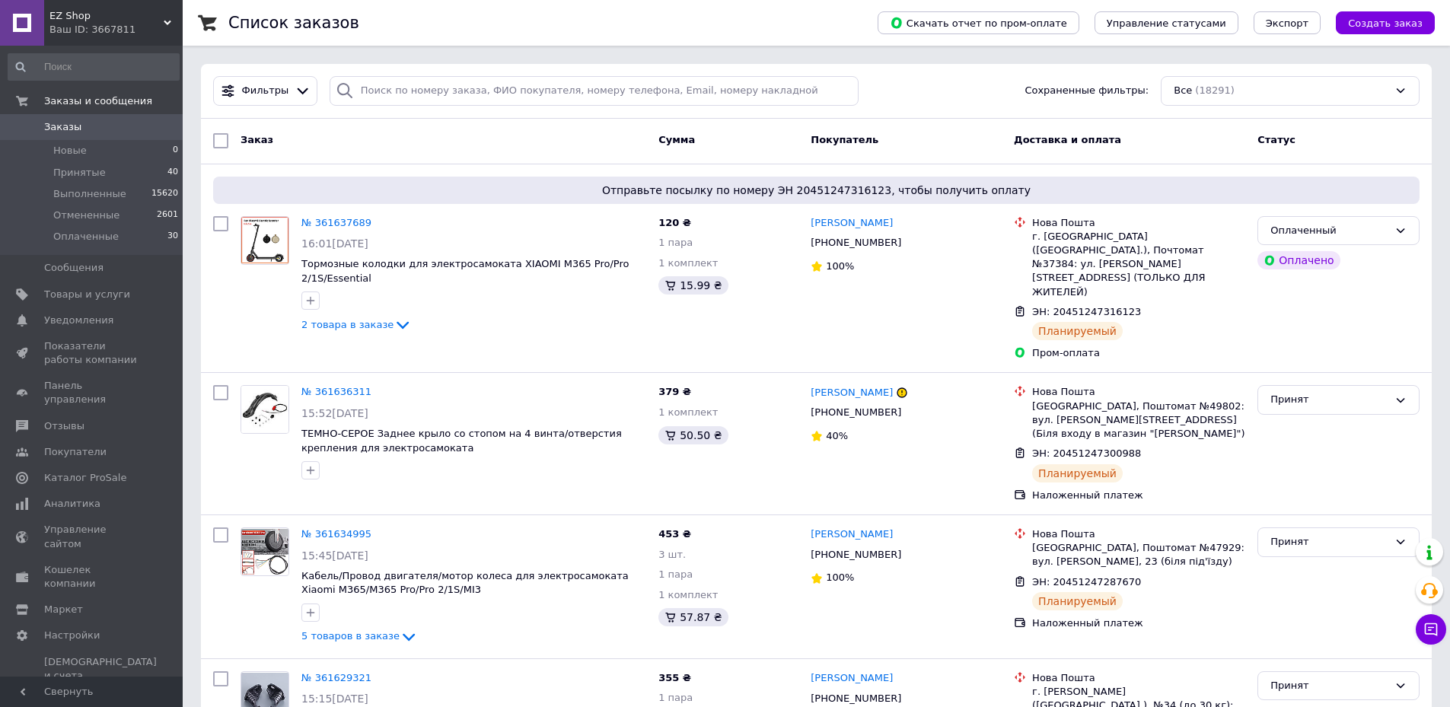
click at [823, 106] on div "Фильтры Сохраненные фильтры: Все (18291)" at bounding box center [816, 91] width 1231 height 55
click at [822, 83] on input "search" at bounding box center [595, 91] width 530 height 30
paste input "361332676"
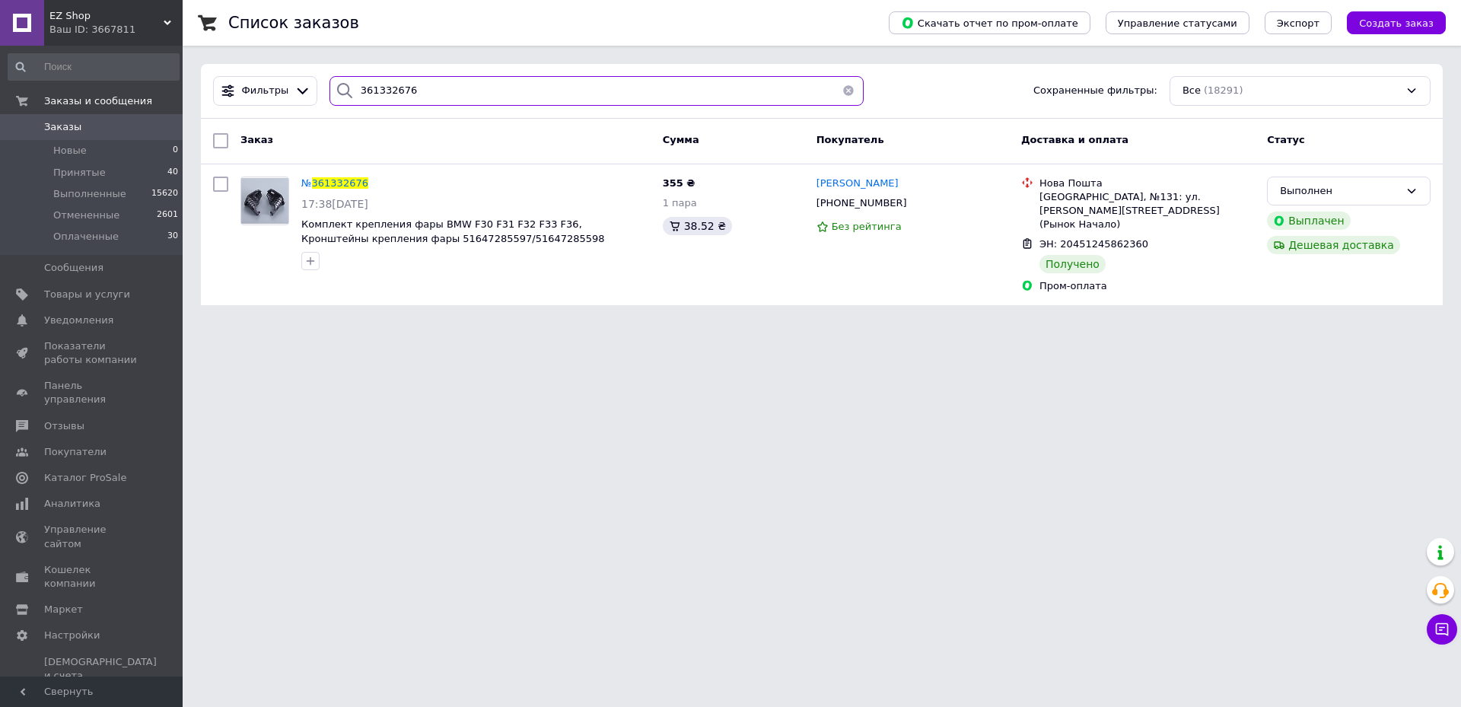
paste input "0799602"
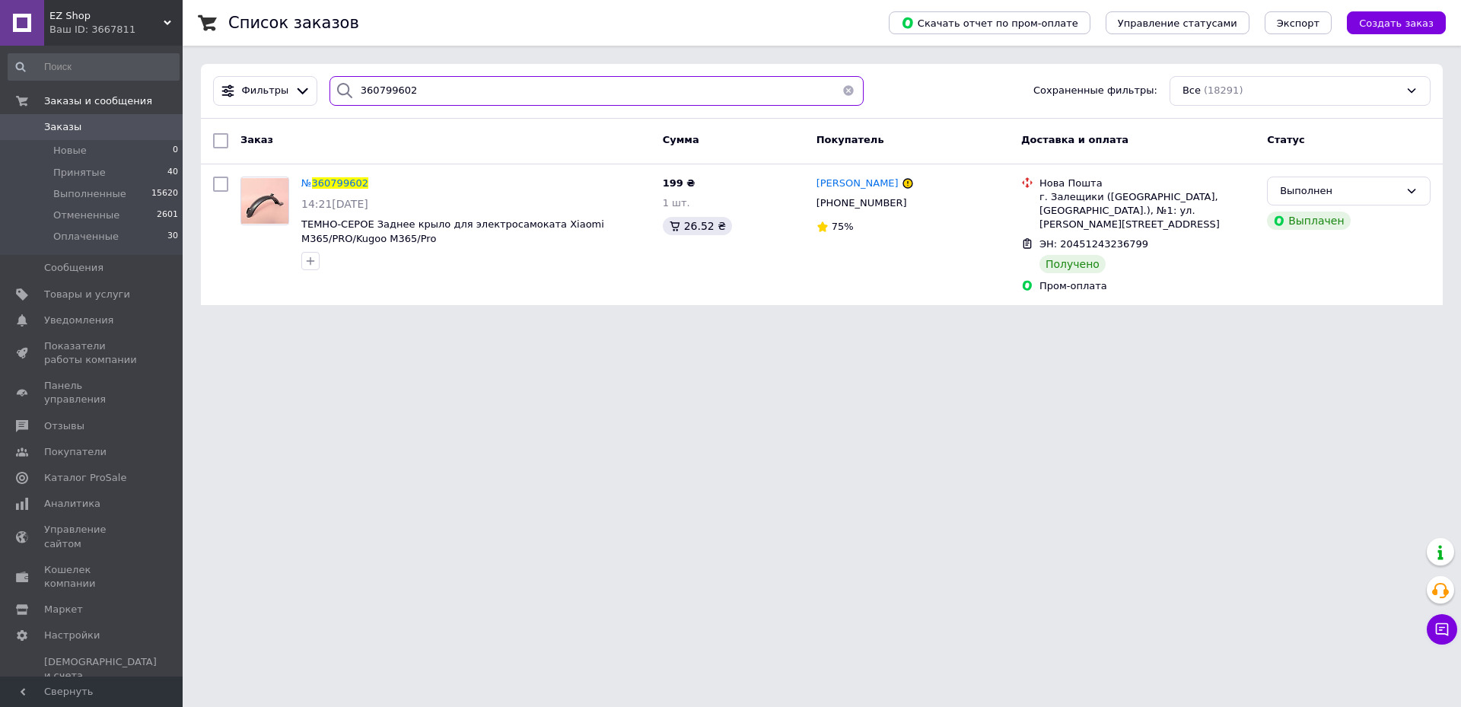
paste input "659624"
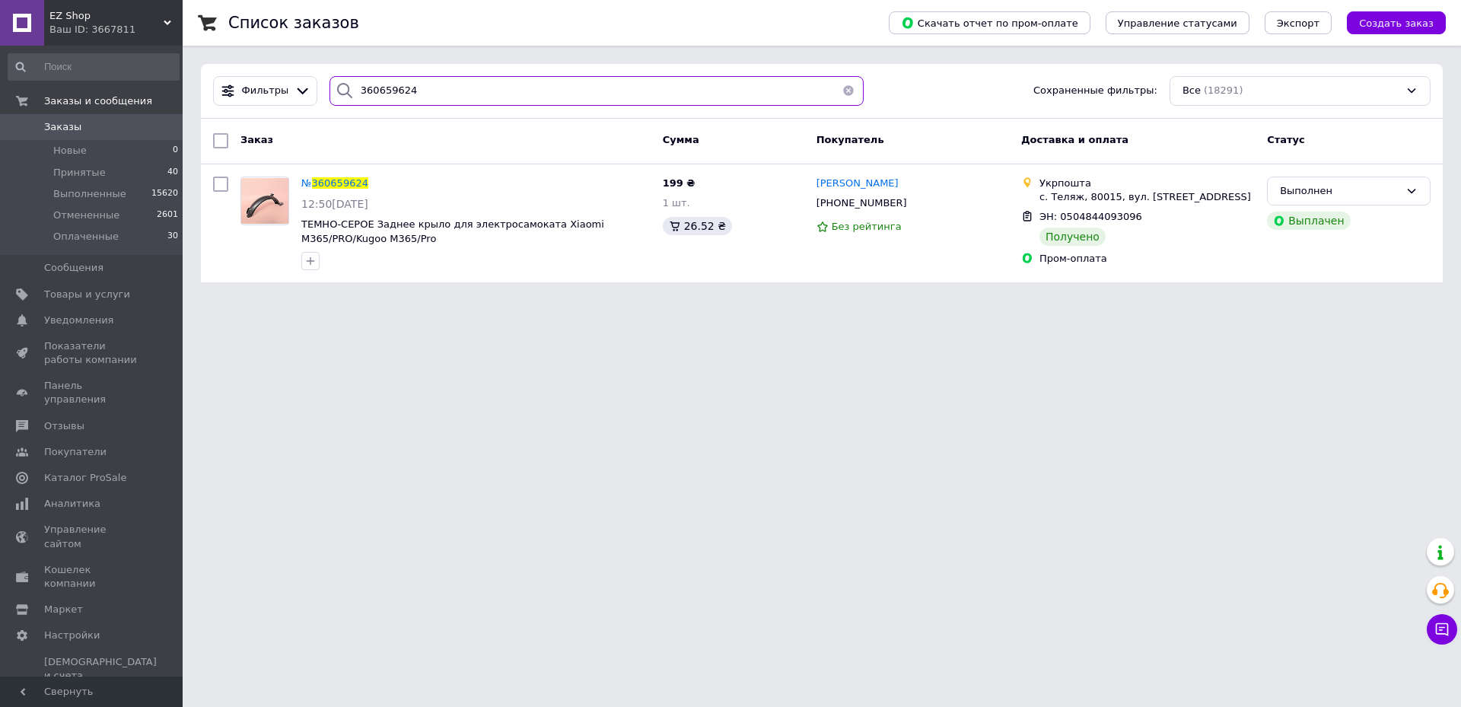
paste input "1168155"
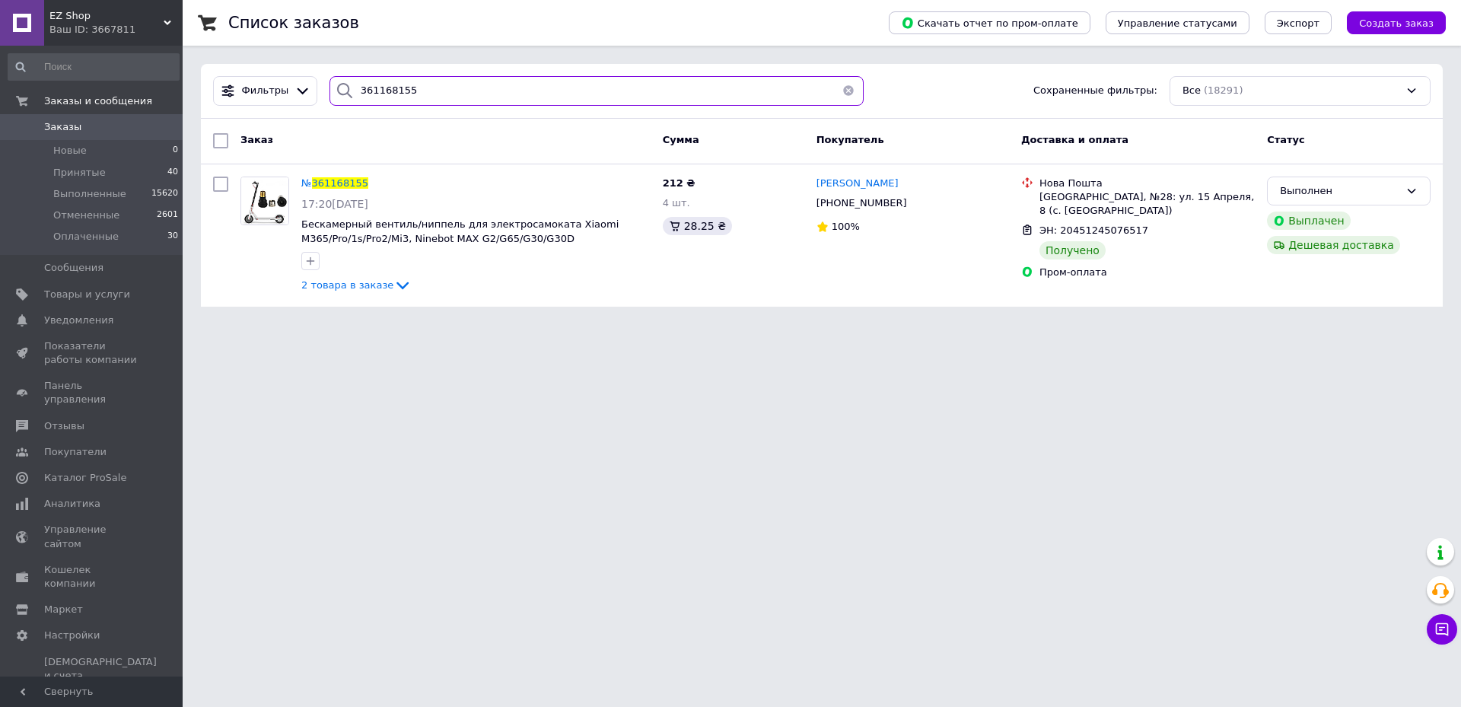
paste input "332352"
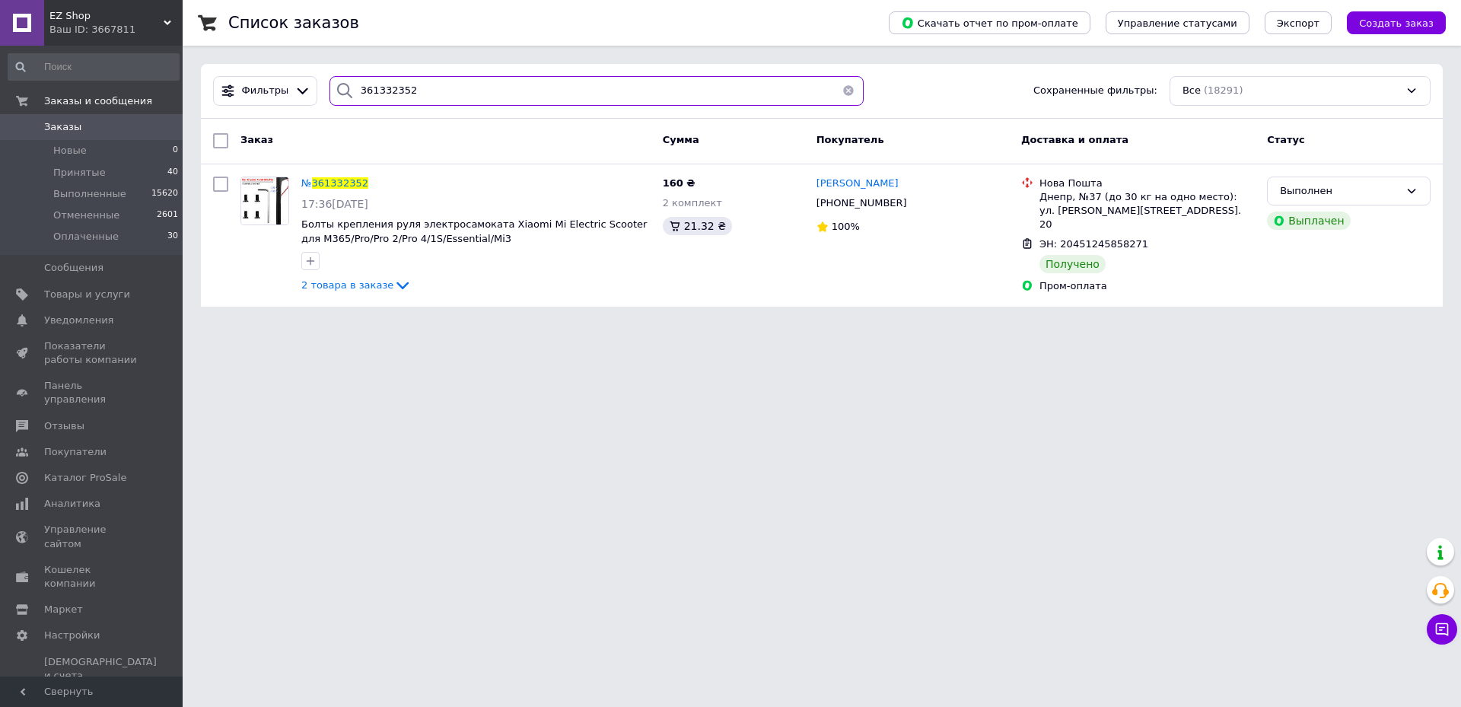
paste input "083922"
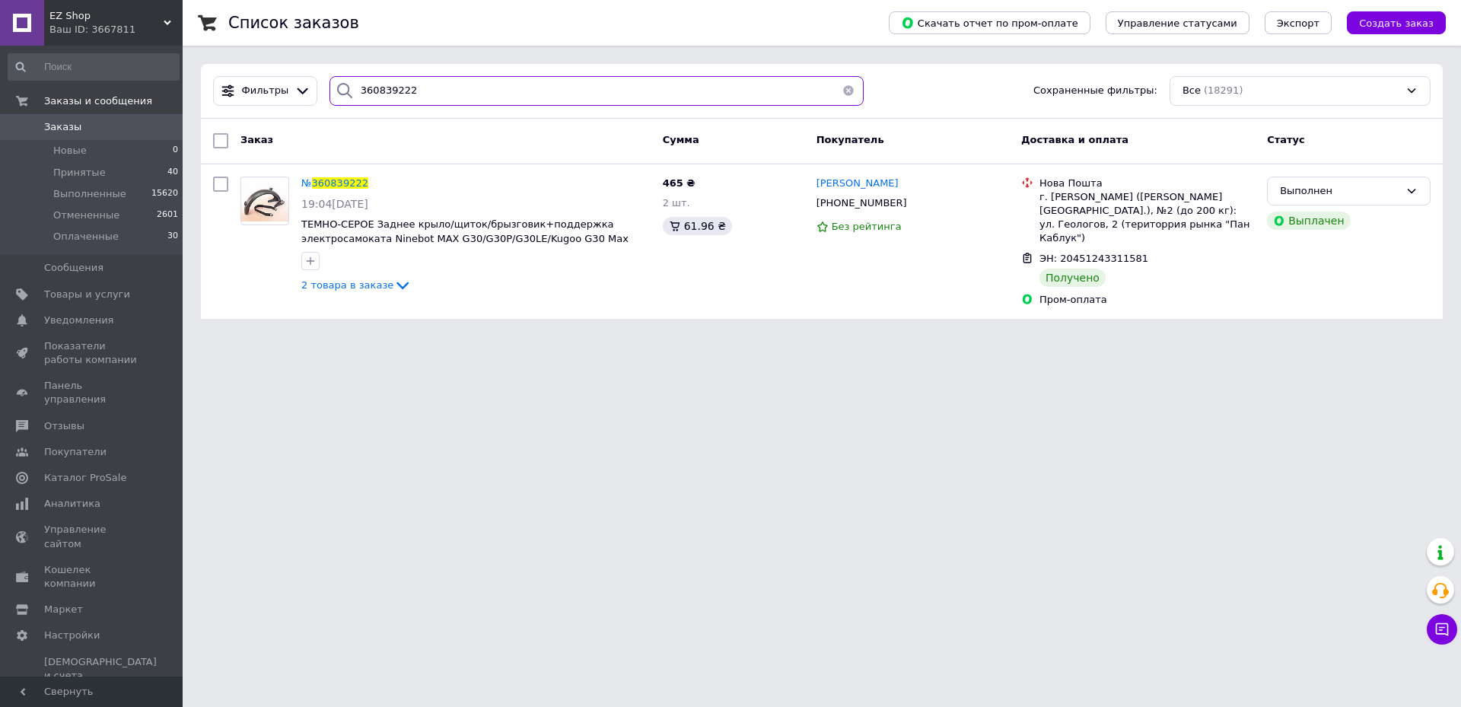
paste input "1158639"
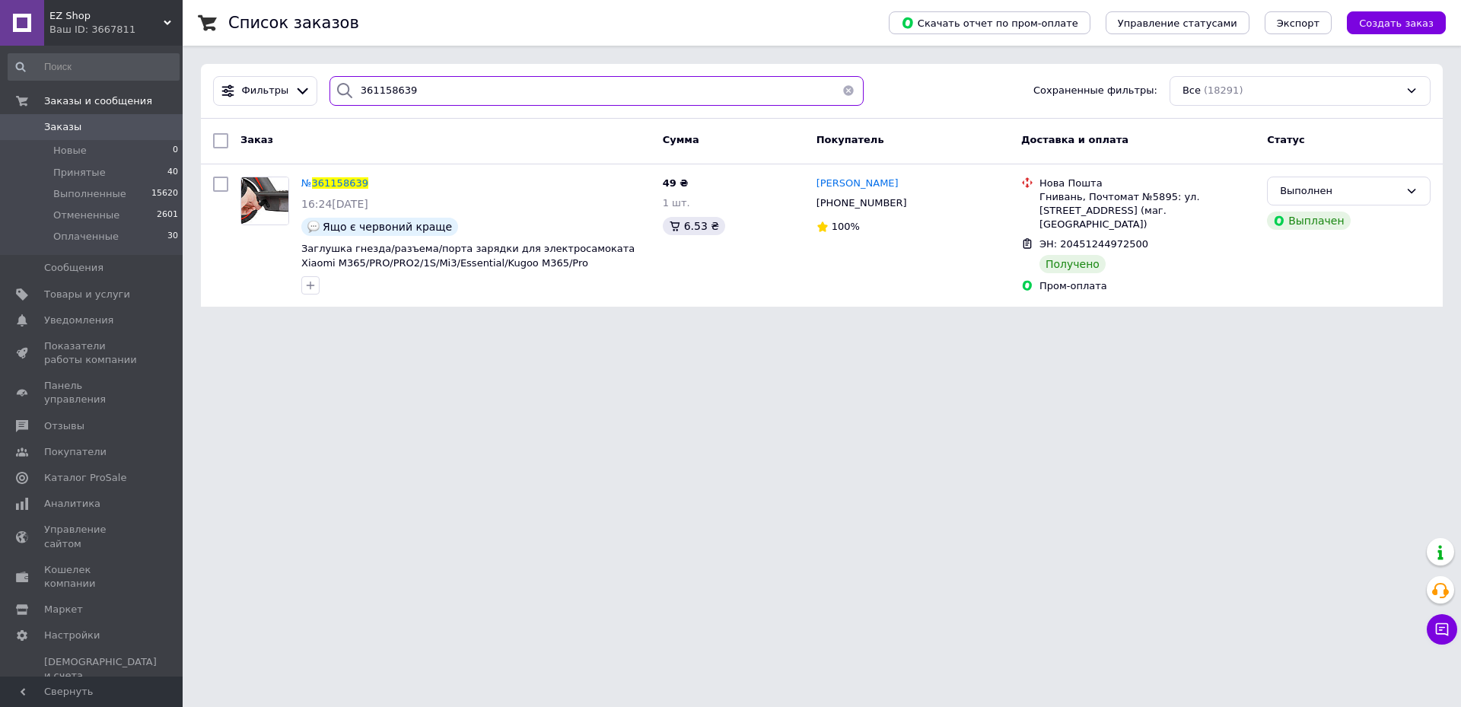
paste input "326270"
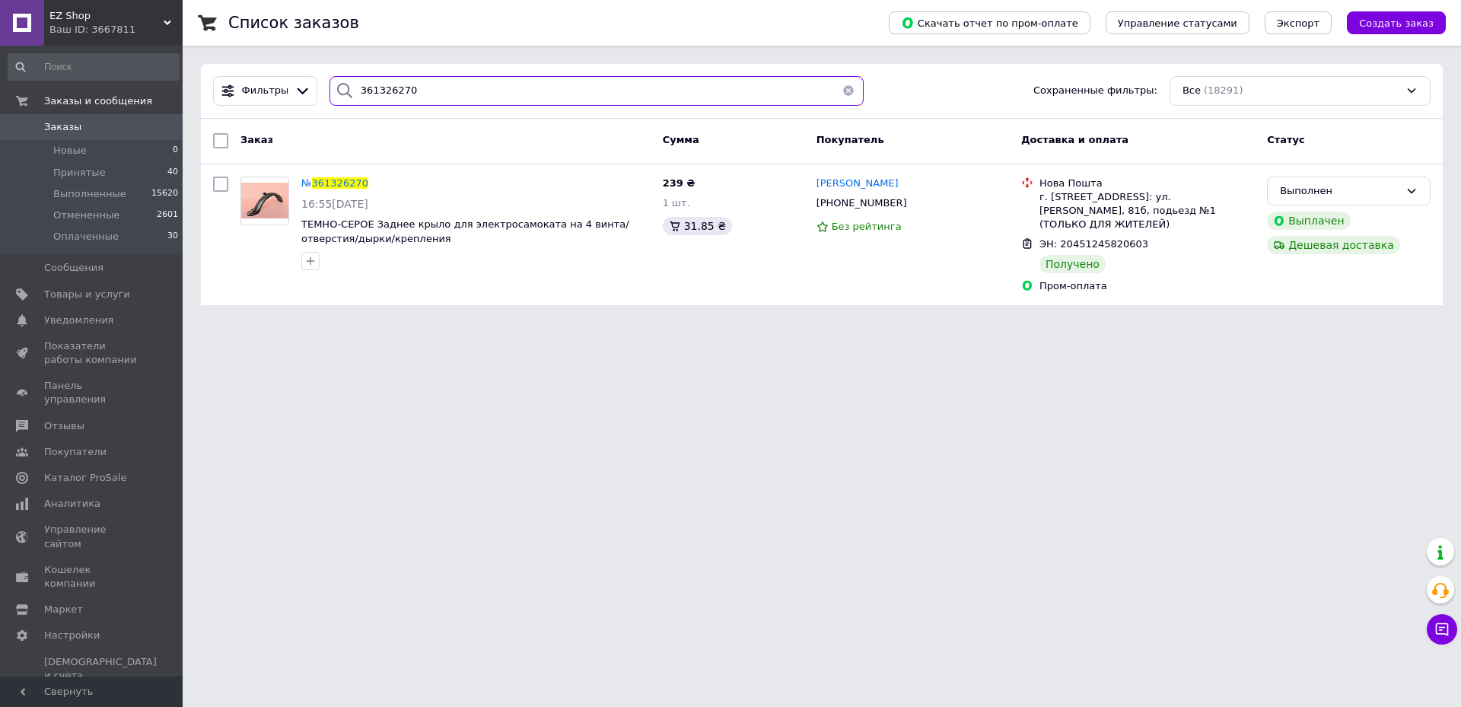
paste input "239077"
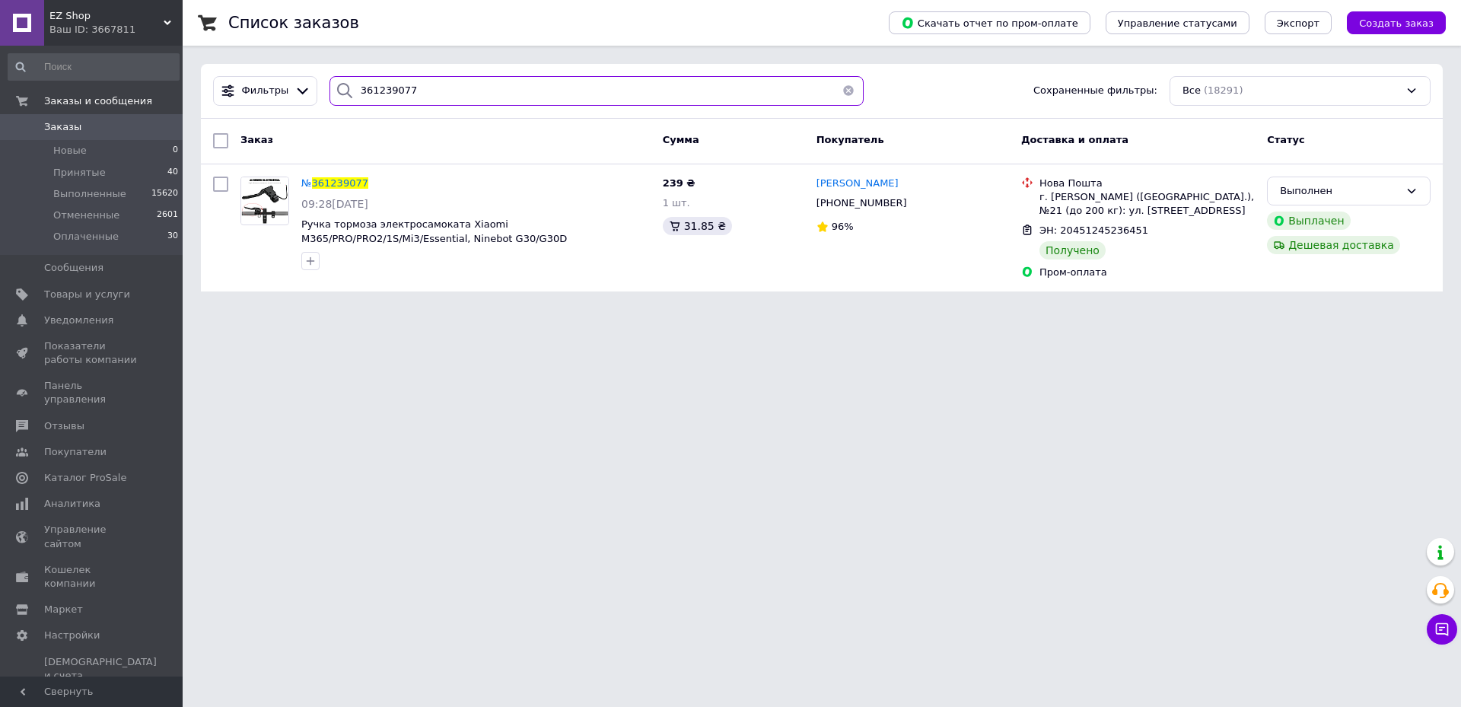
paste input "310811"
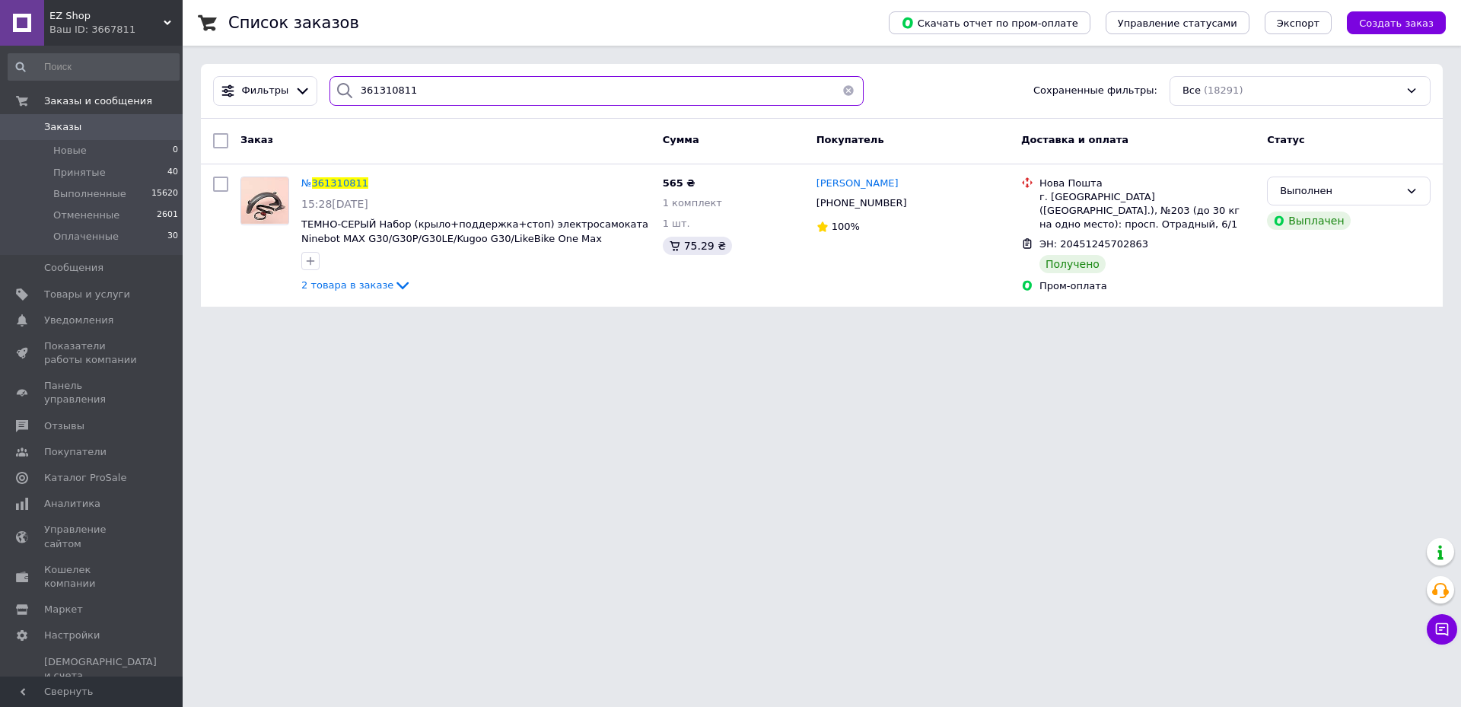
paste input "0964575"
type input "360964575"
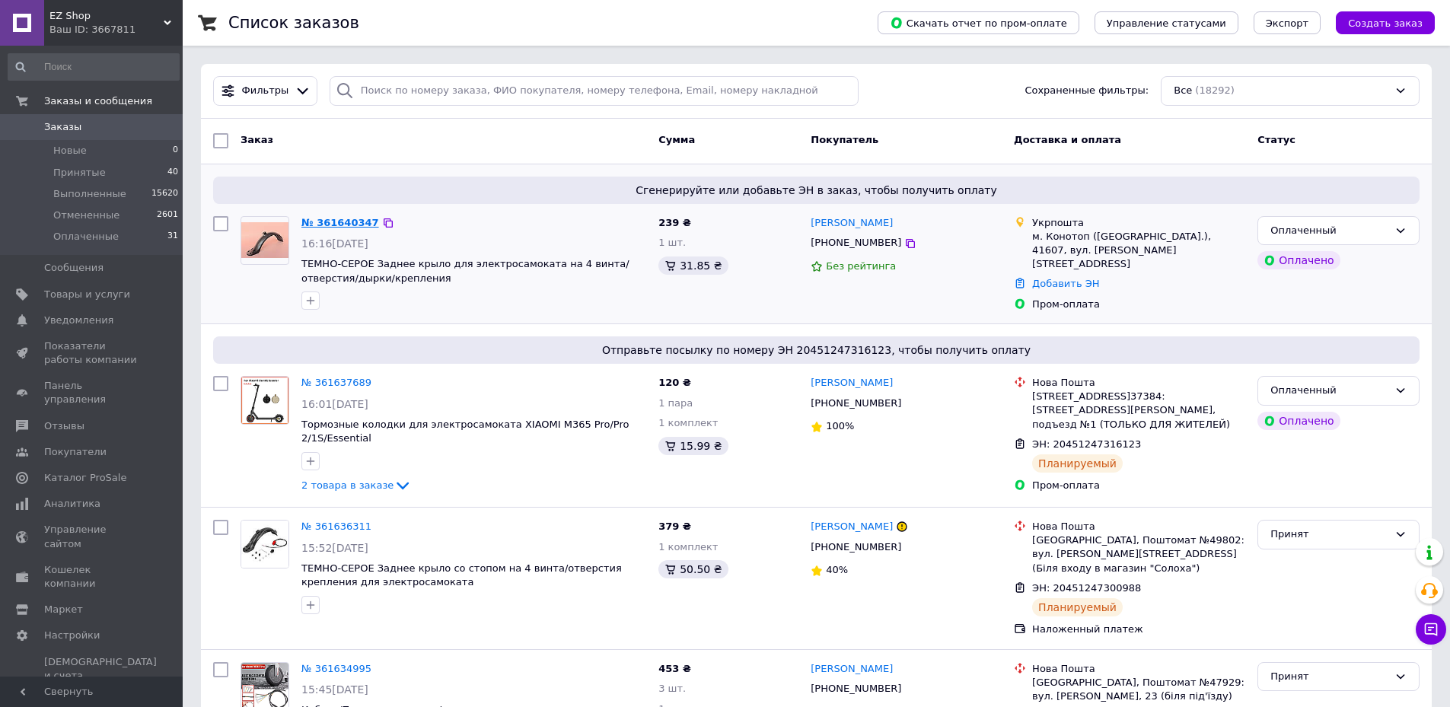
click at [340, 226] on link "№ 361640347" at bounding box center [340, 222] width 78 height 11
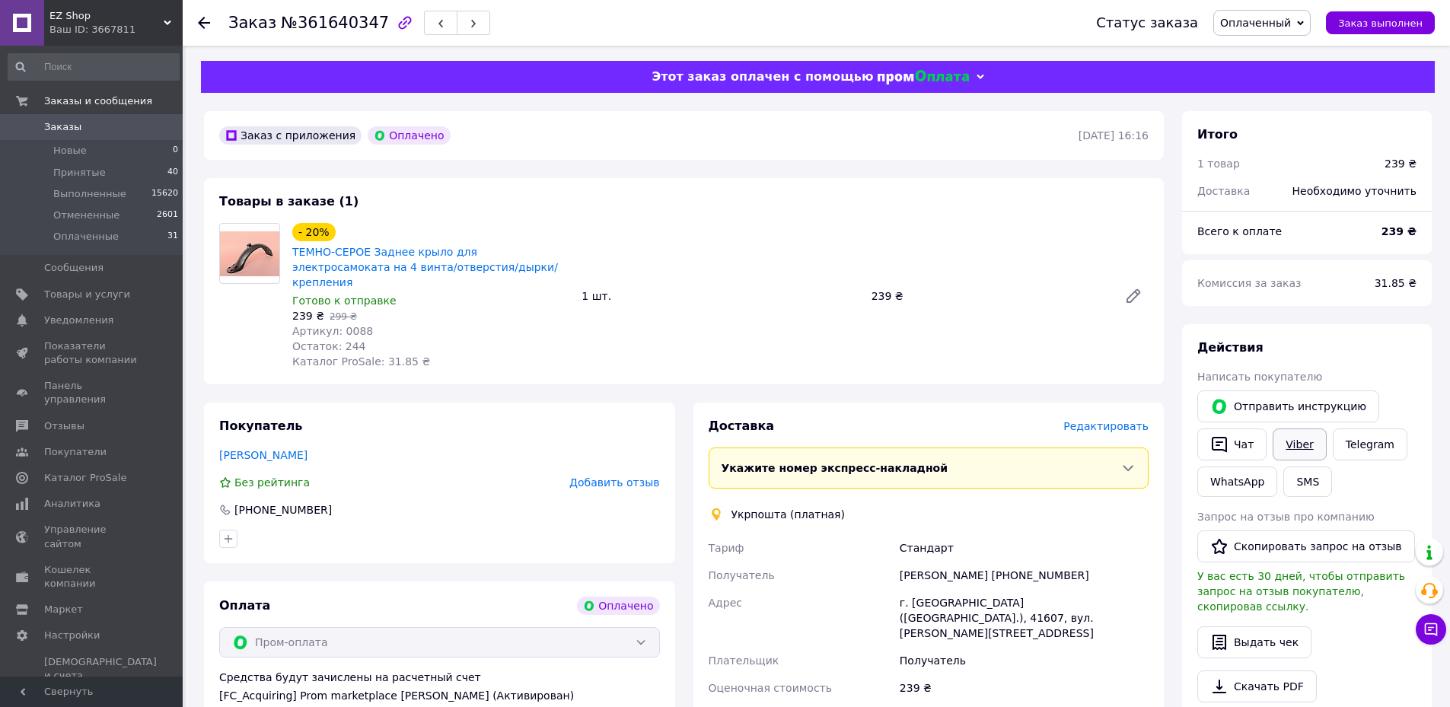
click at [1305, 450] on link "Viber" at bounding box center [1298, 444] width 53 height 32
click at [1106, 420] on span "Редактировать" at bounding box center [1105, 426] width 85 height 12
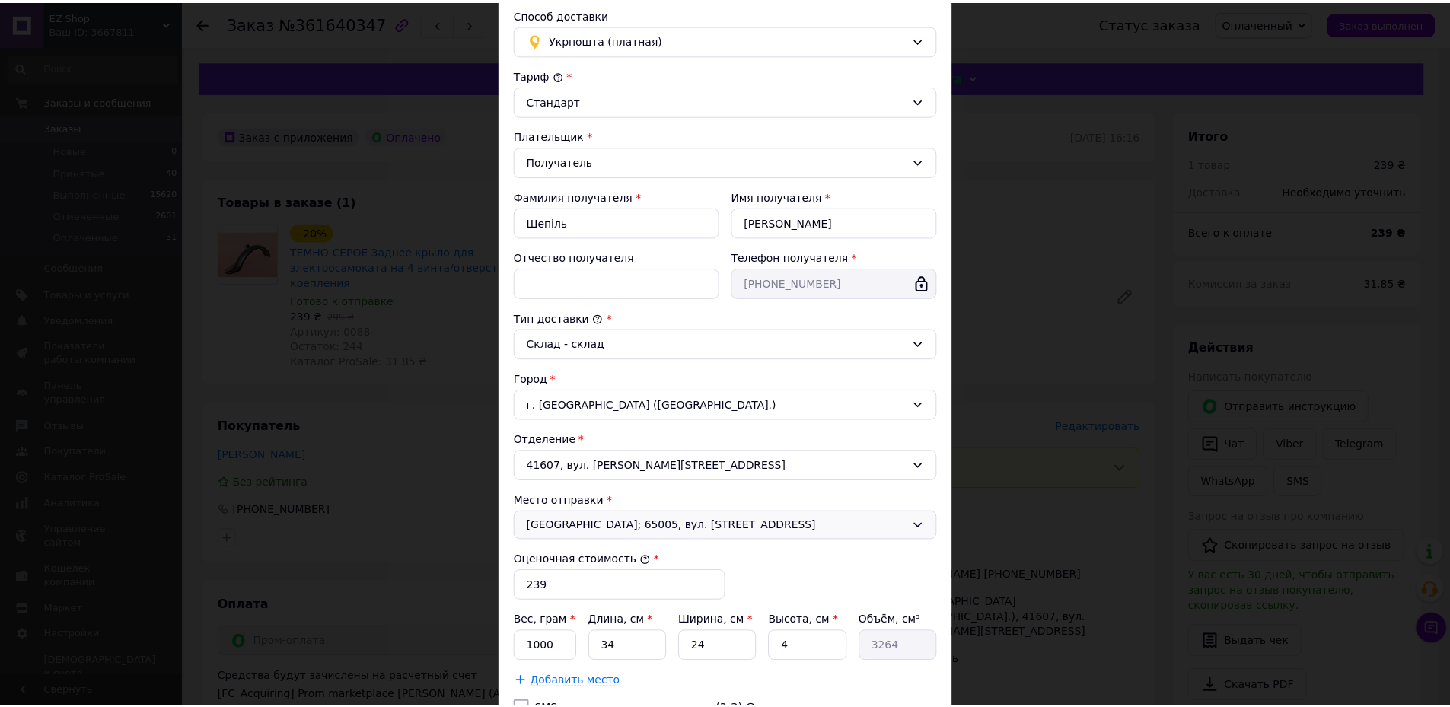
scroll to position [245, 0]
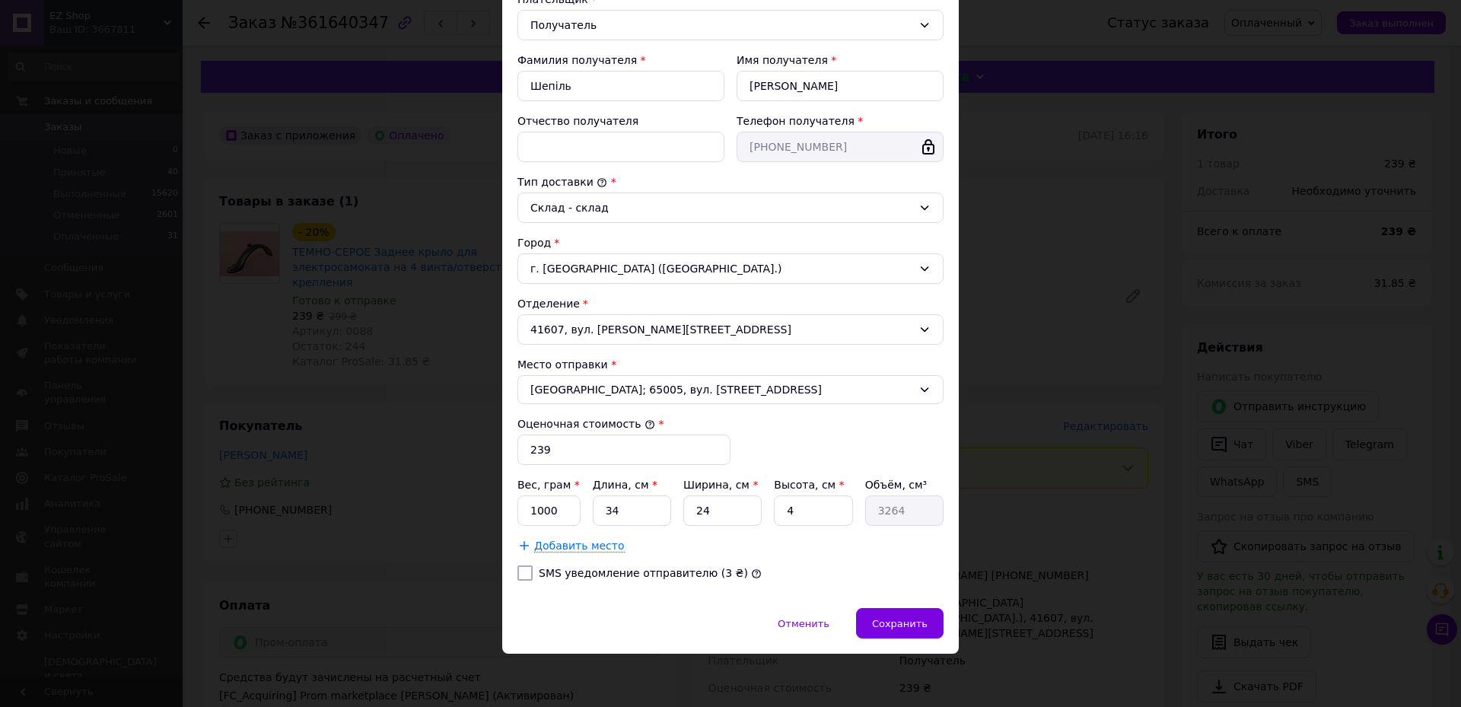
click at [1085, 537] on div "× Редактирование доставки Способ доставки Укрпошта (платная) Тариф * Стандарт П…" at bounding box center [730, 353] width 1461 height 707
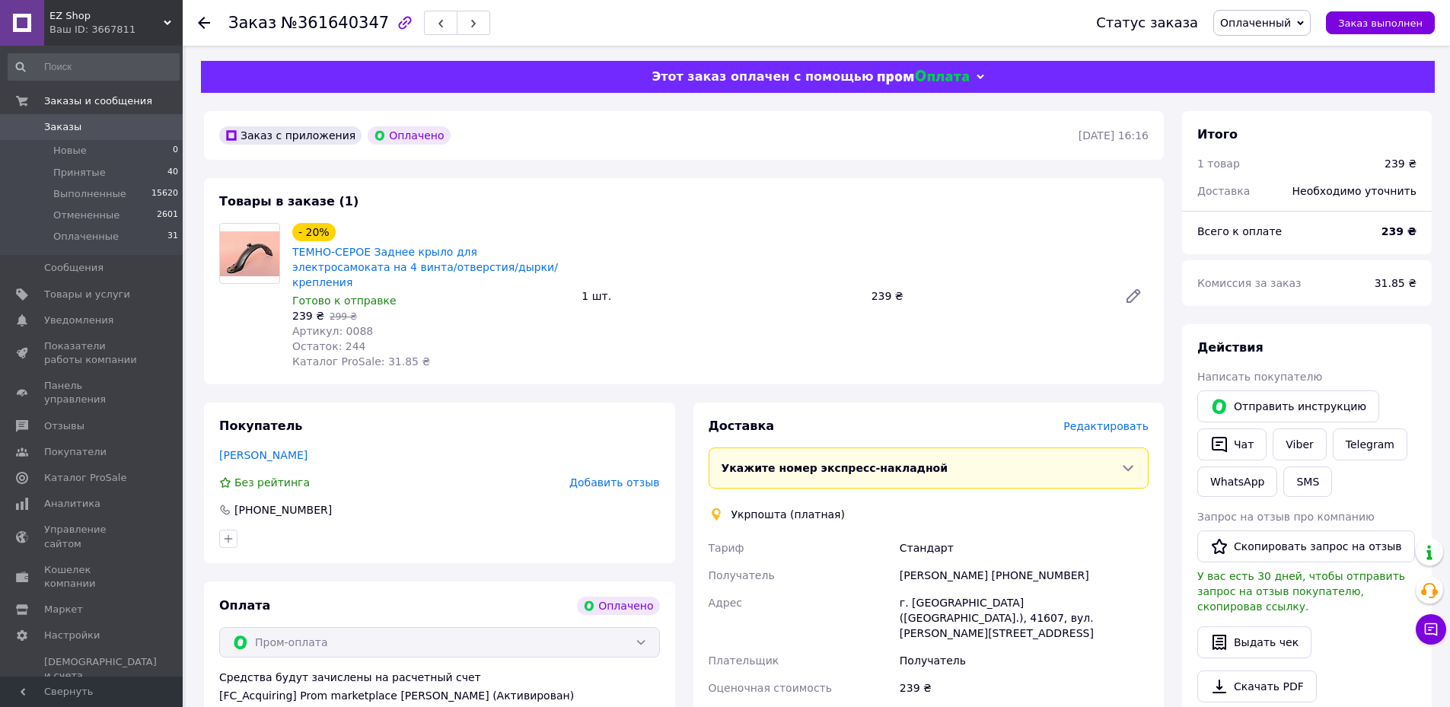
scroll to position [228, 0]
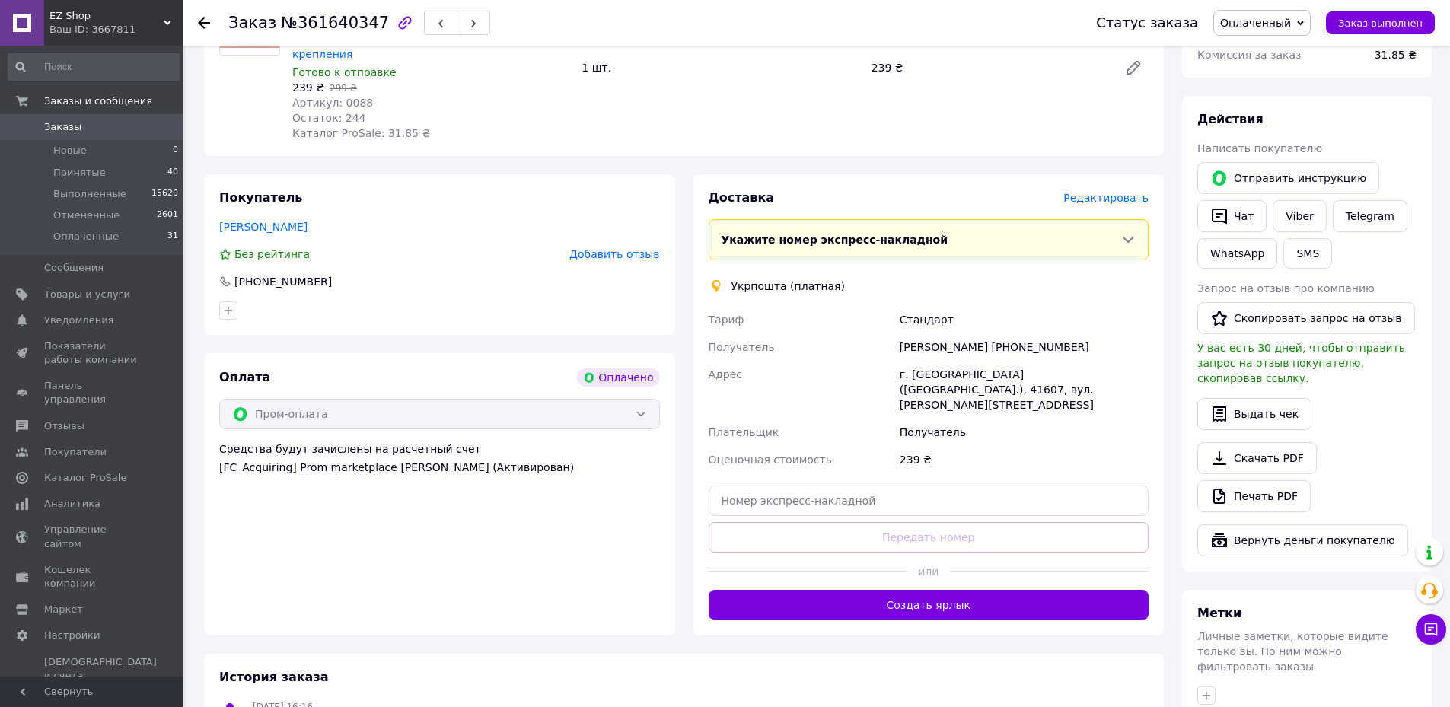
click at [925, 590] on button "Создать ярлык" at bounding box center [929, 605] width 441 height 30
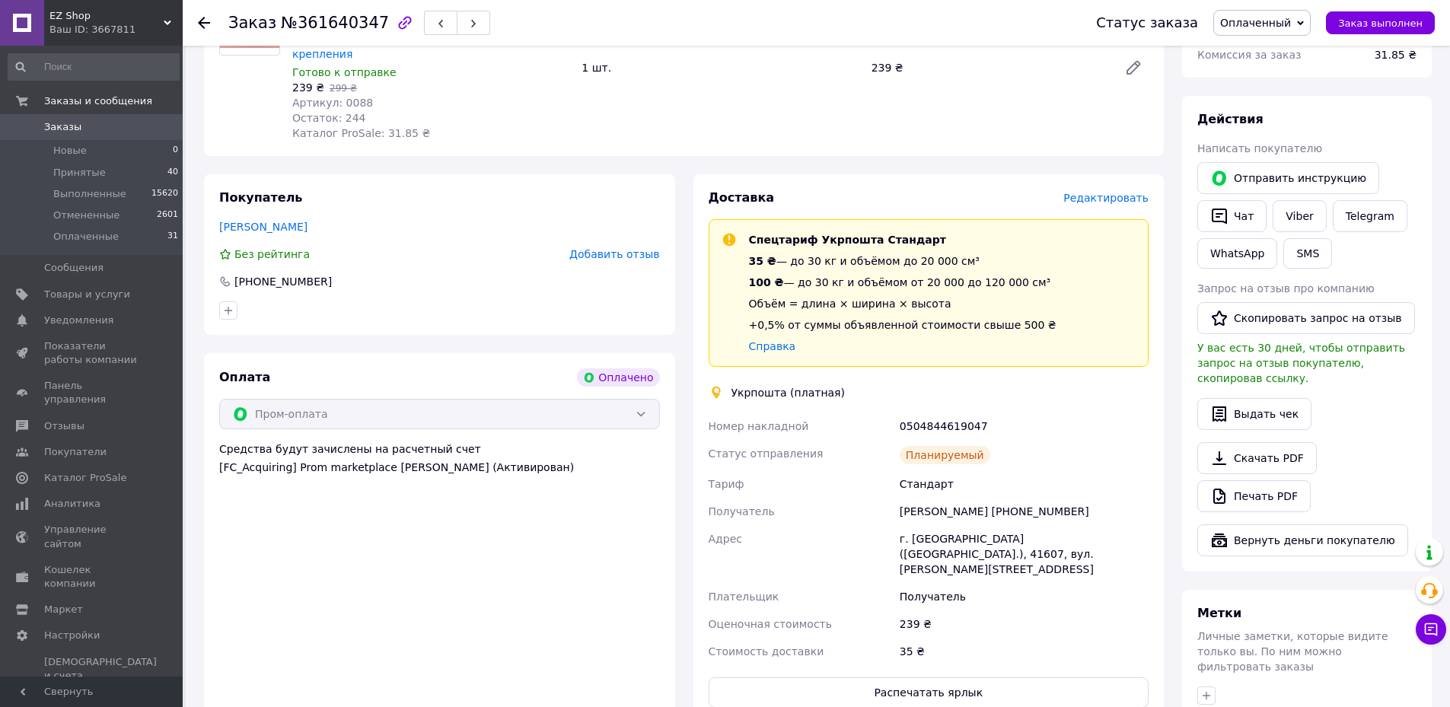
click at [941, 412] on div "0504844619047" at bounding box center [1024, 425] width 255 height 27
copy div "0504844619047"
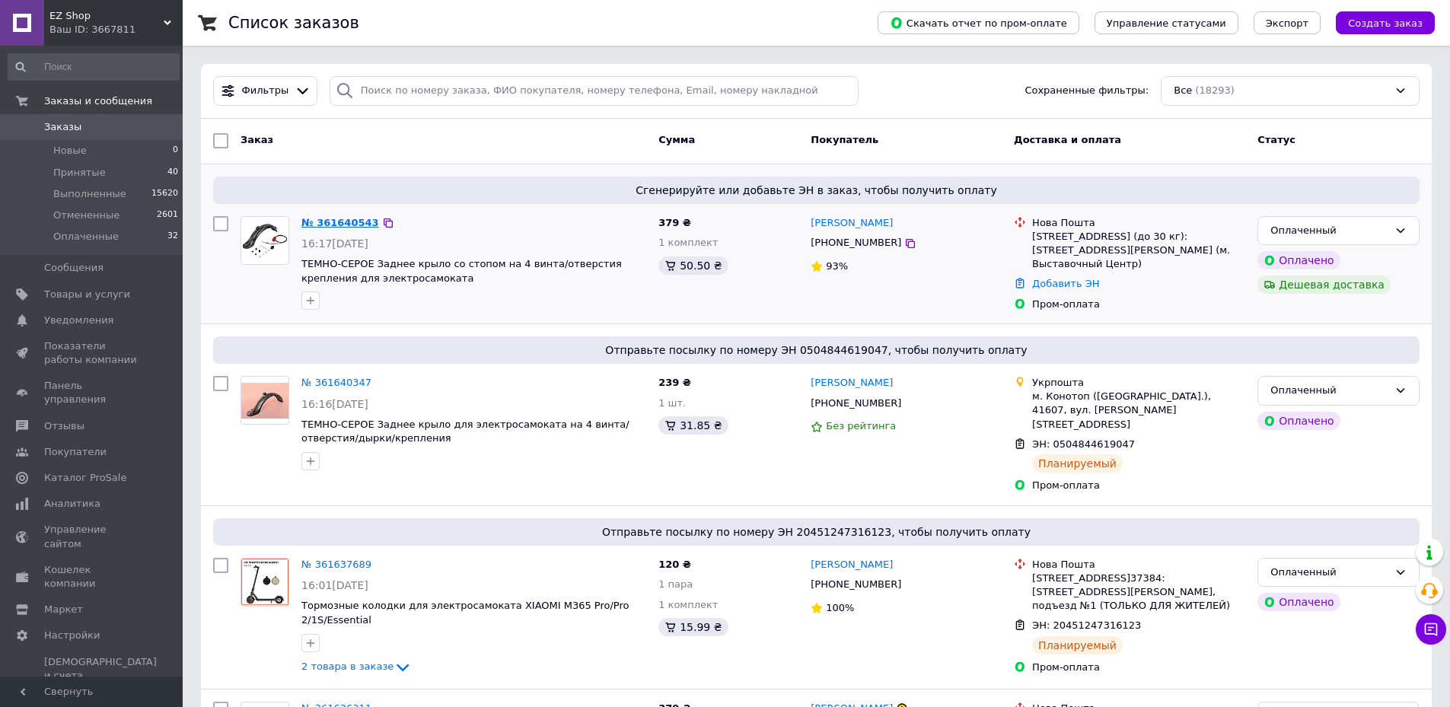
click at [333, 218] on link "№ 361640543" at bounding box center [340, 222] width 78 height 11
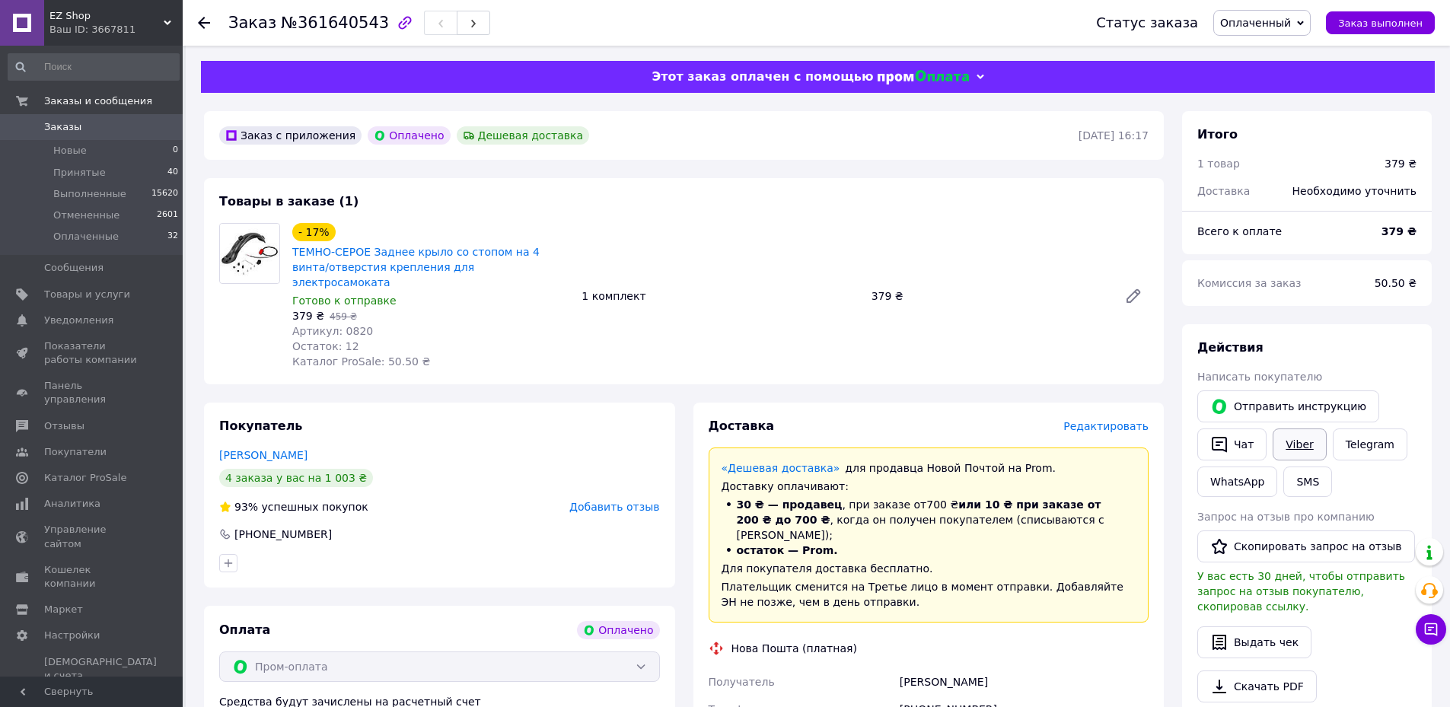
click at [1285, 444] on link "Viber" at bounding box center [1298, 444] width 53 height 32
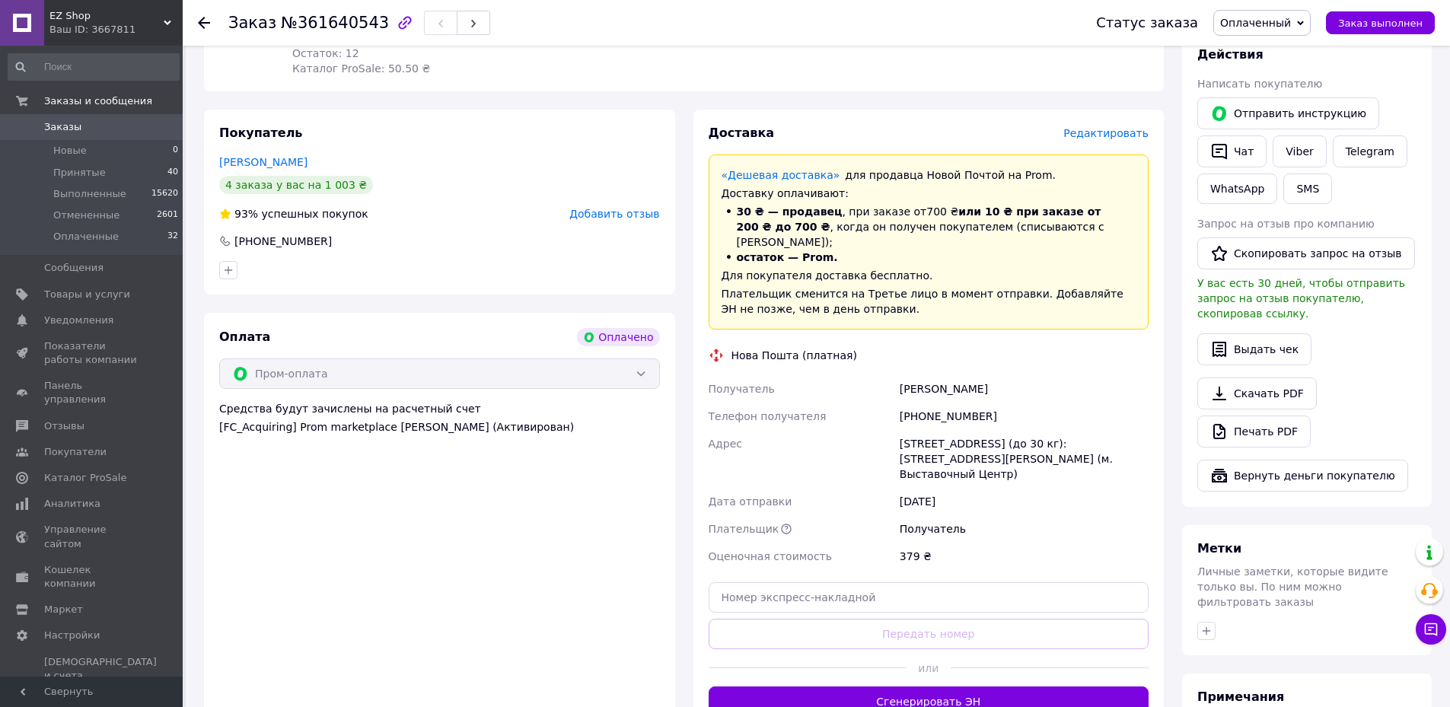
scroll to position [381, 0]
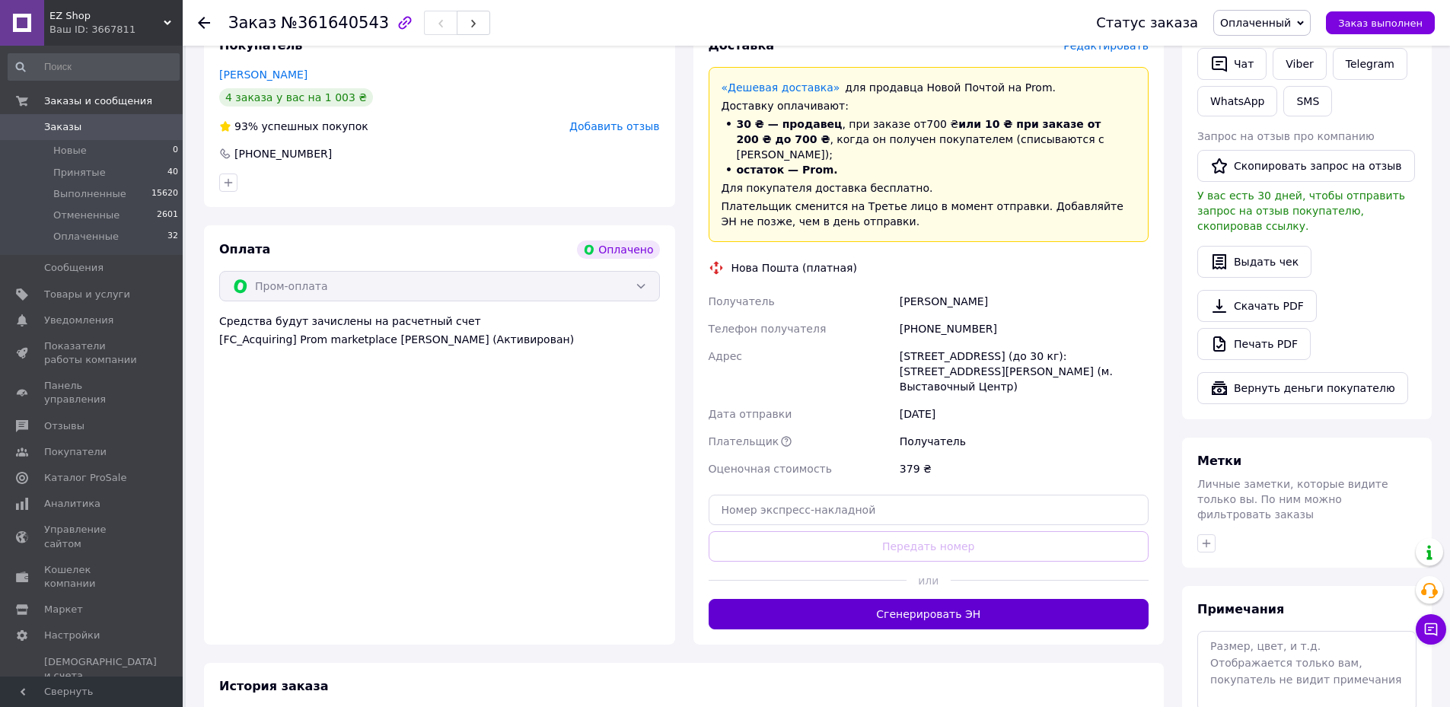
click at [899, 599] on button "Сгенерировать ЭН" at bounding box center [929, 614] width 441 height 30
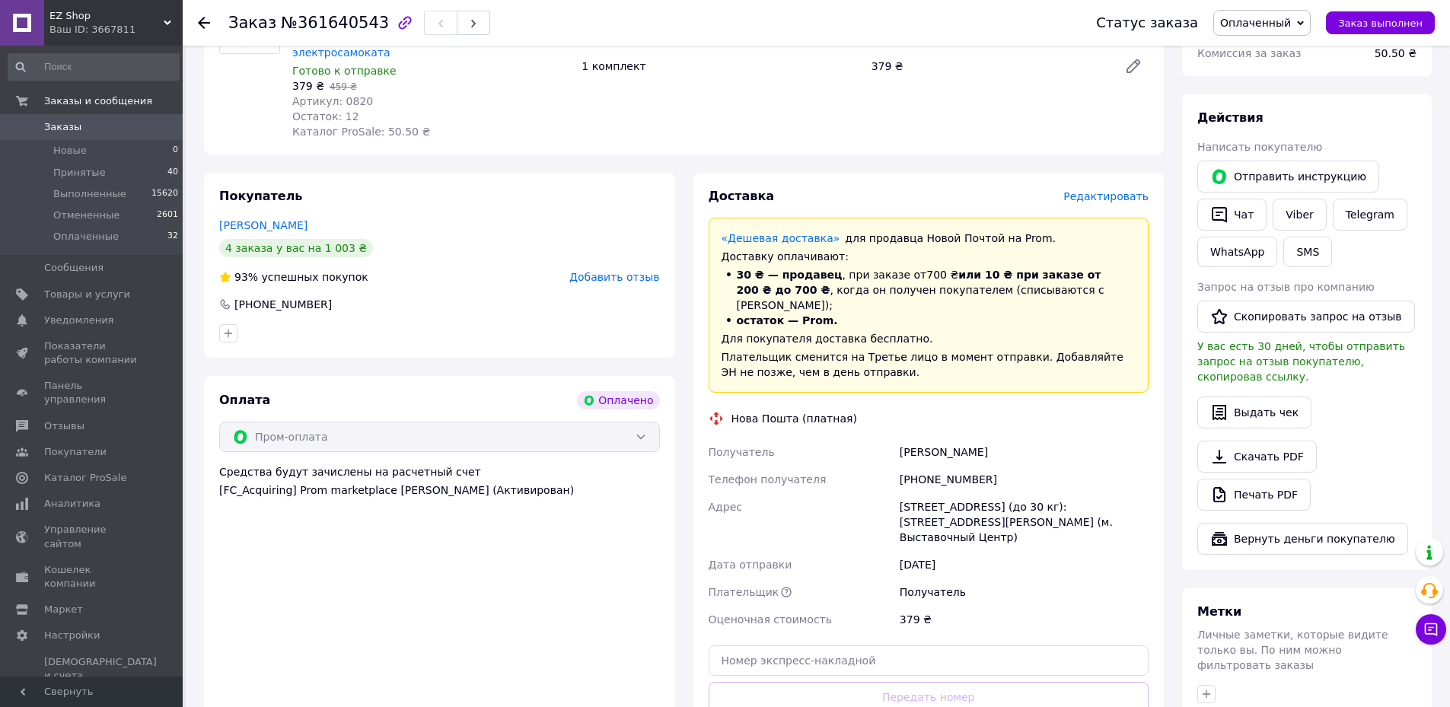
scroll to position [228, 0]
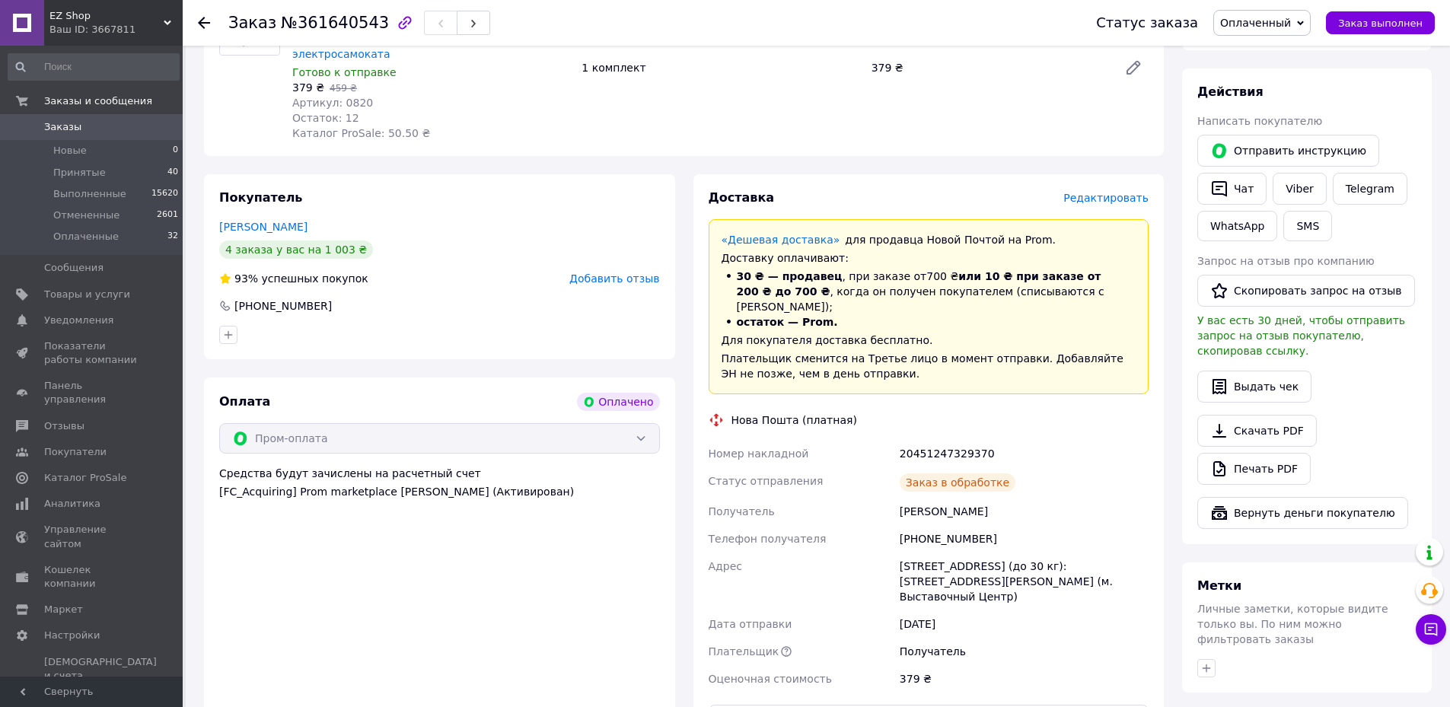
click at [939, 440] on div "20451247329370" at bounding box center [1024, 453] width 255 height 27
copy div "20451247329370"
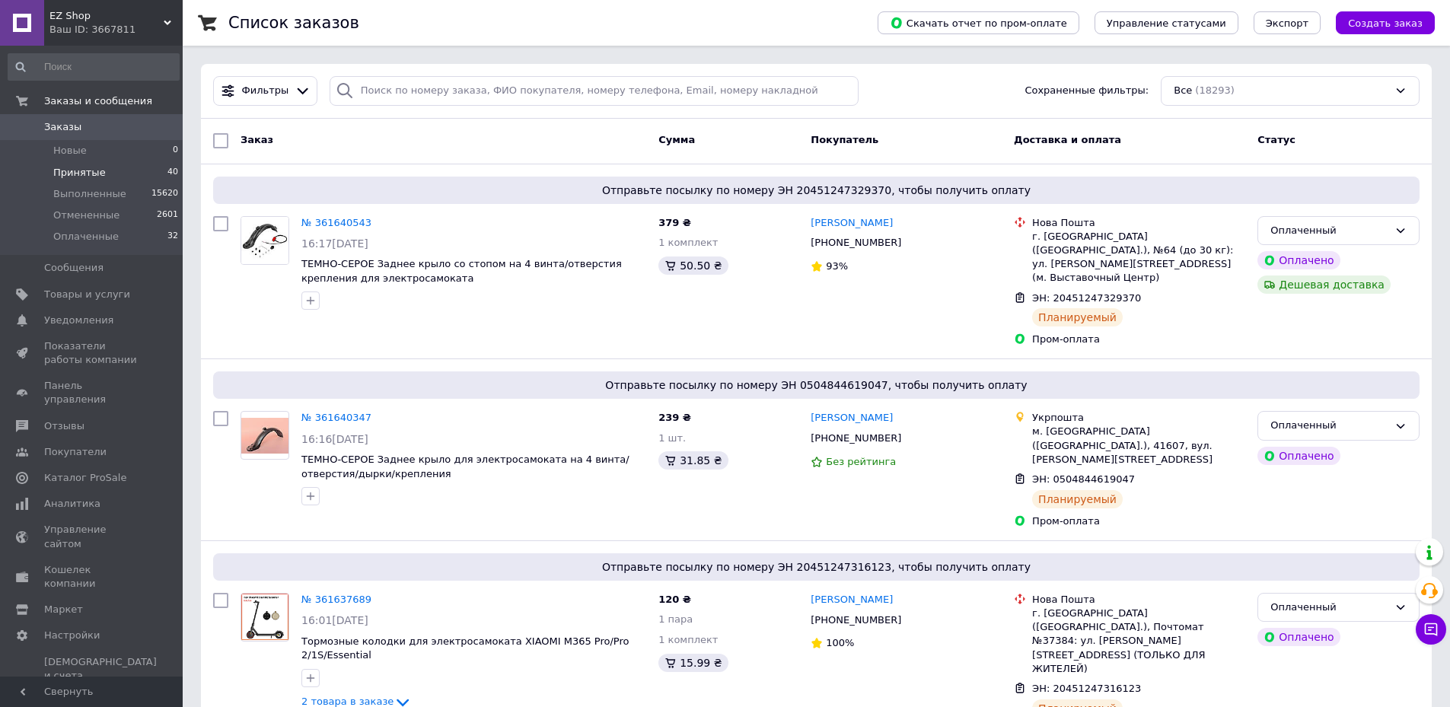
click at [113, 170] on li "Принятые 40" at bounding box center [93, 172] width 187 height 21
click at [705, 95] on input "search" at bounding box center [595, 91] width 530 height 30
paste input "20451247098775"
type input "20451247098775"
click at [57, 291] on span "Товары и услуги" at bounding box center [87, 295] width 86 height 14
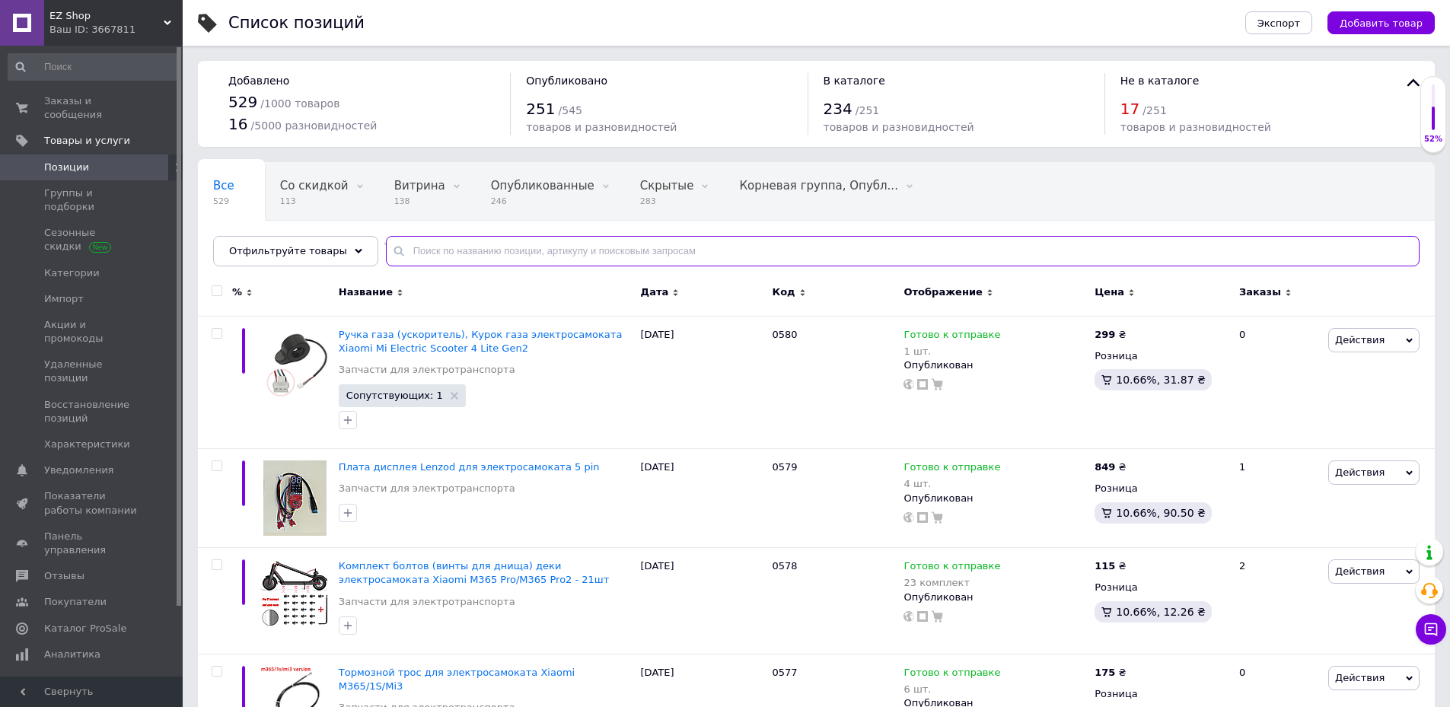
click at [813, 250] on input "text" at bounding box center [903, 251] width 1034 height 30
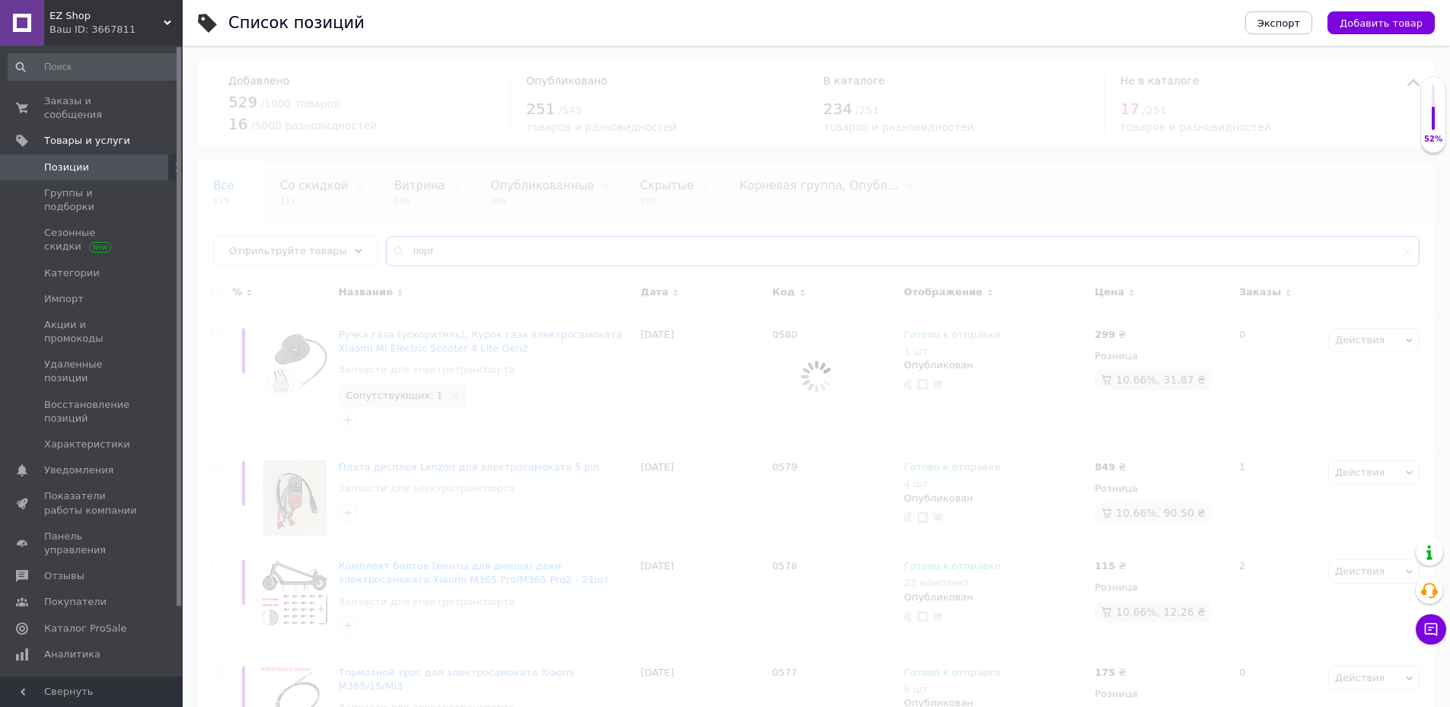
type input "порт"
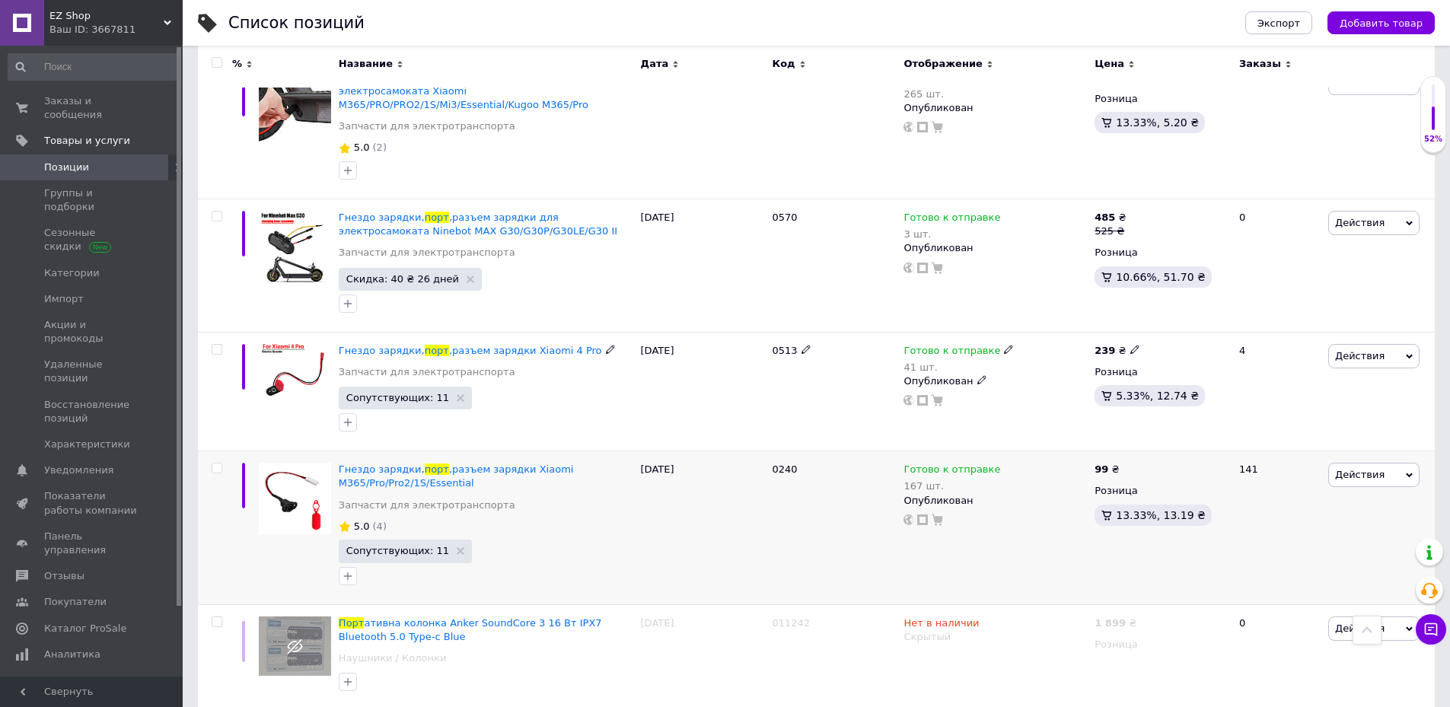
scroll to position [989, 0]
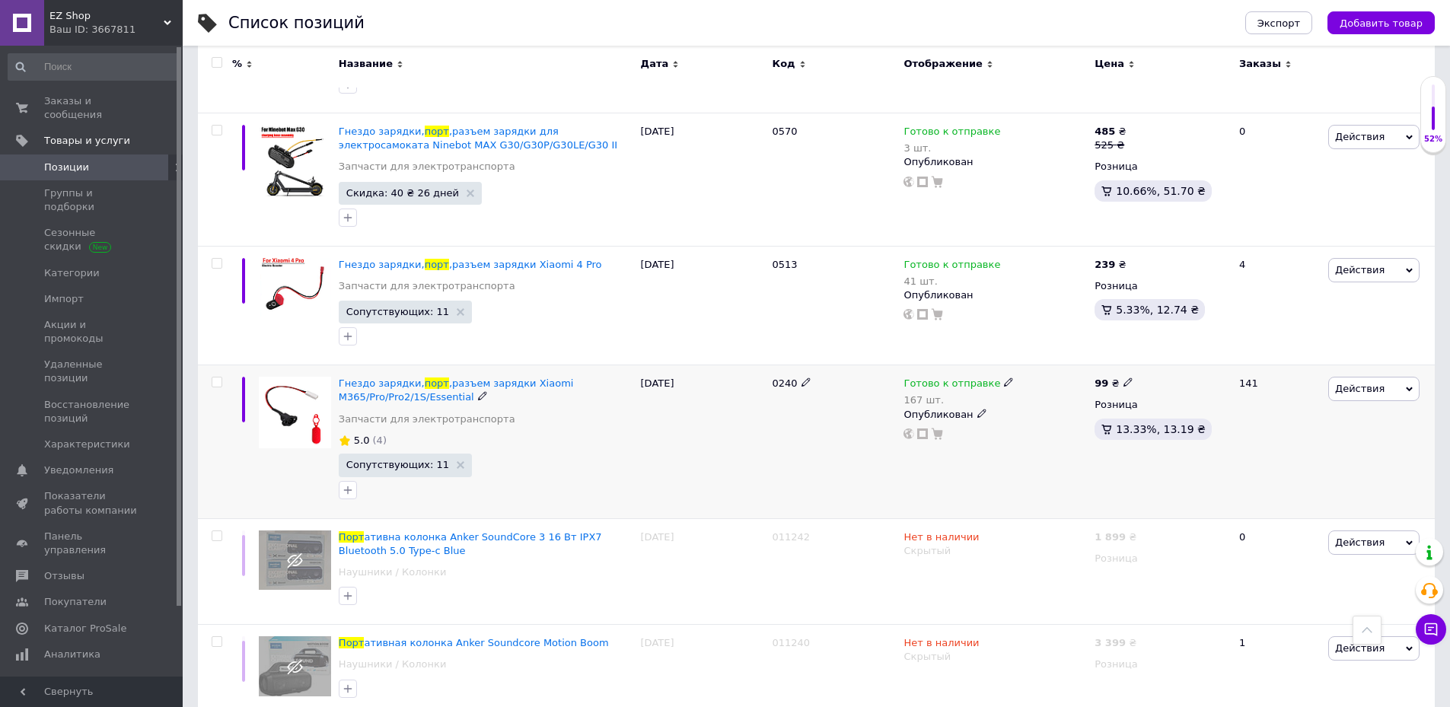
click at [1004, 377] on icon at bounding box center [1008, 381] width 9 height 9
click at [1039, 365] on span "Готово к отправке" at bounding box center [1073, 370] width 97 height 11
click at [1047, 416] on input "167" at bounding box center [1072, 431] width 116 height 30
type input "115"
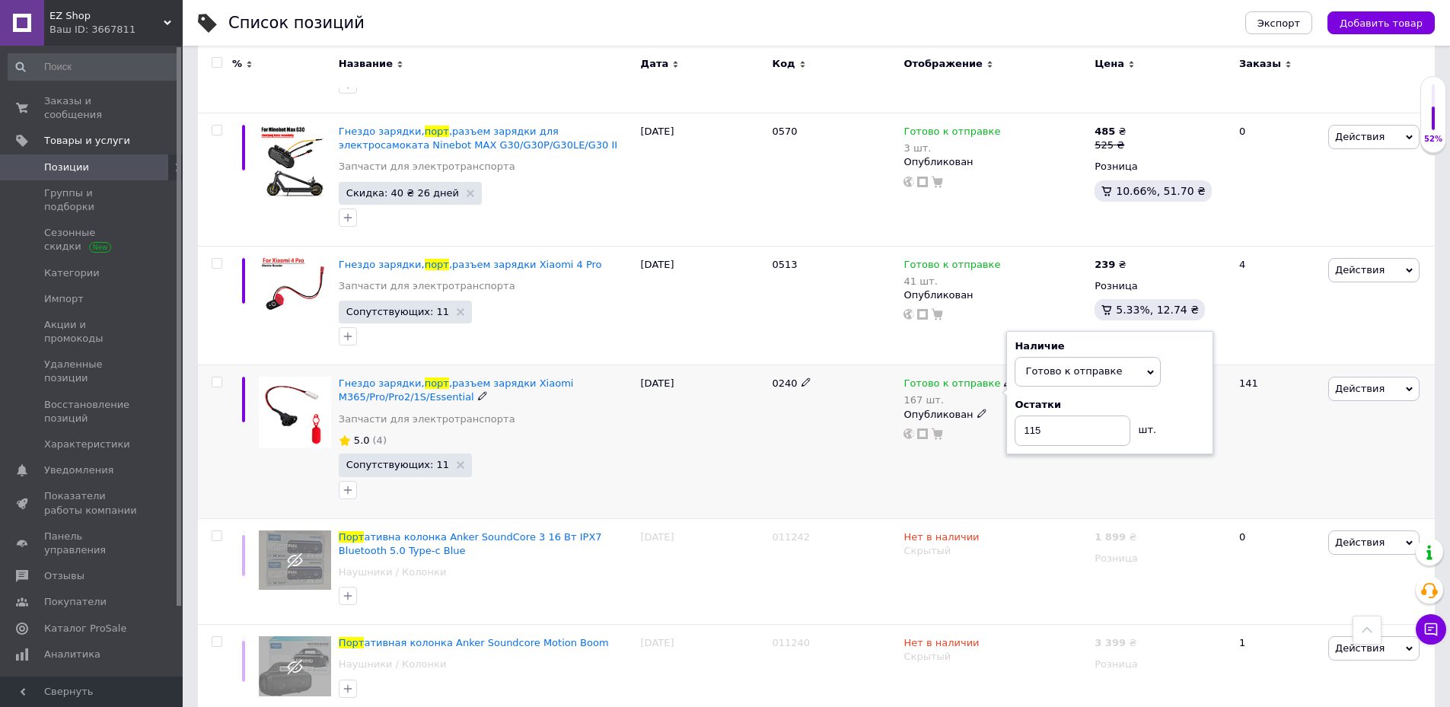
click at [785, 433] on div "0240" at bounding box center [835, 441] width 132 height 153
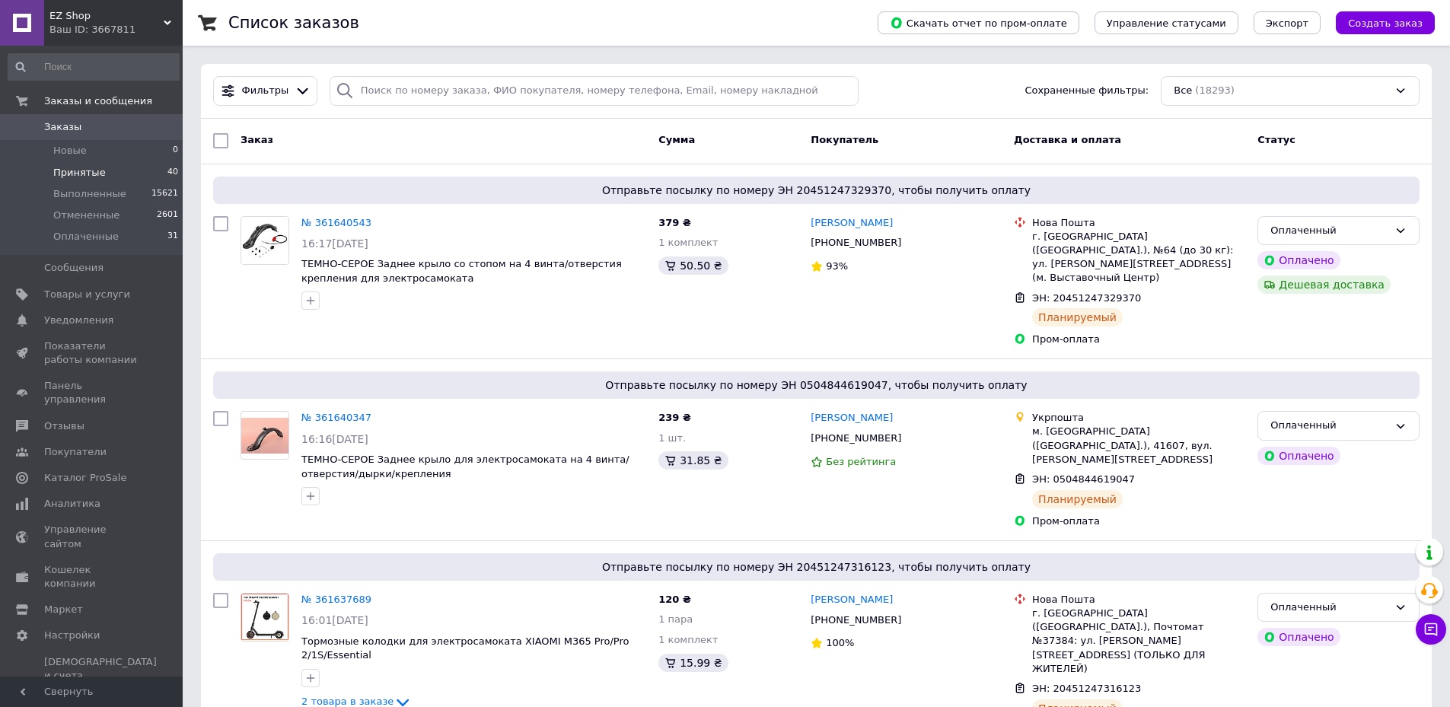
click at [129, 174] on li "Принятые 40" at bounding box center [93, 172] width 187 height 21
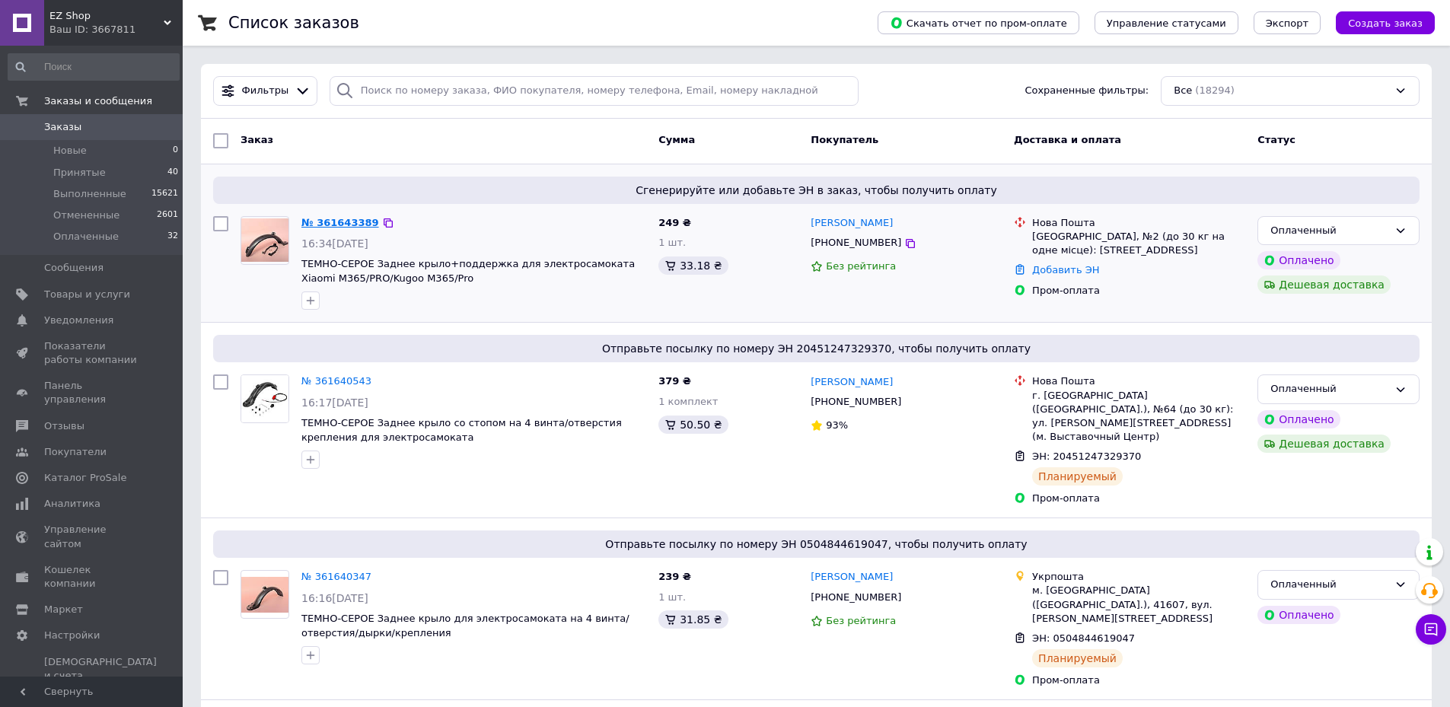
click at [346, 225] on link "№ 361643389" at bounding box center [340, 222] width 78 height 11
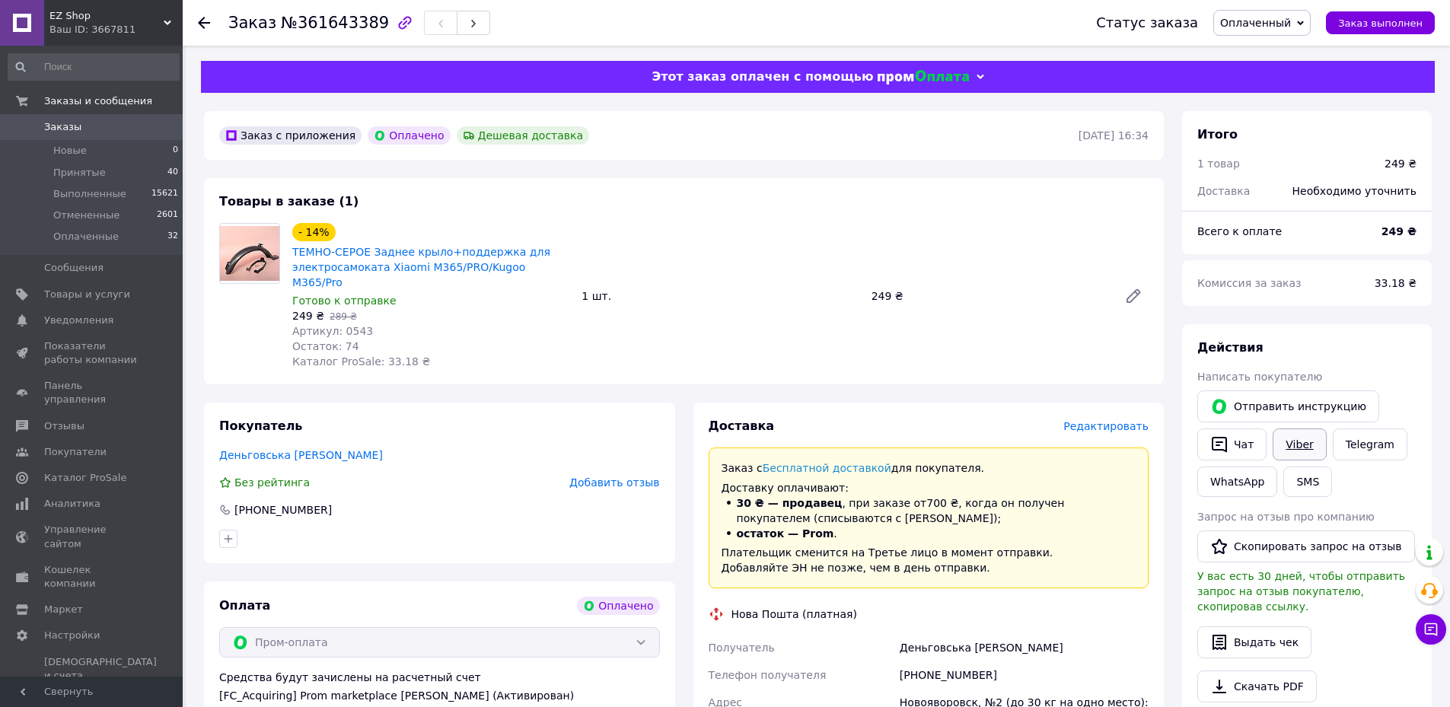
click at [1304, 445] on link "Viber" at bounding box center [1298, 444] width 53 height 32
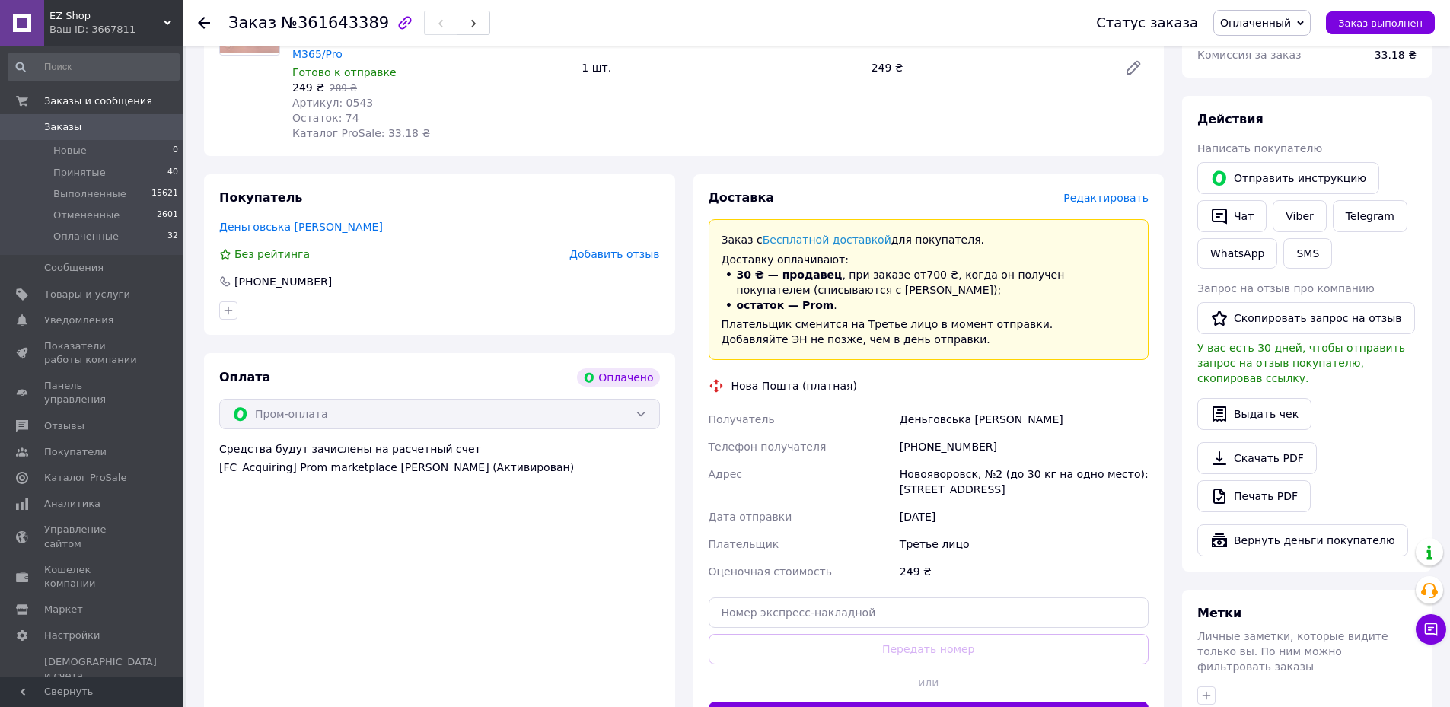
scroll to position [381, 0]
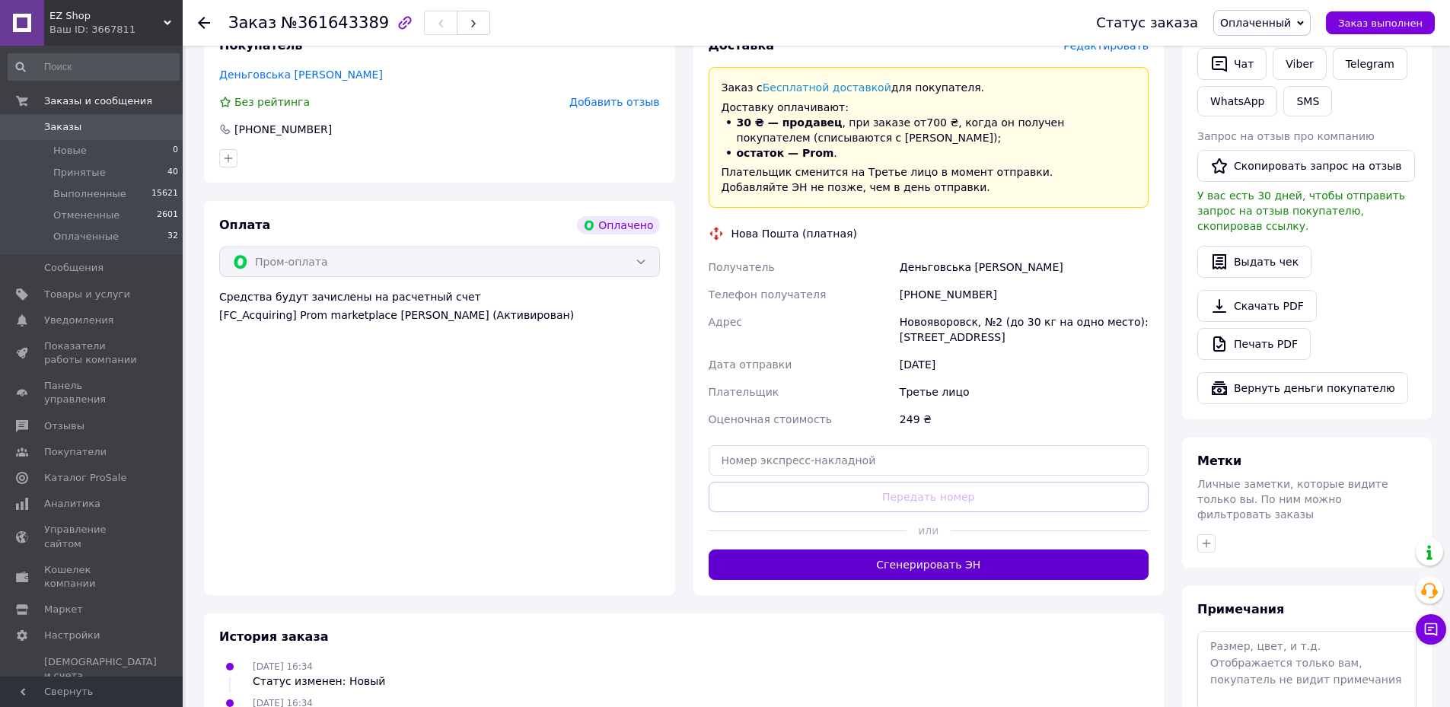
click at [976, 551] on button "Сгенерировать ЭН" at bounding box center [929, 564] width 441 height 30
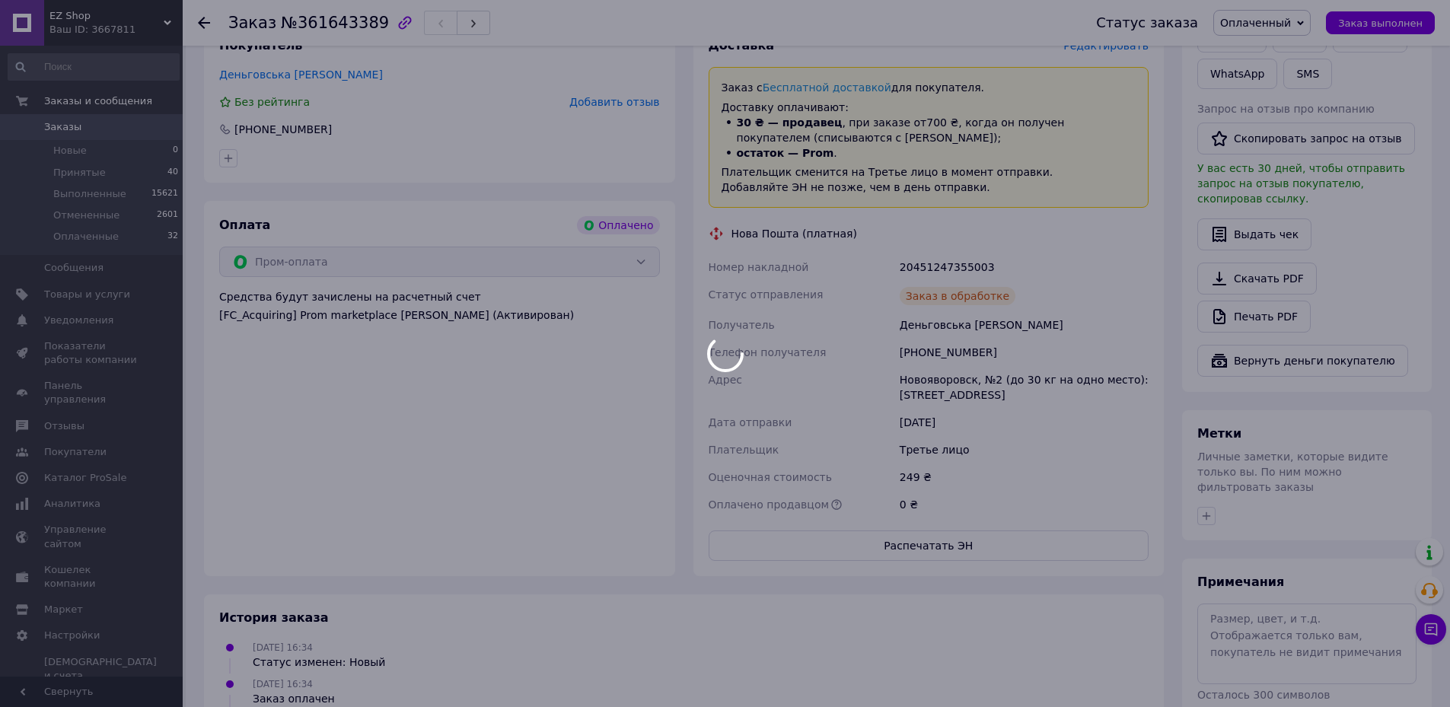
click at [942, 249] on div at bounding box center [725, 353] width 1450 height 707
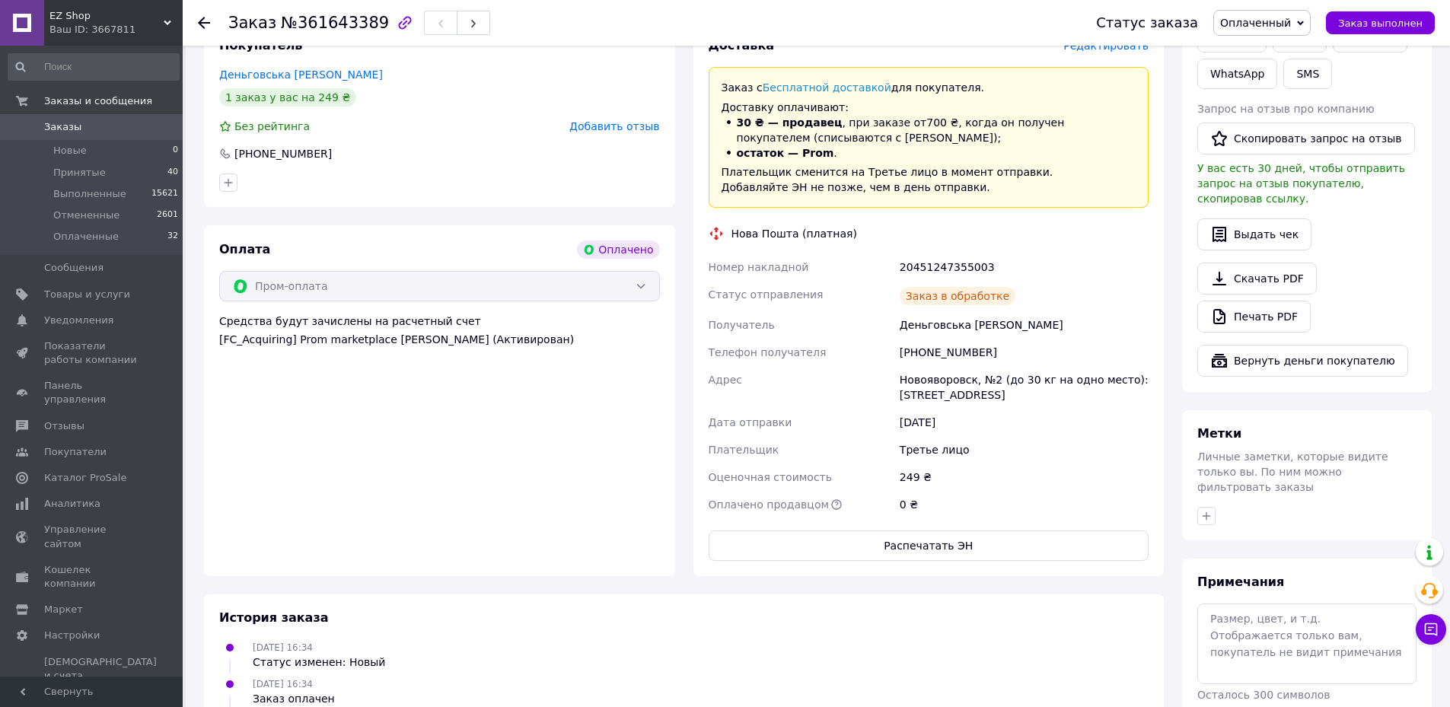
click at [942, 253] on div "20451247355003" at bounding box center [1024, 266] width 255 height 27
copy div "20451247355003"
